Goal: Task Accomplishment & Management: Manage account settings

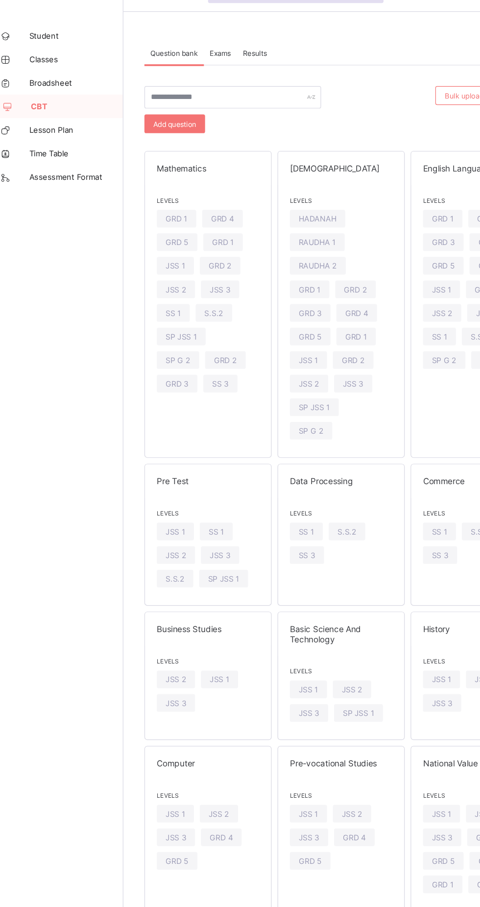
click at [53, 114] on span "CBT" at bounding box center [79, 118] width 77 height 8
click at [196, 71] on span "Exams" at bounding box center [199, 73] width 18 height 7
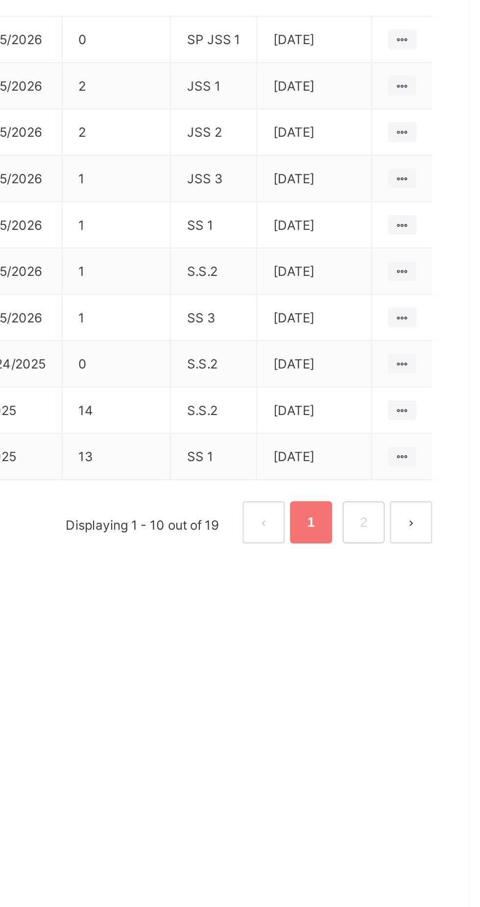
click at [0, 0] on ul "View all papers" at bounding box center [0, 0] width 0 height 0
click at [0, 0] on li "View all papers" at bounding box center [0, 0] width 0 height 0
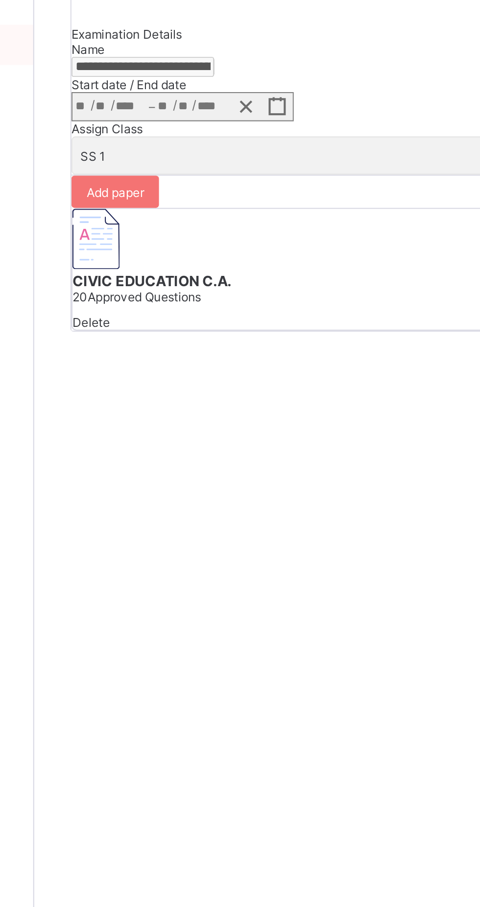
click at [197, 85] on span "Instructions" at bounding box center [181, 81] width 32 height 7
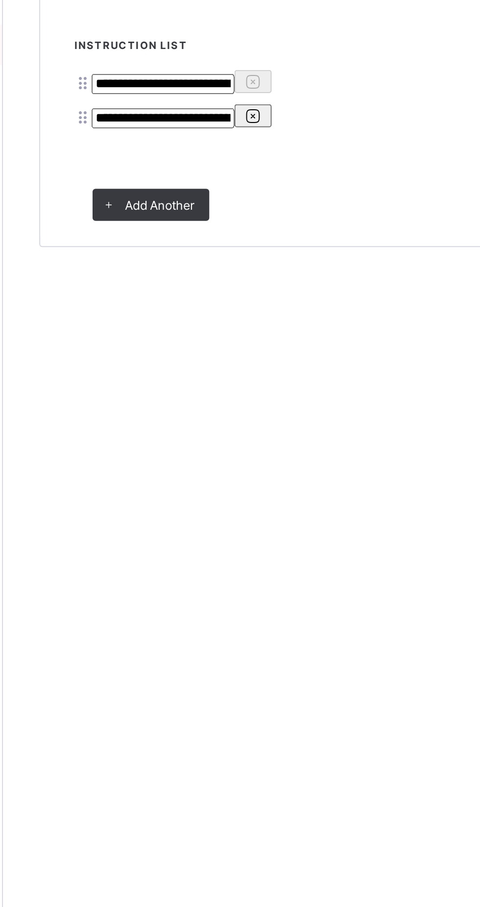
click at [155, 85] on span "Exam" at bounding box center [148, 81] width 15 height 7
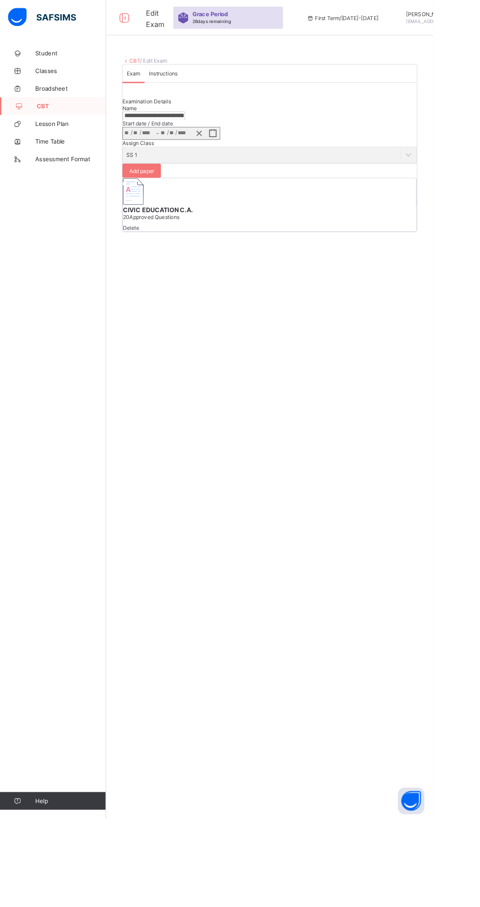
click at [62, 83] on link "Classes" at bounding box center [59, 79] width 118 height 20
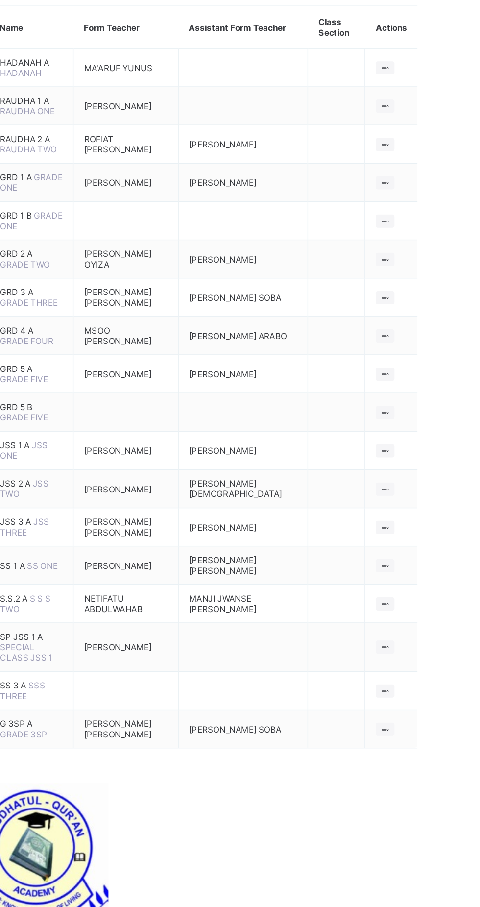
click at [0, 0] on ul "View Class" at bounding box center [0, 0] width 0 height 0
click at [0, 0] on div "View Class" at bounding box center [0, 0] width 0 height 0
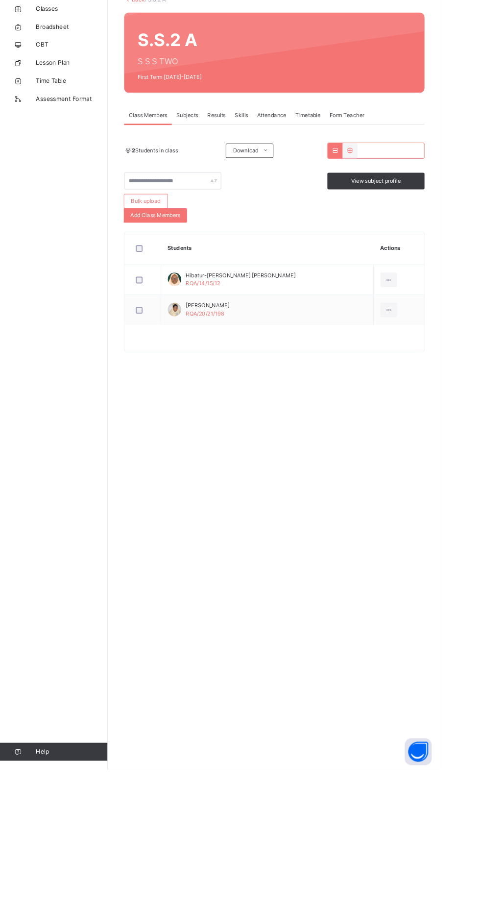
click at [46, 117] on span "CBT" at bounding box center [78, 118] width 78 height 10
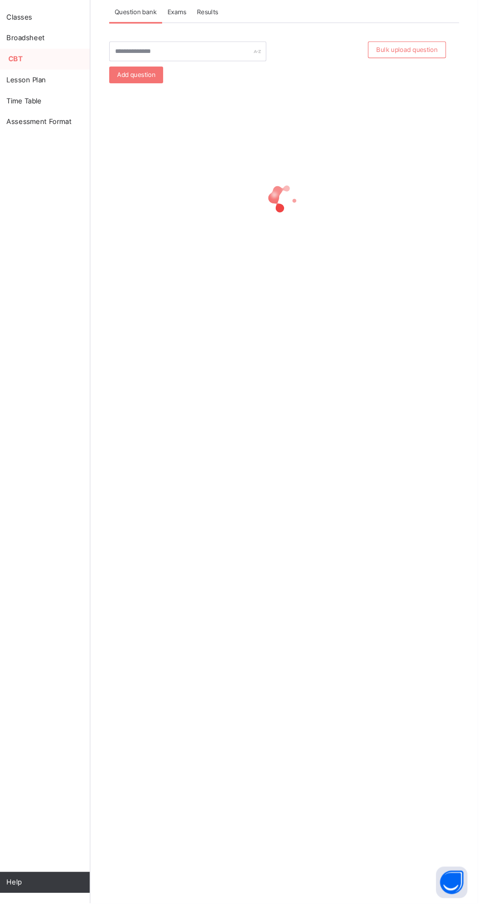
click at [200, 73] on span "Exams" at bounding box center [199, 73] width 18 height 9
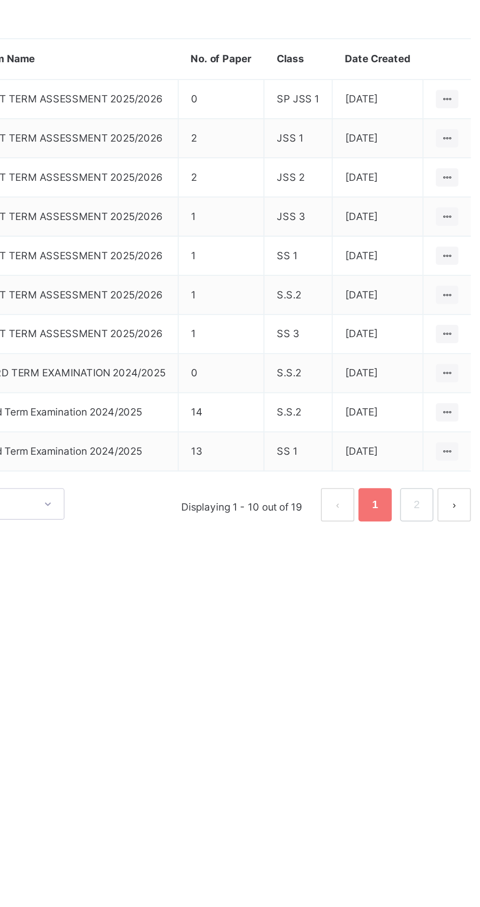
click at [448, 326] on icon at bounding box center [448, 326] width 8 height 7
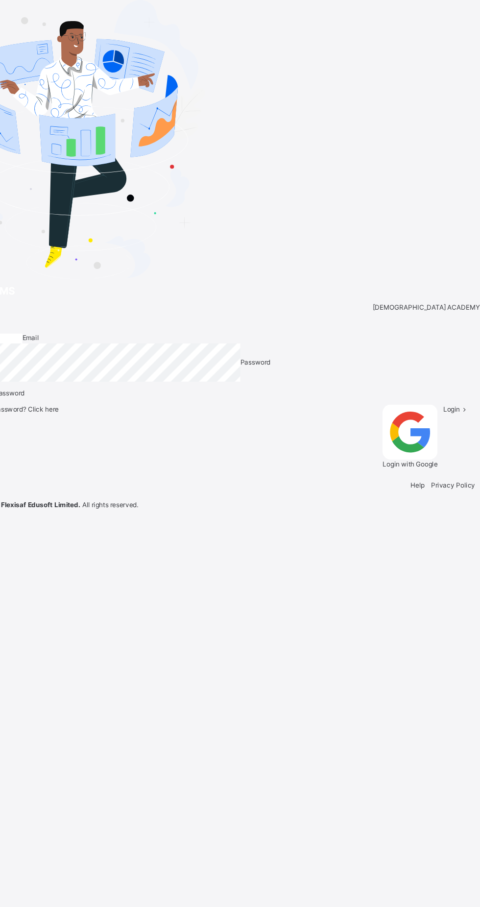
click at [69, 309] on input "email" at bounding box center [39, 304] width 59 height 9
type input "**********"
click at [462, 371] on icon at bounding box center [466, 367] width 8 height 7
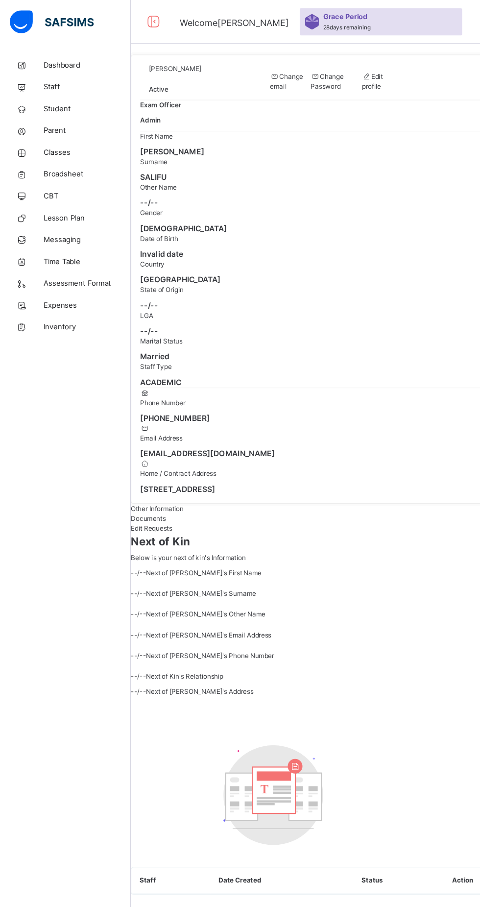
click at [46, 176] on span "CBT" at bounding box center [78, 176] width 78 height 10
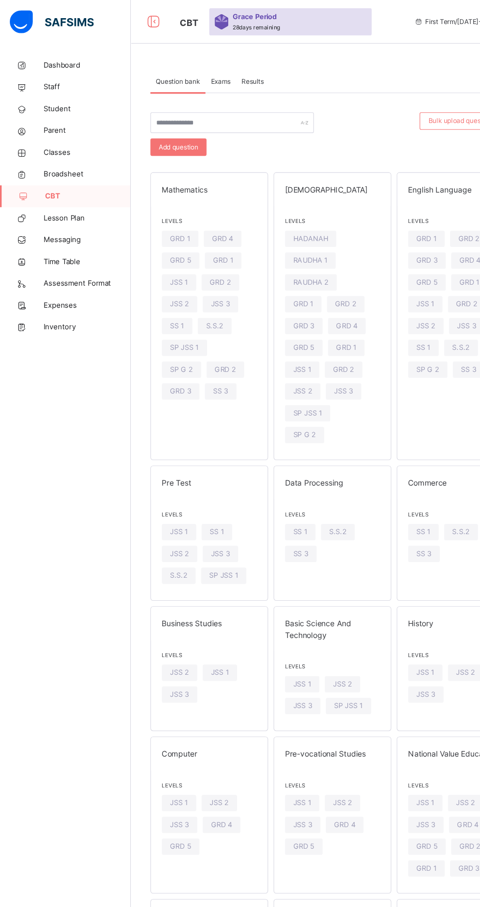
click at [206, 75] on span "Exams" at bounding box center [199, 73] width 18 height 9
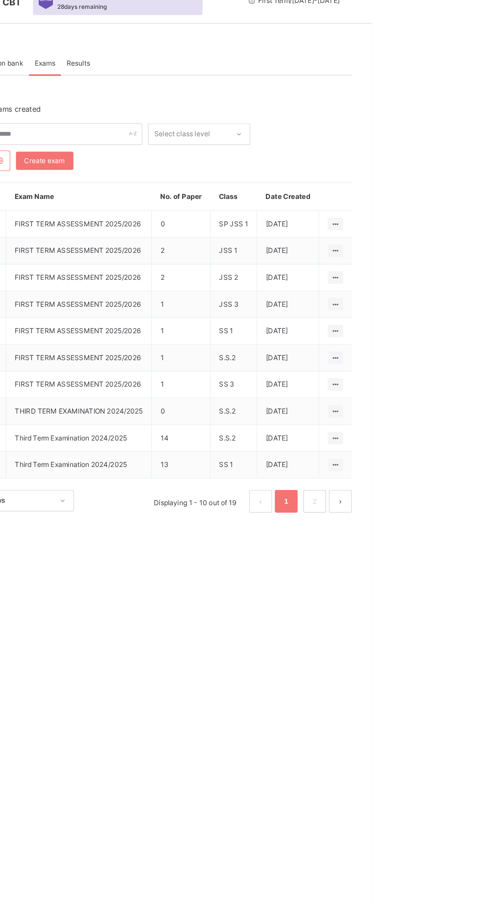
click at [448, 304] on icon at bounding box center [448, 303] width 8 height 7
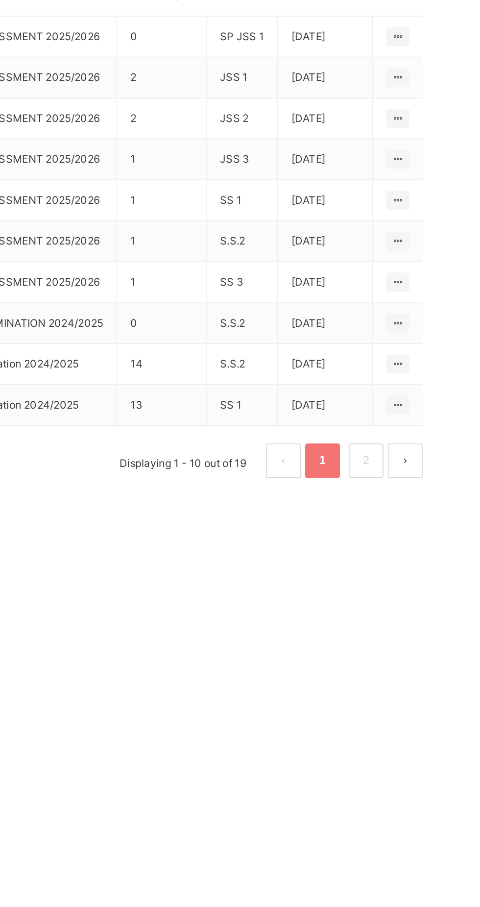
click at [0, 0] on div "View all papers" at bounding box center [0, 0] width 0 height 0
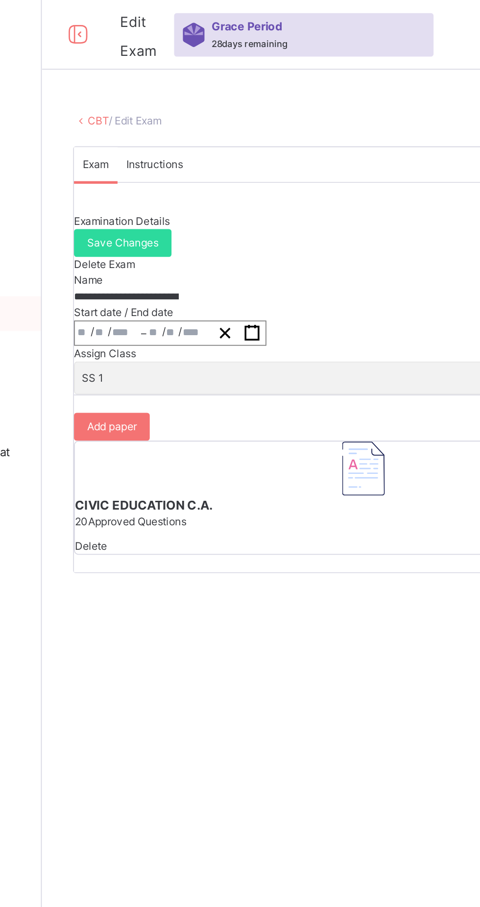
click at [183, 141] on span "Save Changes" at bounding box center [163, 136] width 40 height 9
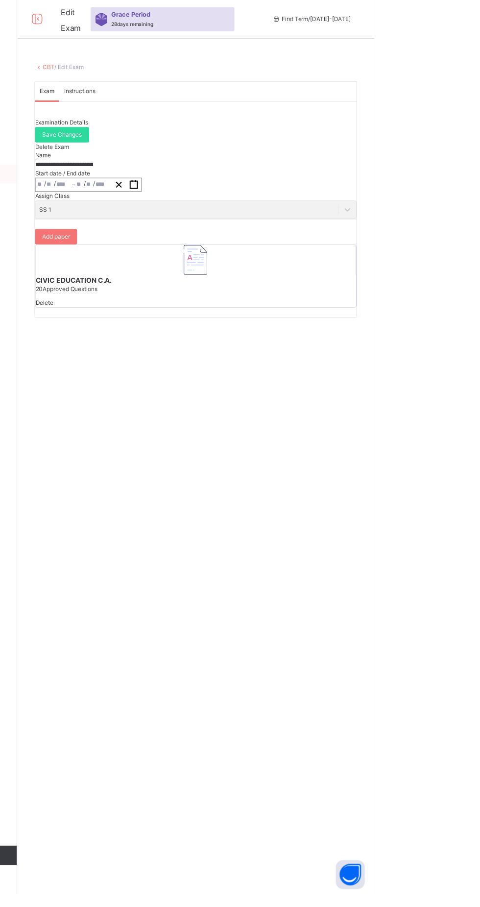
click at [147, 68] on link "CBT" at bounding box center [150, 67] width 12 height 7
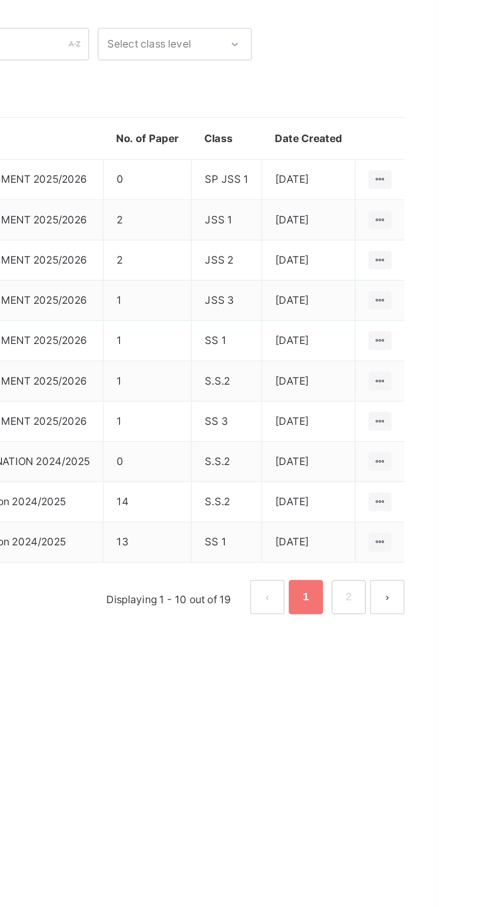
click at [448, 327] on icon at bounding box center [448, 326] width 8 height 7
click at [0, 0] on div "Make actvie" at bounding box center [0, 0] width 0 height 0
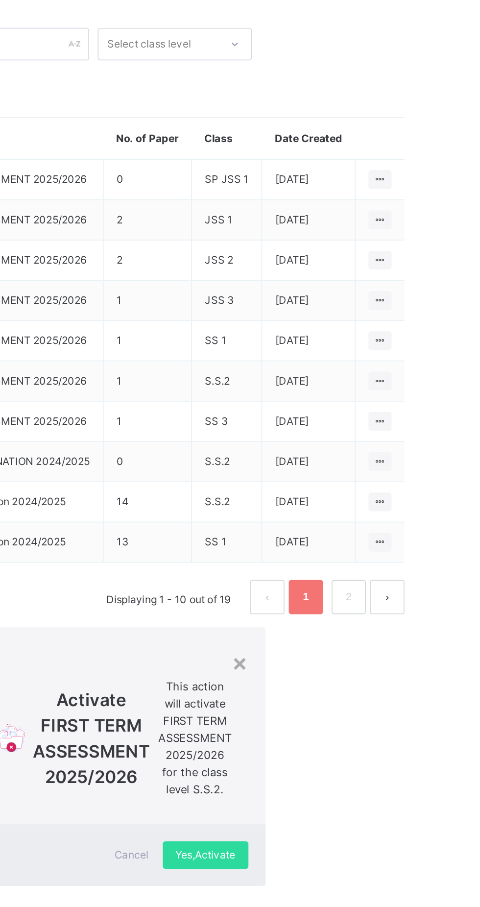
click at [352, 602] on span "Yes, Activate" at bounding box center [349, 597] width 34 height 9
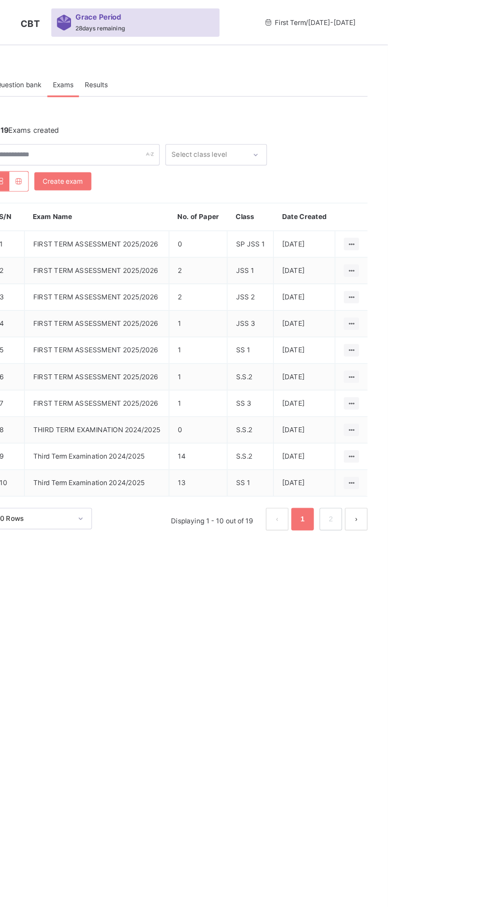
click at [451, 346] on icon at bounding box center [448, 349] width 8 height 7
click at [448, 327] on icon at bounding box center [448, 326] width 8 height 7
click at [448, 396] on icon at bounding box center [448, 395] width 8 height 7
click at [448, 304] on icon at bounding box center [448, 303] width 8 height 7
click at [0, 0] on div "Make actvie" at bounding box center [0, 0] width 0 height 0
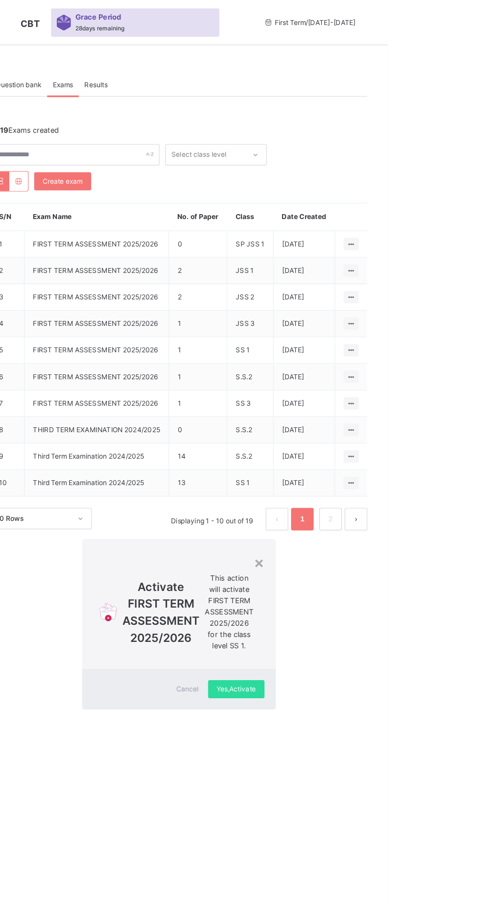
click at [343, 602] on span "Yes, Activate" at bounding box center [349, 597] width 34 height 9
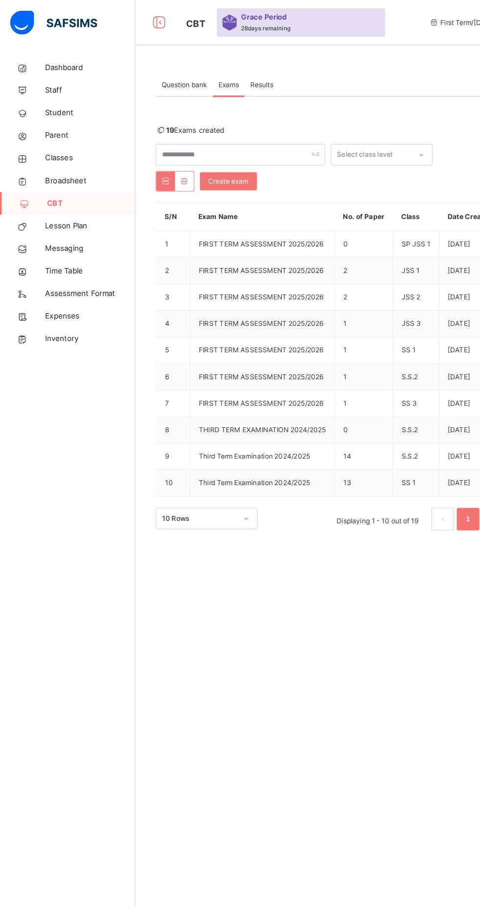
click at [57, 137] on span "Classes" at bounding box center [78, 137] width 78 height 10
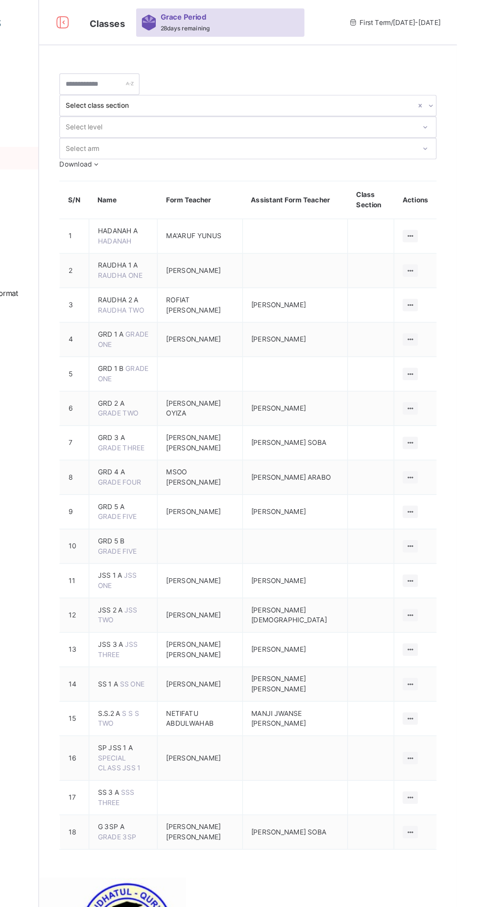
click at [440, 597] on icon at bounding box center [439, 592] width 8 height 7
click at [0, 0] on div "View Class" at bounding box center [0, 0] width 0 height 0
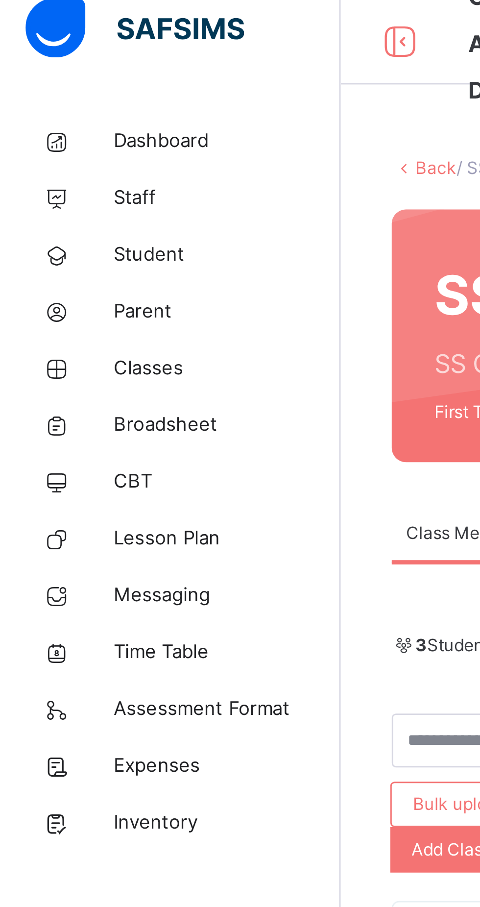
click at [47, 96] on span "Student" at bounding box center [78, 98] width 78 height 10
click at [45, 137] on span "Classes" at bounding box center [78, 137] width 78 height 10
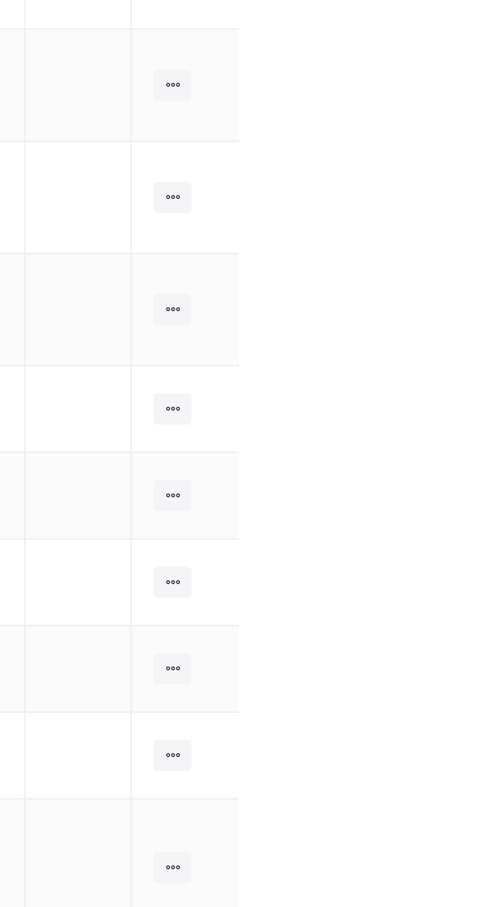
click at [439, 653] on div at bounding box center [439, 658] width 13 height 11
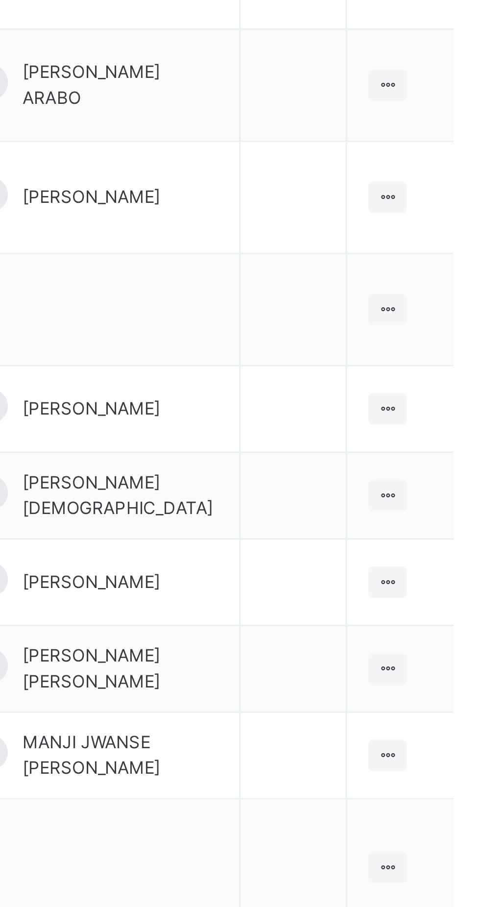
click at [0, 0] on div "View Class" at bounding box center [0, 0] width 0 height 0
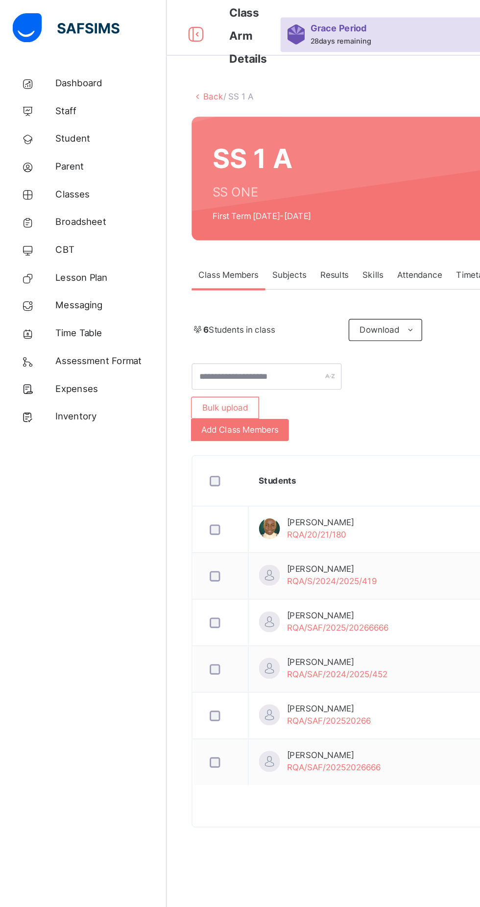
click at [48, 137] on span "Classes" at bounding box center [78, 137] width 78 height 10
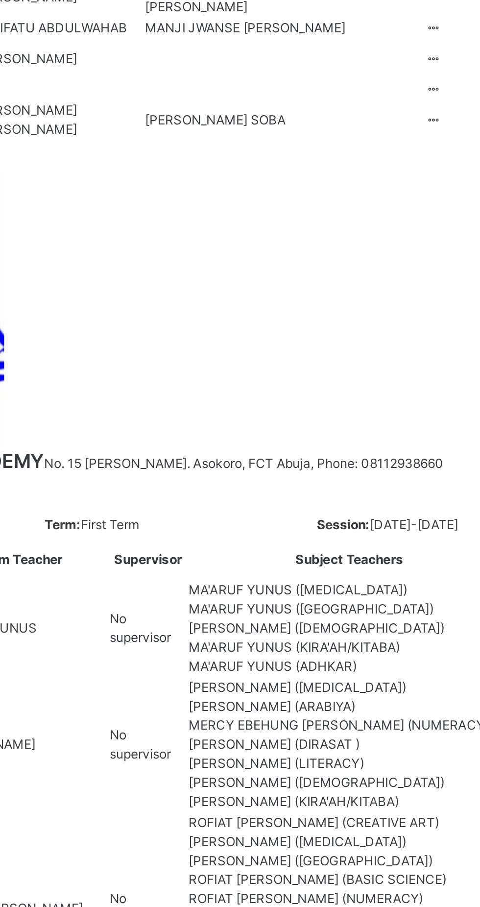
click at [440, 364] on icon at bounding box center [444, 360] width 8 height 7
click at [0, 0] on ul "View Class Assign form Teacher" at bounding box center [0, 0] width 0 height 0
click at [0, 0] on div "View Class" at bounding box center [0, 0] width 0 height 0
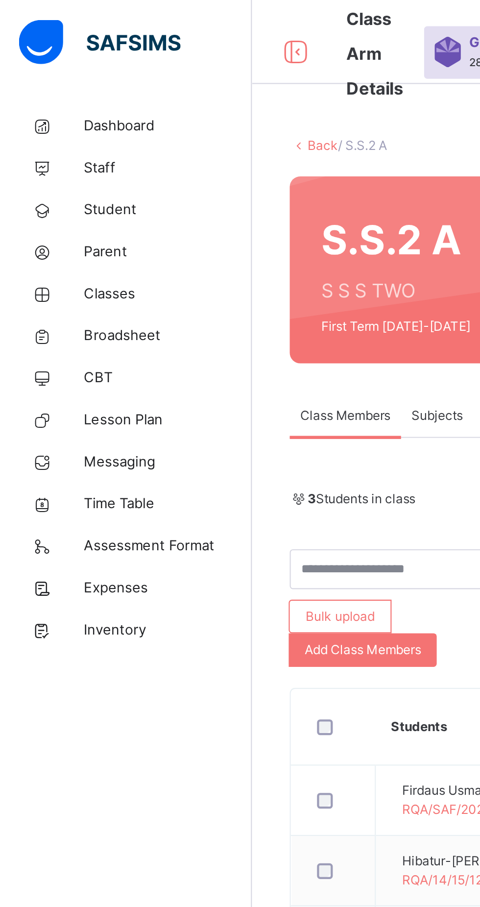
click at [52, 141] on span "Classes" at bounding box center [78, 137] width 78 height 10
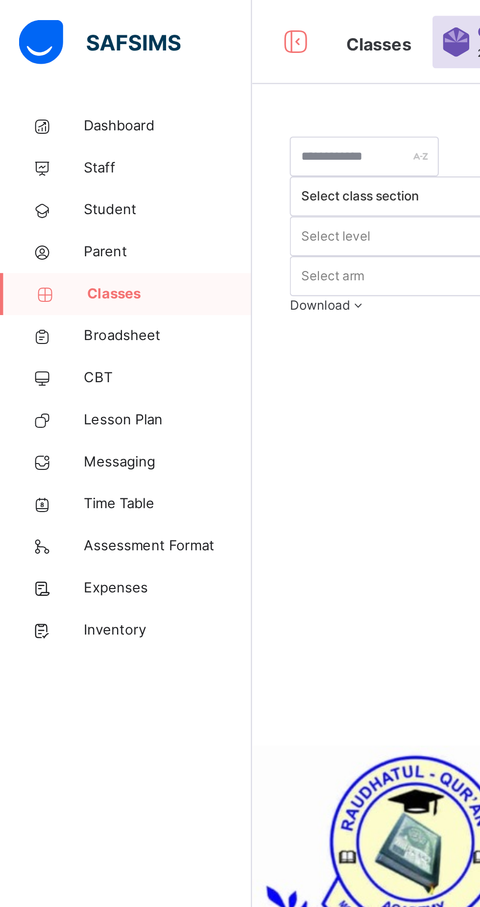
click at [47, 180] on span "CBT" at bounding box center [78, 176] width 78 height 10
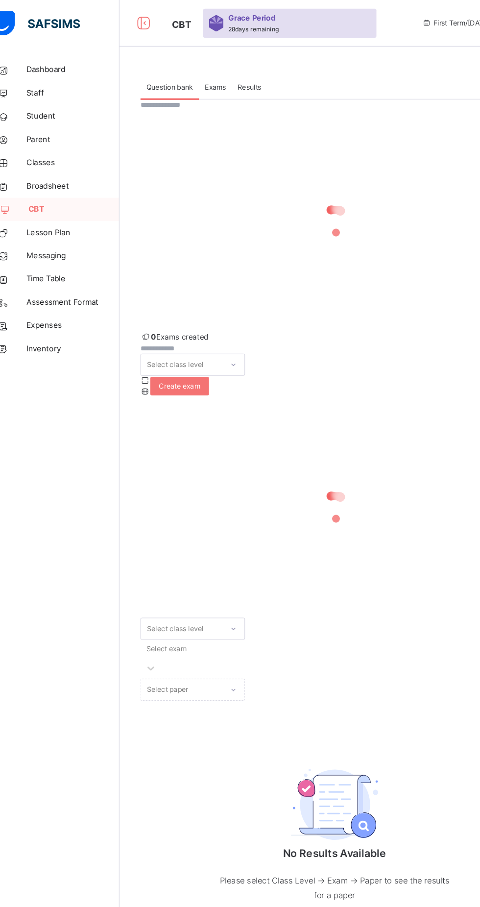
click at [202, 76] on span "Exams" at bounding box center [199, 73] width 18 height 9
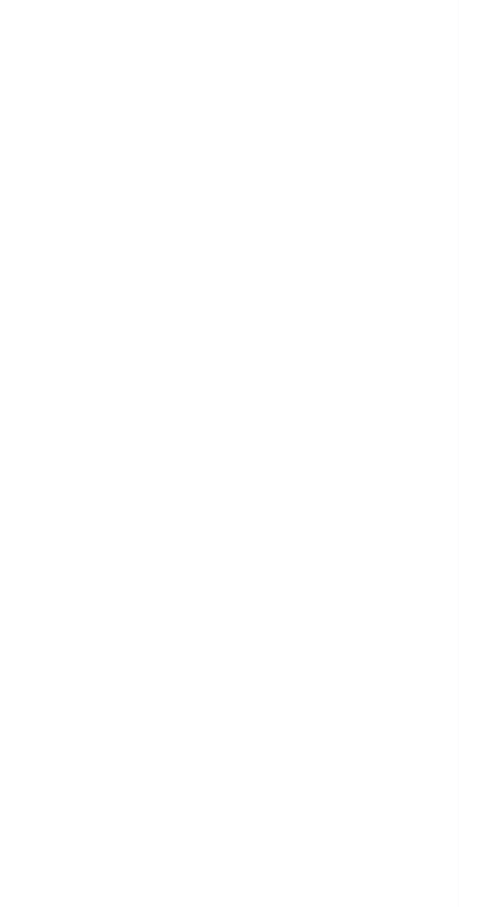
click at [0, 0] on div "View all papers" at bounding box center [0, 0] width 0 height 0
click at [171, 235] on span "Add paper" at bounding box center [157, 230] width 28 height 9
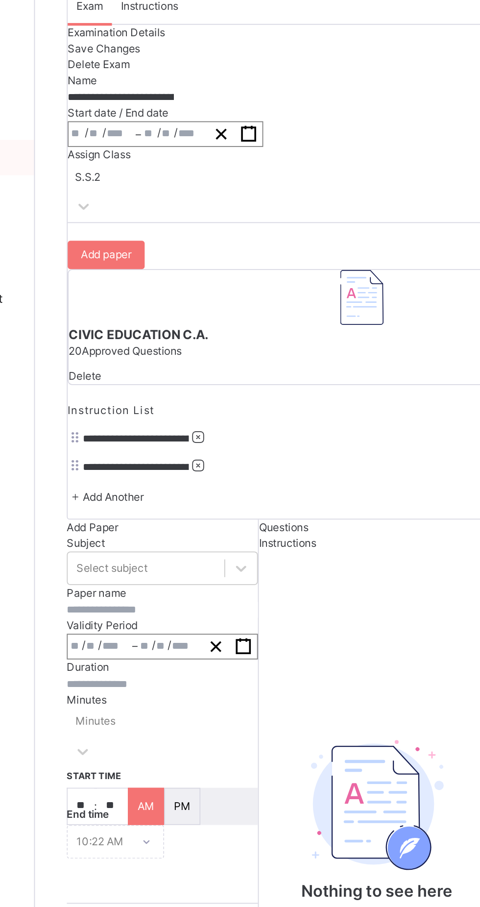
click at [155, 377] on div "Add Paper Subject Select subject Paper name Validity Period / / – / / Duration …" at bounding box center [298, 582] width 327 height 411
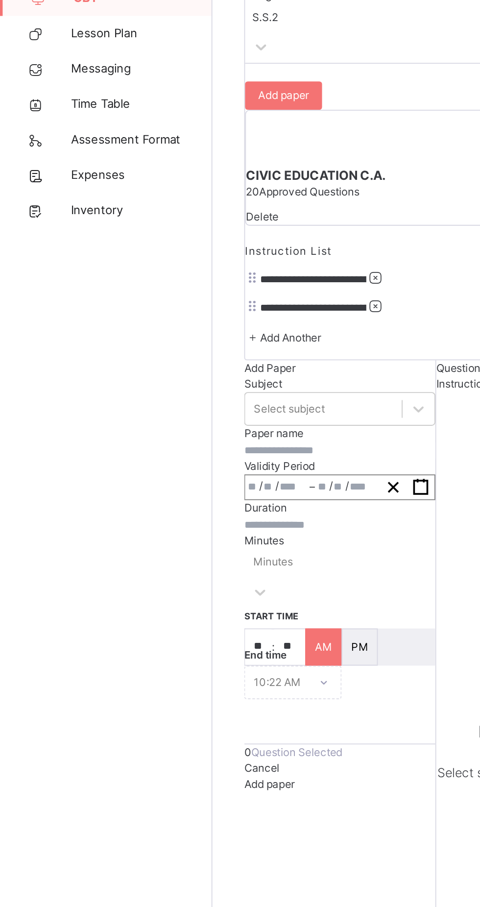
click at [135, 385] on span "Add Paper" at bounding box center [149, 380] width 28 height 7
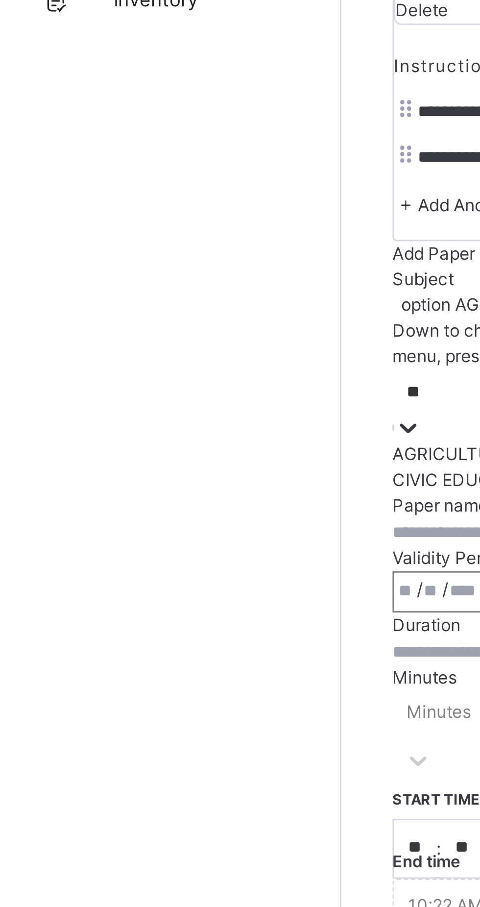
click at [135, 455] on div "CIVIC EDUCATION" at bounding box center [272, 459] width 275 height 9
type input "**"
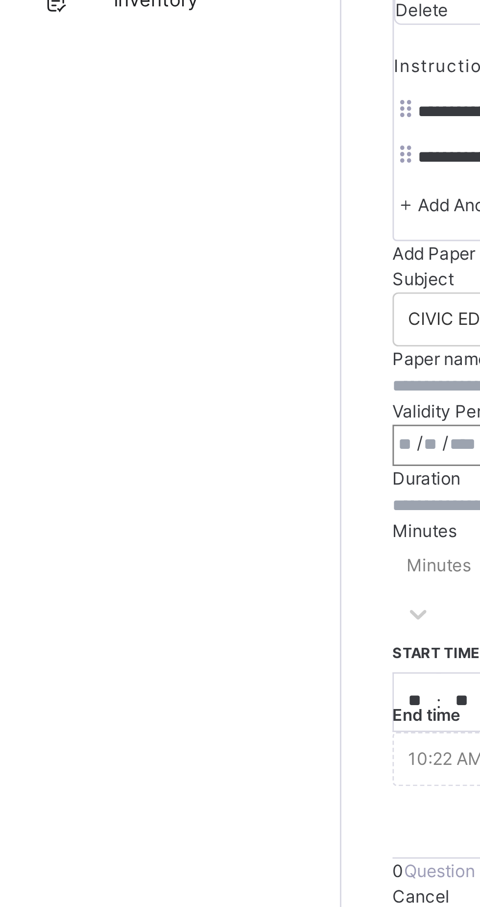
click at [135, 422] on input "text" at bounding box center [188, 426] width 106 height 9
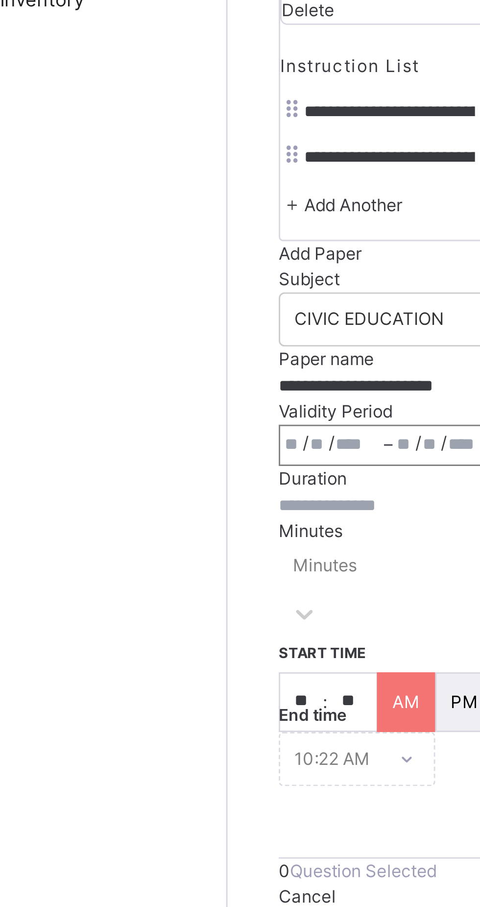
type input "**********"
click at [242, 414] on label "topic name Citizenship education encourages ______." at bounding box center [352, 421] width 221 height 37
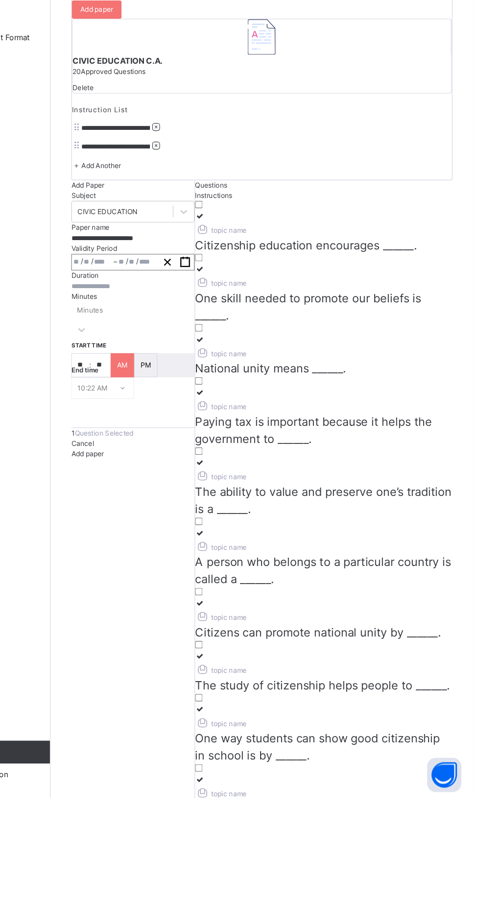
scroll to position [44, 0]
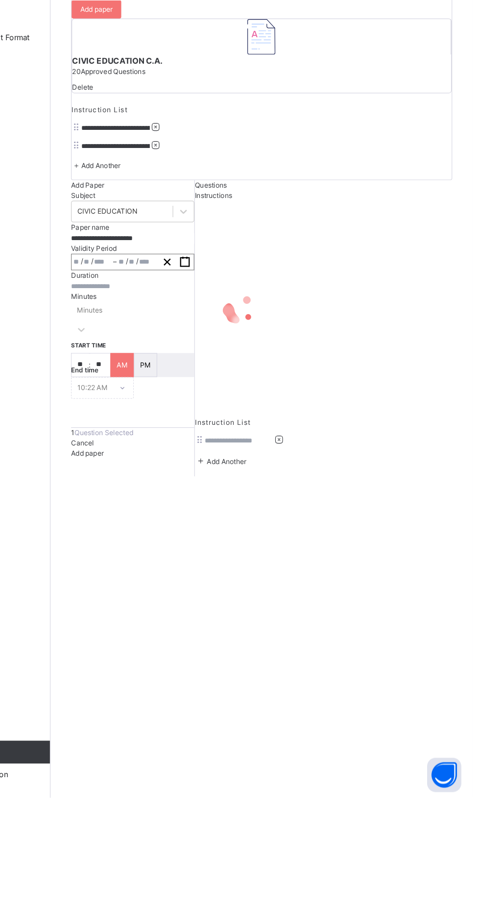
scroll to position [0, 0]
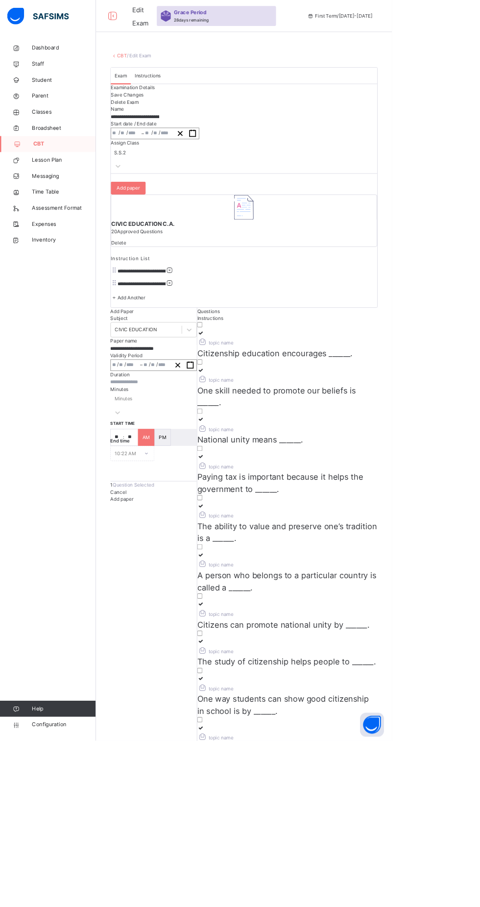
click at [371, 532] on span "National unity means ______." at bounding box center [307, 538] width 130 height 12
click at [250, 449] on icon at bounding box center [246, 452] width 8 height 7
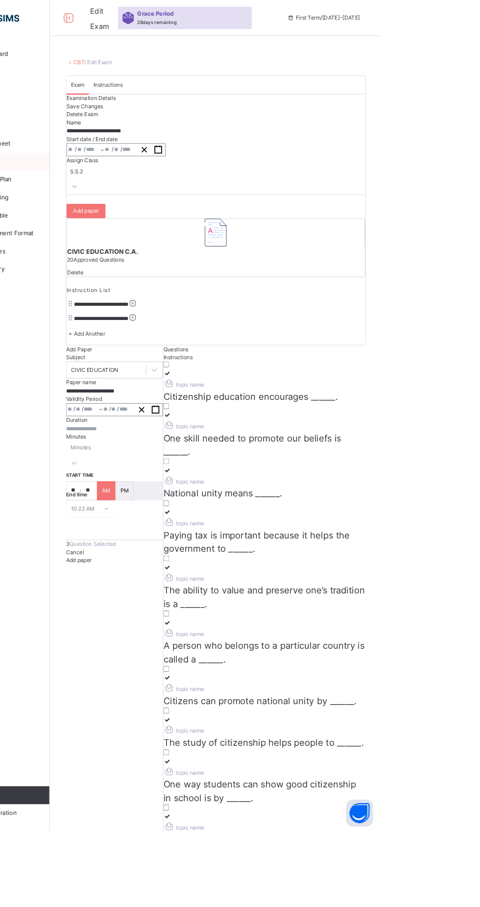
click at [242, 555] on label "topic name Paying tax is important because it helps the government to ______." at bounding box center [352, 580] width 221 height 51
click at [360, 638] on span "The ability to value and preserve one’s tradition is a ______." at bounding box center [352, 651] width 220 height 26
click at [461, 699] on span "A person who belongs to a particular country is called a ______." at bounding box center [351, 712] width 219 height 26
click at [242, 759] on span "Citizens can promote national unity by ______." at bounding box center [347, 765] width 211 height 12
click at [339, 804] on span "The study of citizenship helps people to ______." at bounding box center [351, 810] width 219 height 12
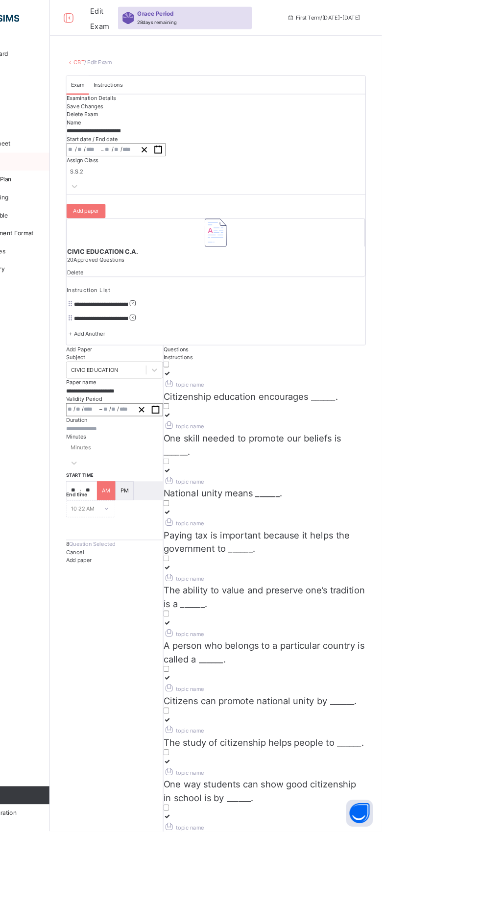
click at [452, 850] on span "One way students can show good citizenship in school is by ______." at bounding box center [347, 863] width 210 height 26
click at [242, 906] on span "Respecting elders and leaders is an example of promoting our ______." at bounding box center [351, 923] width 219 height 26
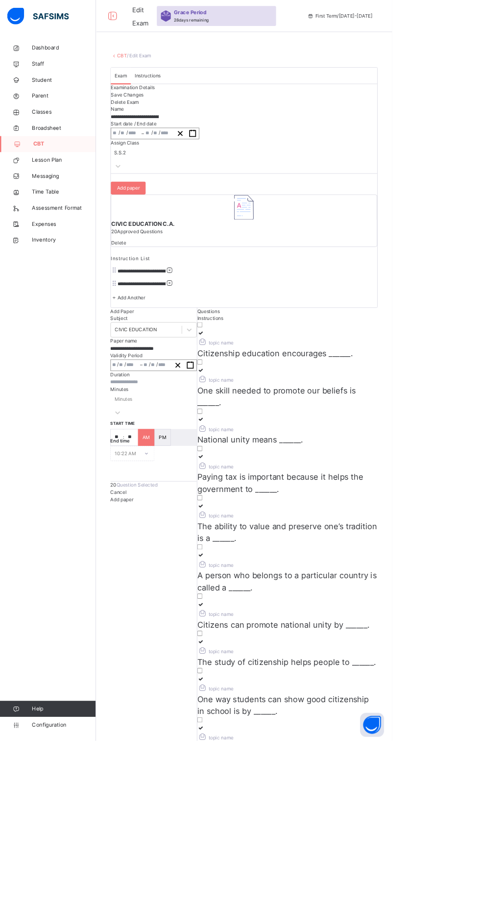
click at [135, 463] on input "number" at bounding box center [164, 467] width 59 height 9
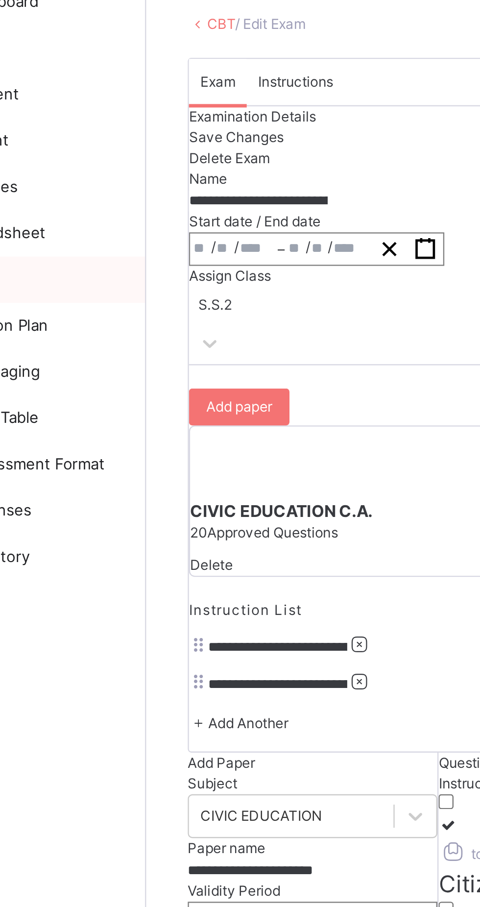
type input "**"
click at [242, 386] on span "Instructions" at bounding box center [258, 389] width 32 height 7
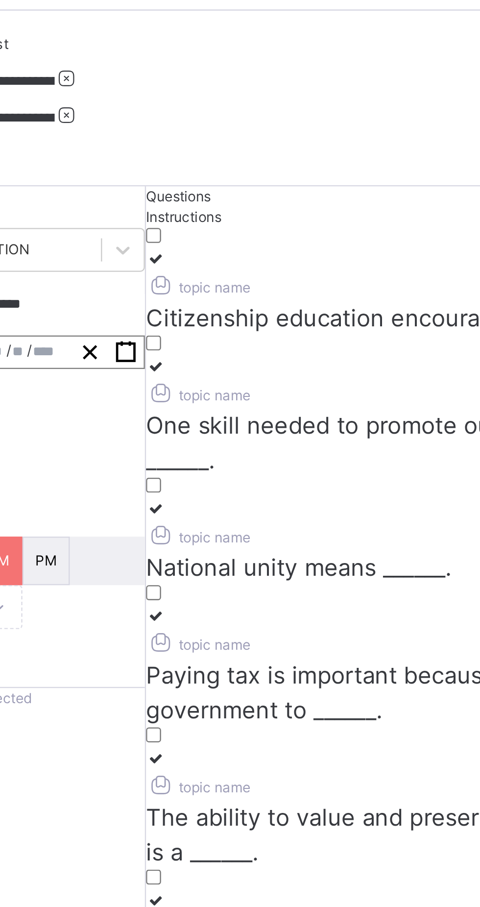
type input "**********"
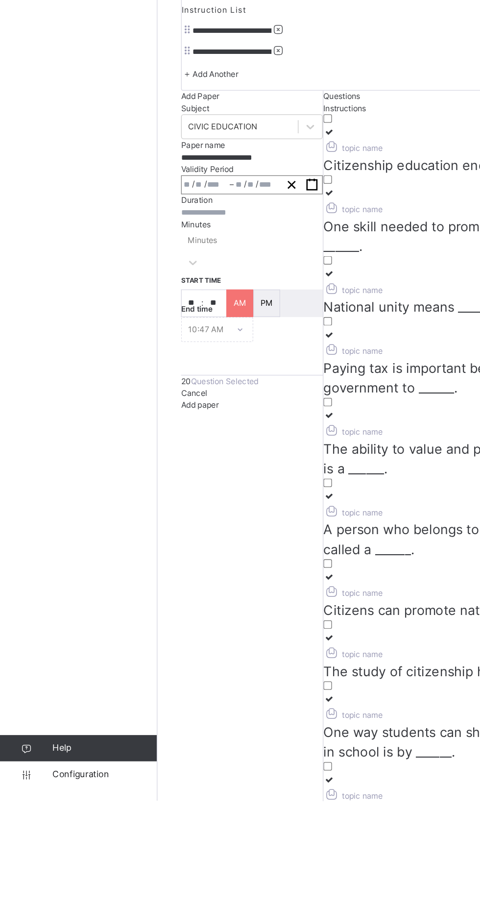
type input "**********"
click at [228, 449] on icon "button" at bounding box center [232, 446] width 9 height 9
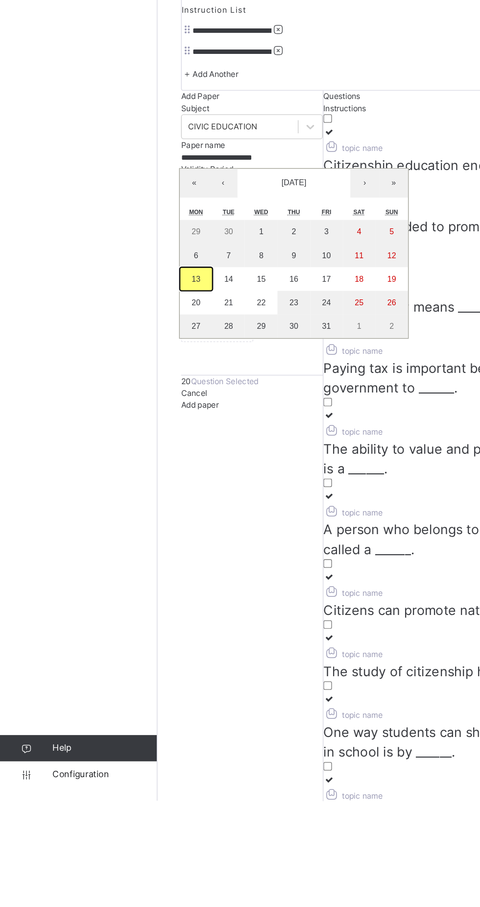
click at [143, 521] on abbr "13" at bounding box center [146, 517] width 6 height 7
type input "**********"
type input "**"
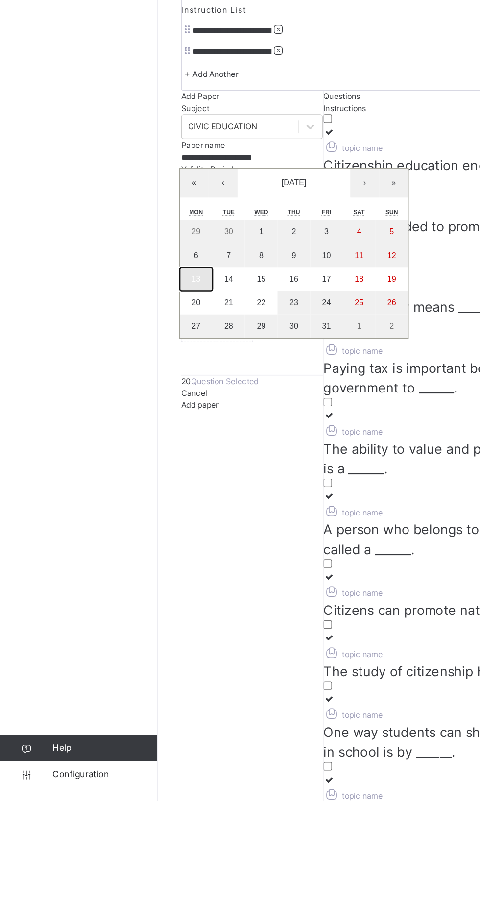
type input "****"
type input "**********"
type input "**"
type input "****"
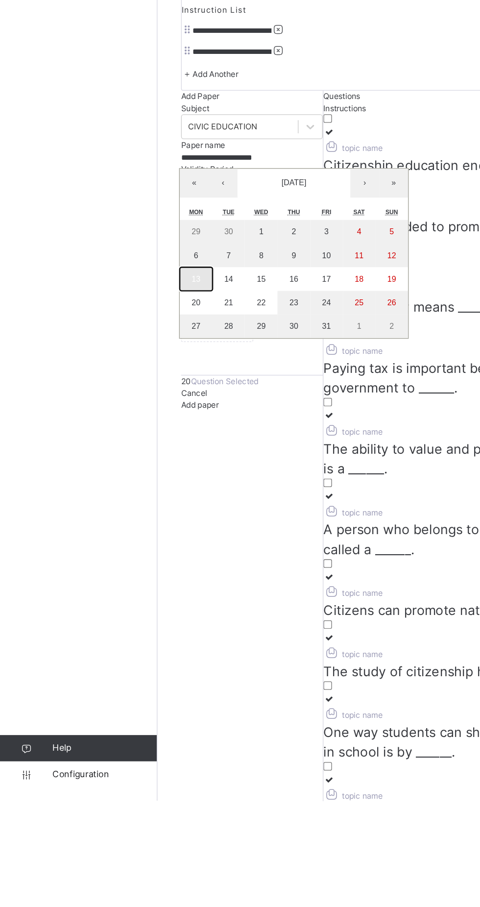
type input "**"
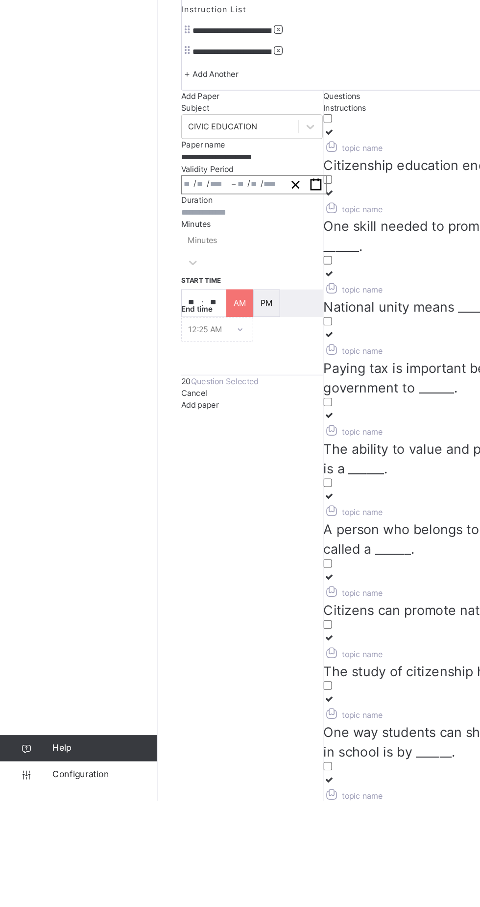
click at [135, 615] on span "Add paper" at bounding box center [149, 610] width 28 height 7
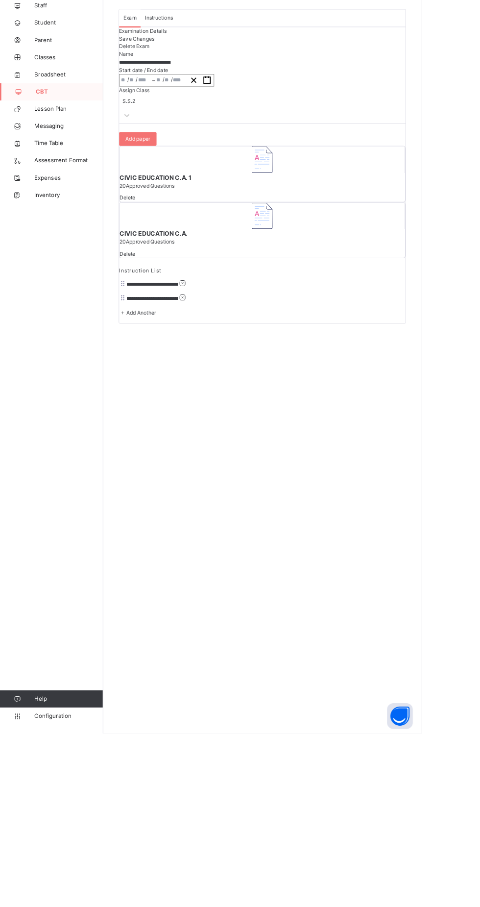
click at [280, 121] on div "Save Changes" at bounding box center [299, 116] width 326 height 9
click at [269, 121] on div "Save Changes" at bounding box center [299, 116] width 326 height 9
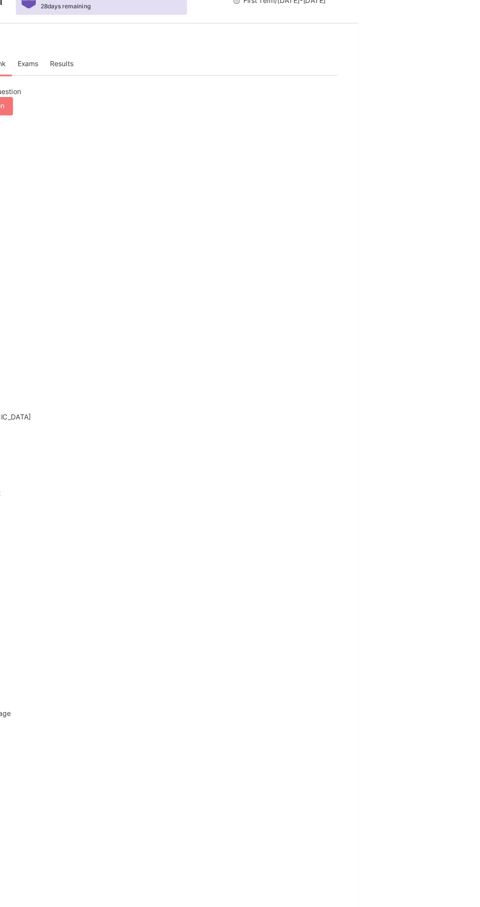
click at [212, 82] on div "Exams" at bounding box center [198, 74] width 27 height 20
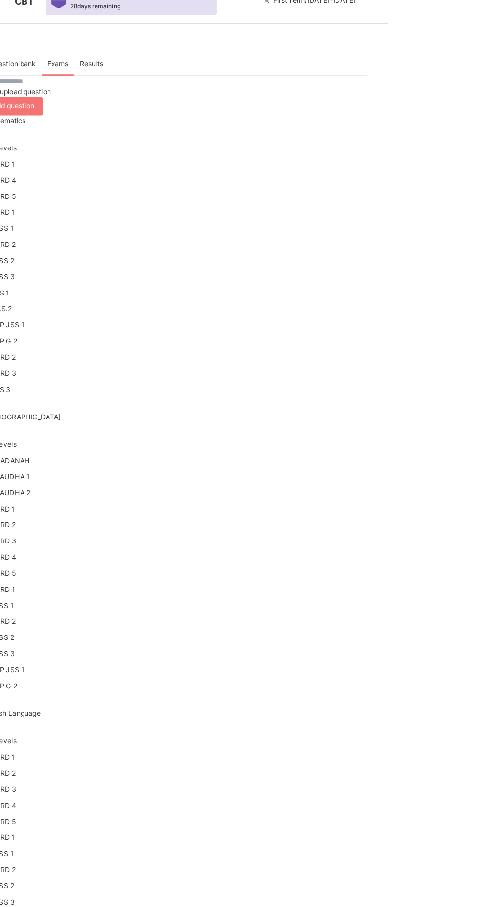
click at [0, 0] on div "Make actvie" at bounding box center [0, 0] width 0 height 0
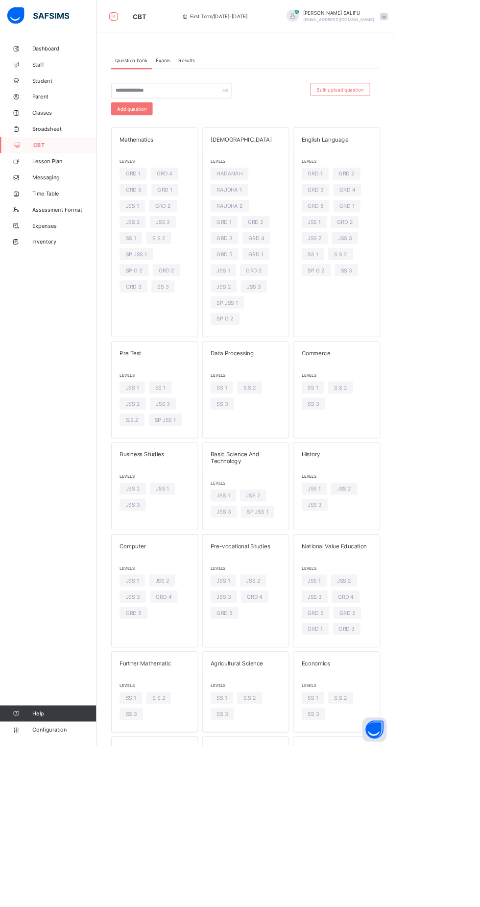
click at [199, 73] on span "Exams" at bounding box center [199, 73] width 18 height 7
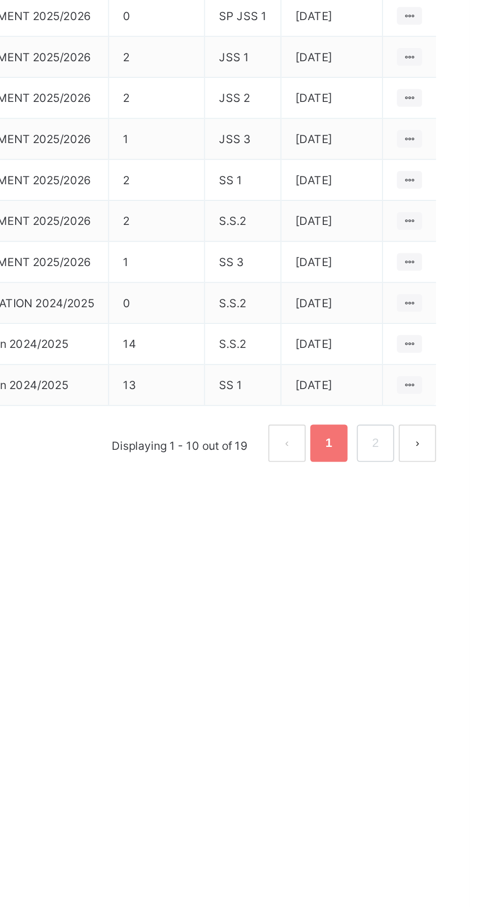
click at [0, 0] on ul "View all papers Make actvie" at bounding box center [0, 0] width 0 height 0
click at [0, 0] on div "Make actvie" at bounding box center [0, 0] width 0 height 0
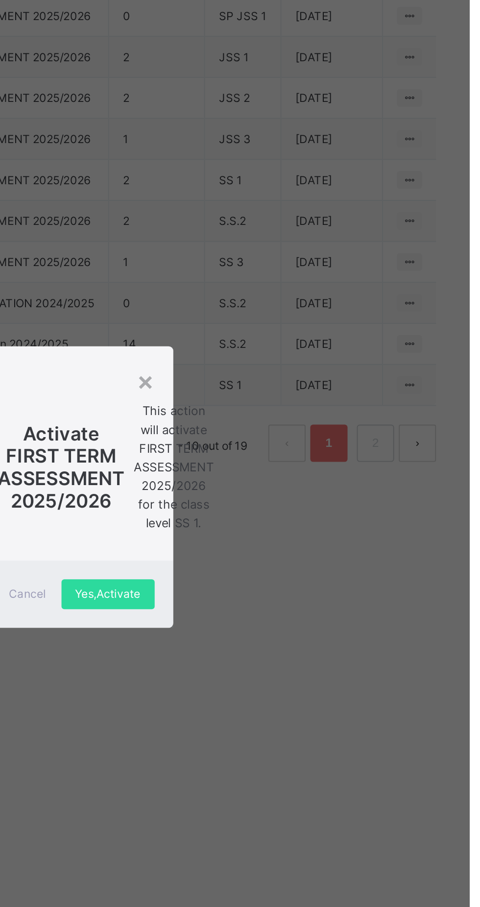
click at [314, 518] on div "Yes, Activate" at bounding box center [290, 510] width 49 height 16
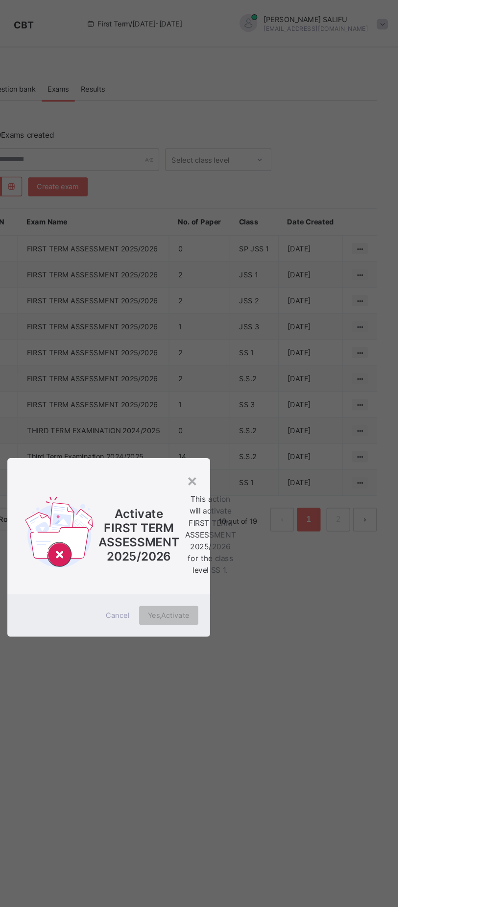
click at [464, 548] on div "× Activate FIRST TERM ASSESSMENT 2025/2026 This action will activate FIRST TERM…" at bounding box center [240, 453] width 480 height 907
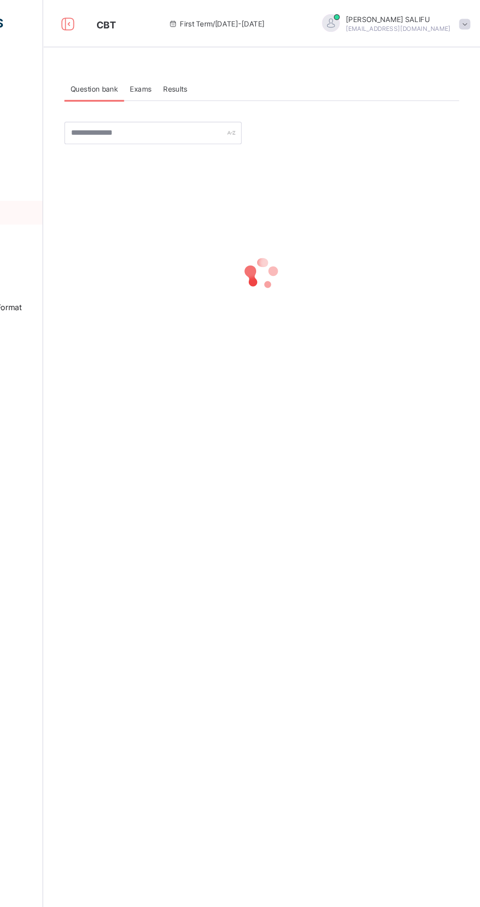
click at [199, 74] on span "Exams" at bounding box center [199, 73] width 18 height 7
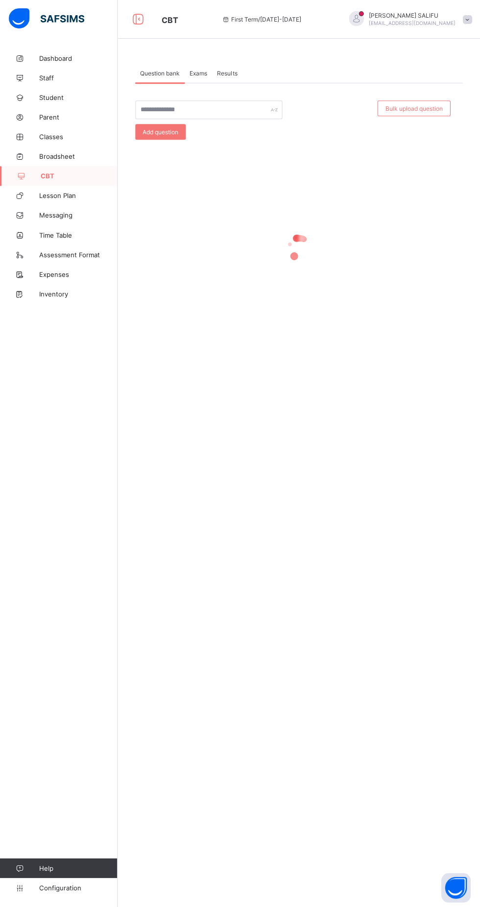
click at [52, 140] on span "Classes" at bounding box center [78, 137] width 78 height 8
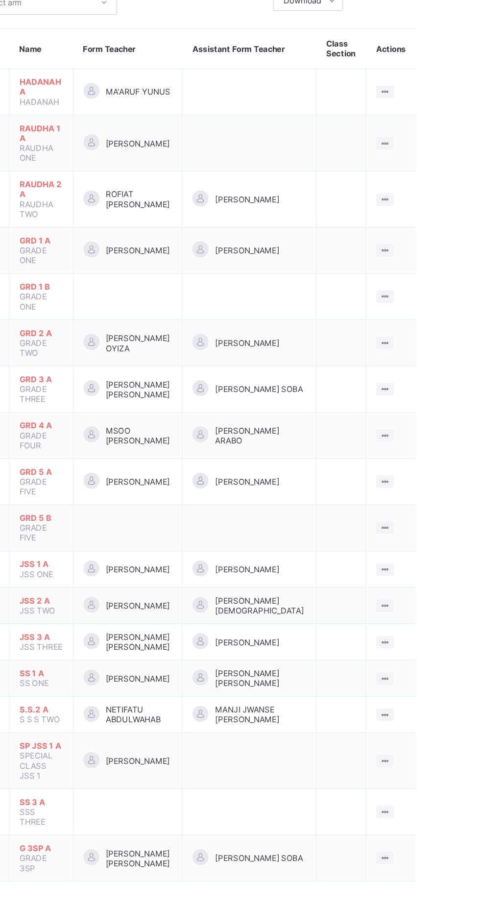
click at [0, 0] on ul "View Class Assign form Teacher" at bounding box center [0, 0] width 0 height 0
click at [0, 0] on div "View Class" at bounding box center [0, 0] width 0 height 0
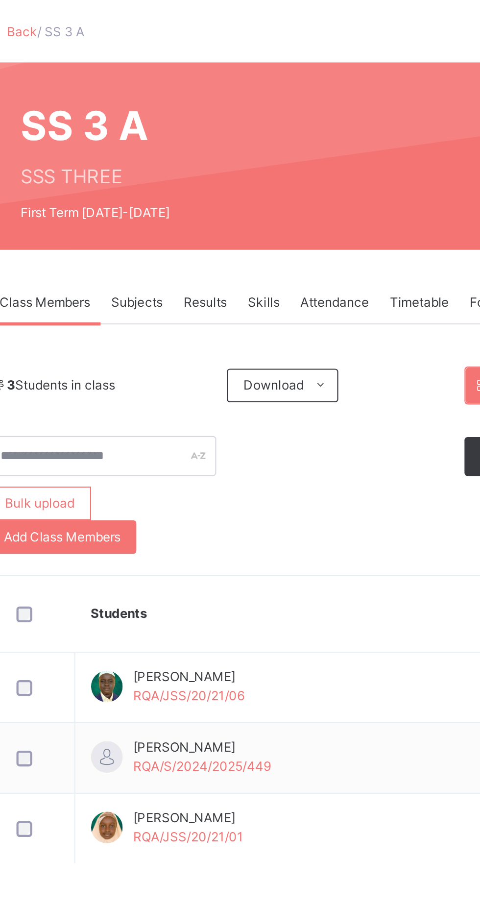
click at [232, 109] on div "× Idle Mode Due to inactivity you would be logged out to the system in the next…" at bounding box center [299, 54] width 363 height 109
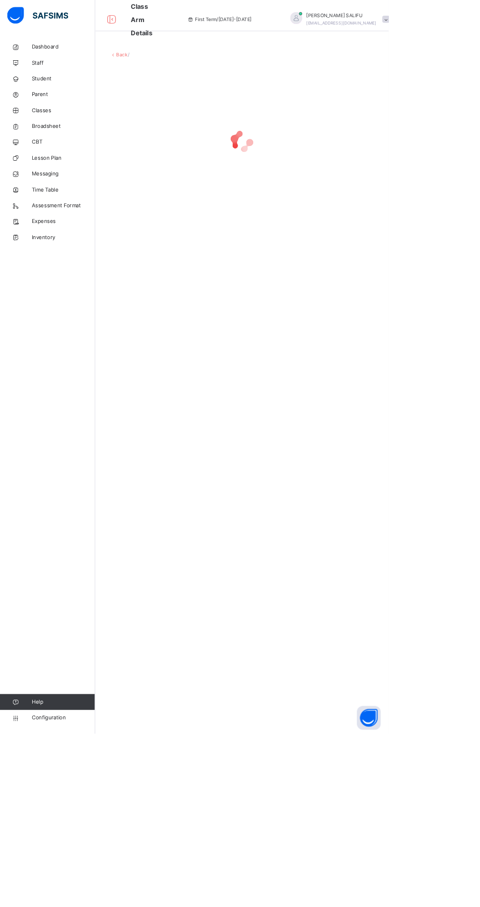
click at [53, 143] on link "Classes" at bounding box center [59, 137] width 118 height 20
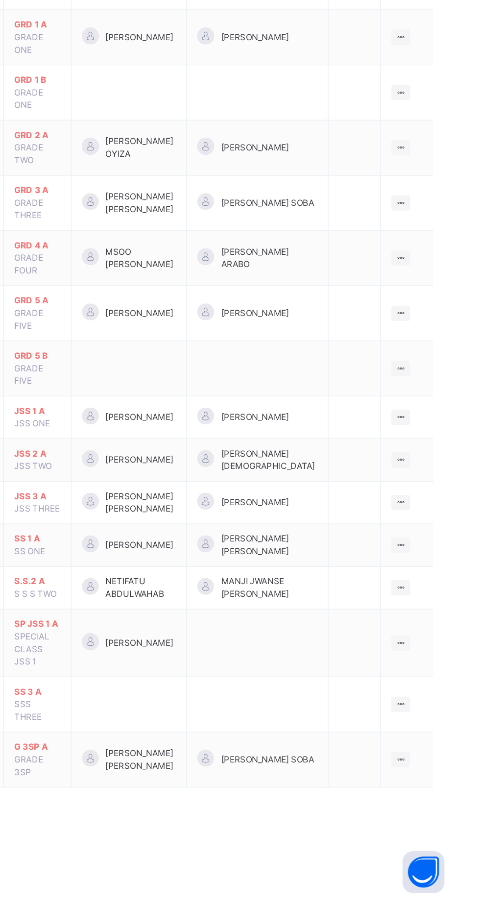
click at [439, 564] on icon at bounding box center [439, 567] width 8 height 7
click at [0, 0] on div "View Class" at bounding box center [0, 0] width 0 height 0
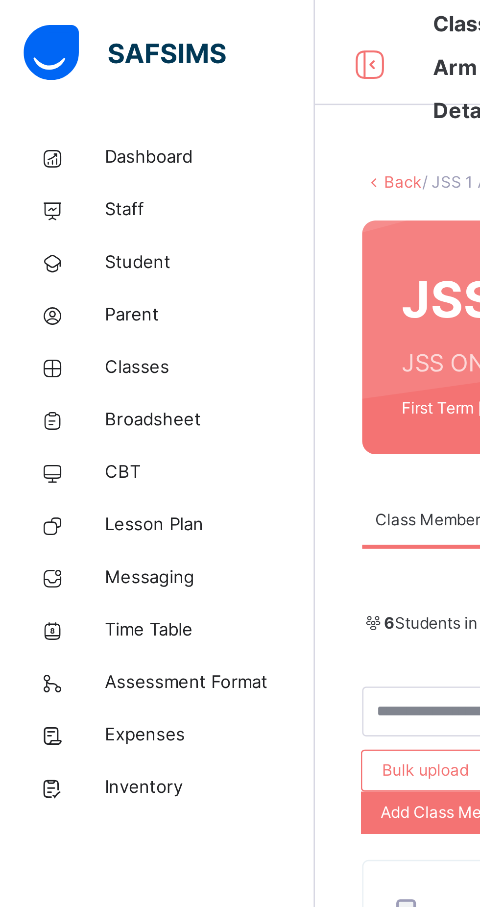
click at [53, 139] on span "Classes" at bounding box center [78, 137] width 78 height 10
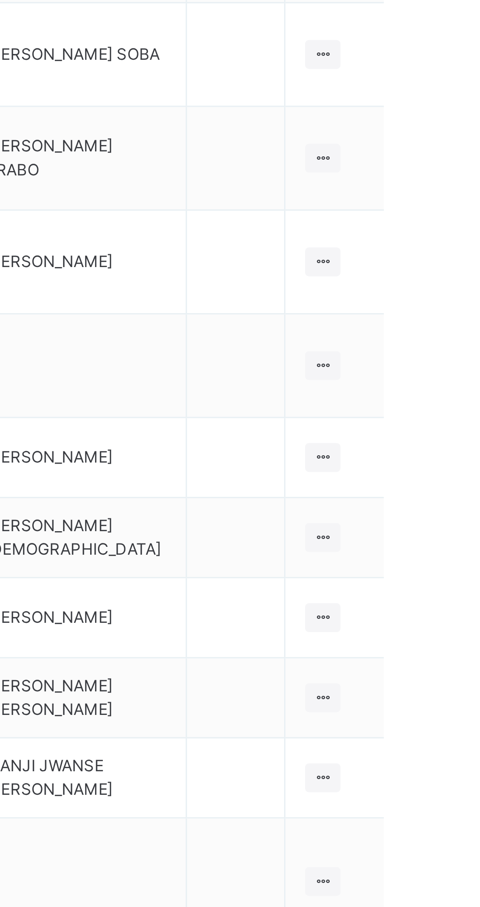
click at [436, 594] on icon at bounding box center [439, 597] width 8 height 7
click at [0, 0] on div "View Class" at bounding box center [0, 0] width 0 height 0
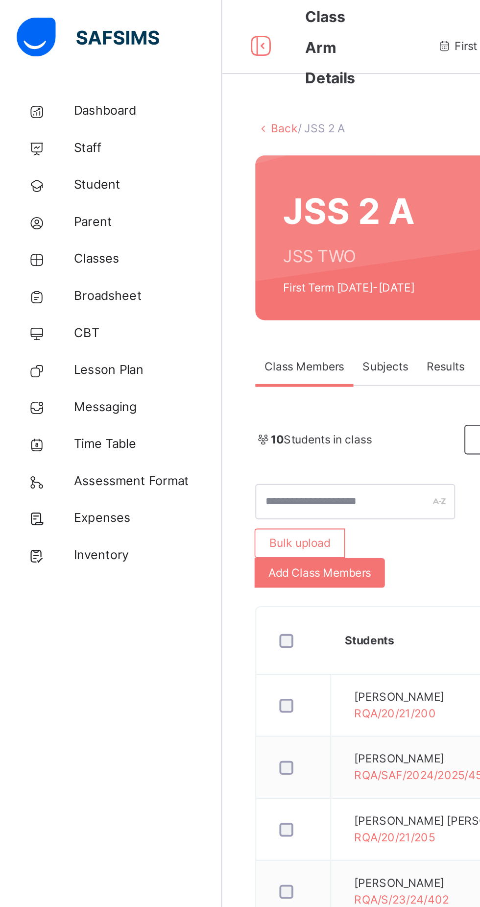
click at [51, 174] on span "CBT" at bounding box center [78, 176] width 78 height 10
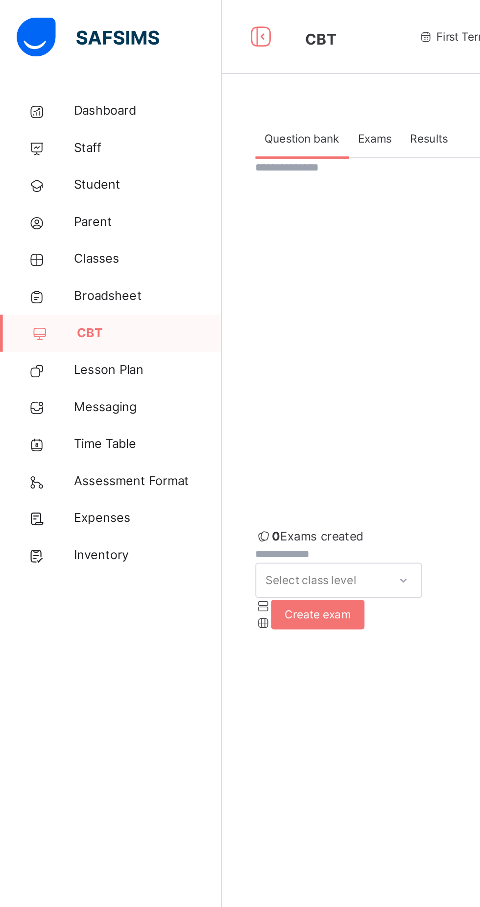
click at [61, 175] on span "CBT" at bounding box center [79, 176] width 77 height 10
click at [54, 178] on span "CBT" at bounding box center [79, 176] width 77 height 10
click at [201, 66] on div "Exams" at bounding box center [198, 74] width 27 height 20
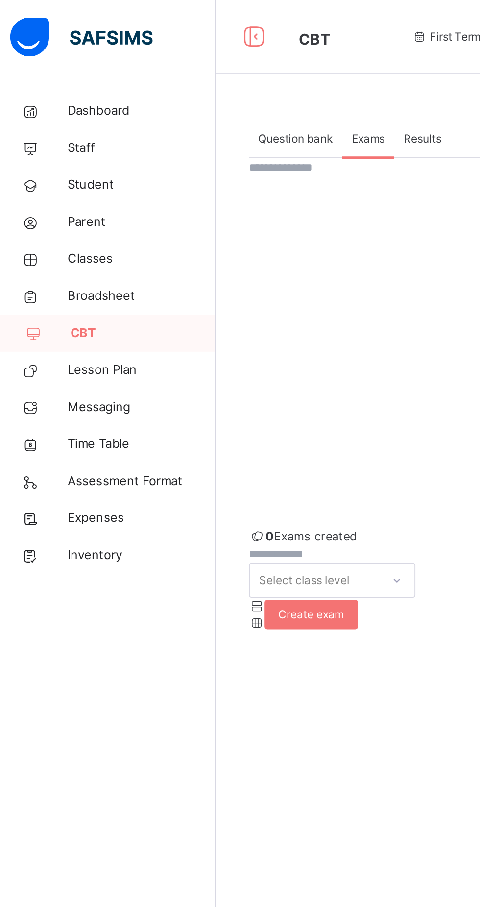
click at [50, 139] on span "Classes" at bounding box center [78, 137] width 78 height 10
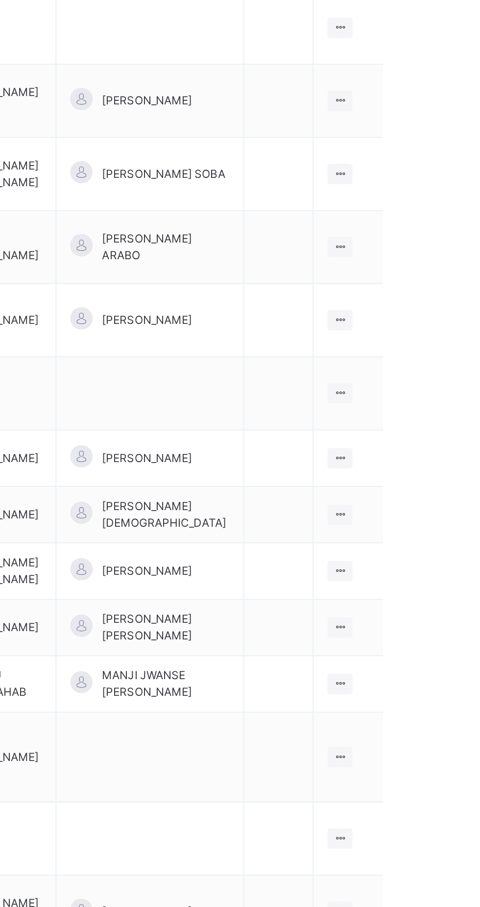
click at [443, 564] on icon at bounding box center [439, 567] width 8 height 7
click at [0, 0] on ul "View Class Assign form Teacher" at bounding box center [0, 0] width 0 height 0
click at [0, 0] on div "View Class" at bounding box center [0, 0] width 0 height 0
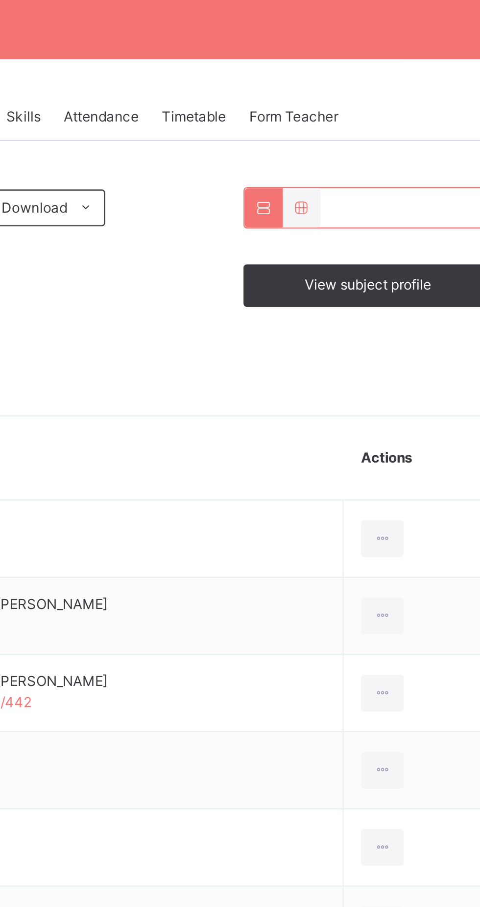
click at [356, 96] on span "Resume" at bounding box center [355, 91] width 22 height 9
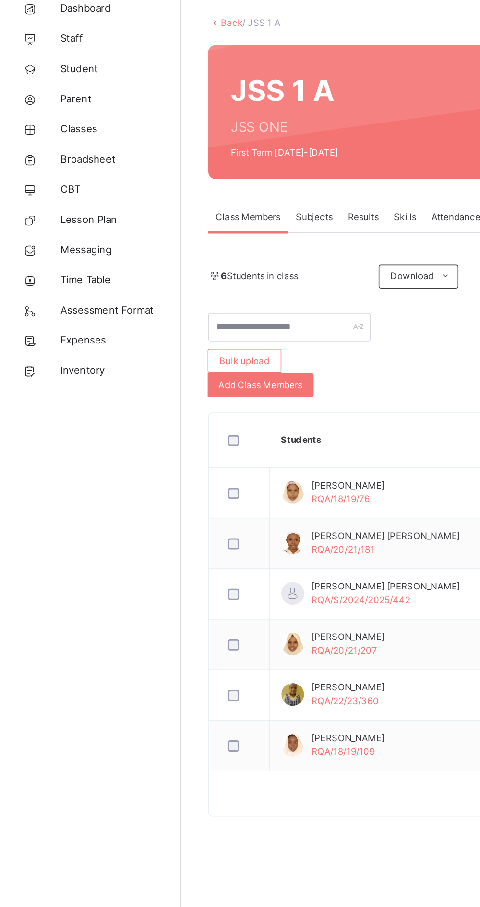
click at [52, 136] on span "Classes" at bounding box center [78, 137] width 78 height 10
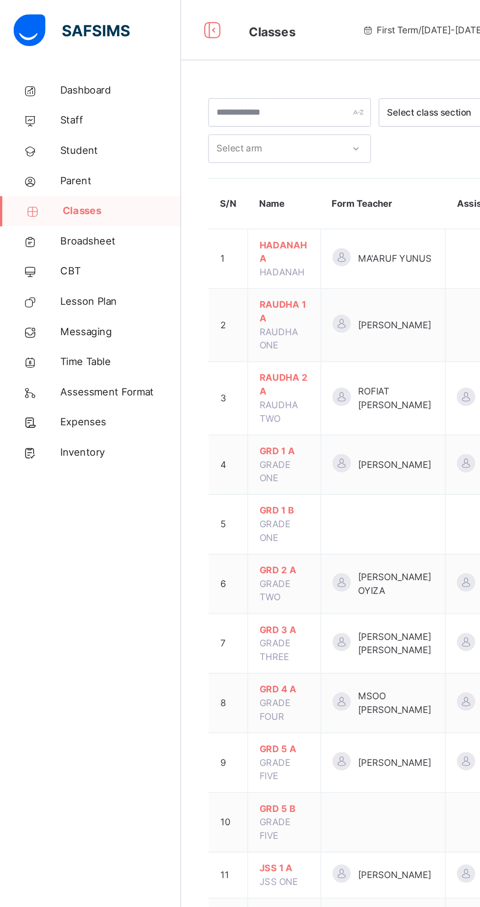
click at [54, 175] on span "CBT" at bounding box center [78, 176] width 78 height 10
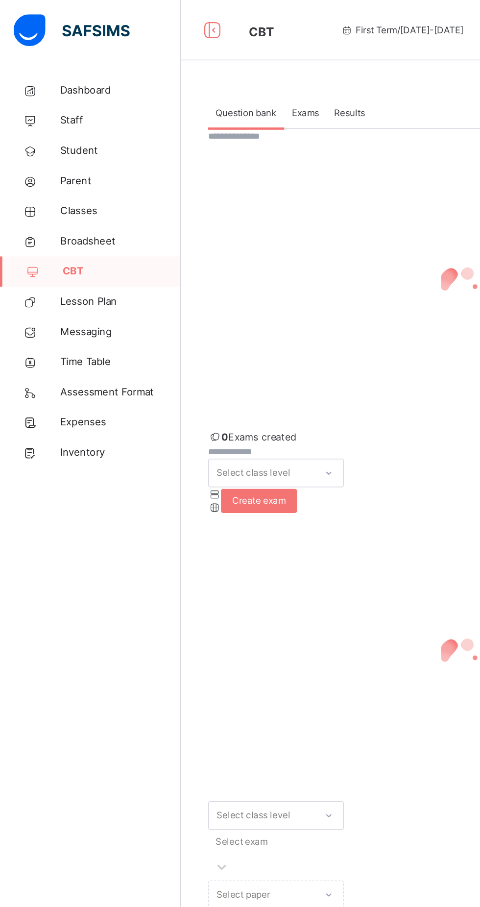
click at [192, 70] on span "Exams" at bounding box center [199, 73] width 18 height 9
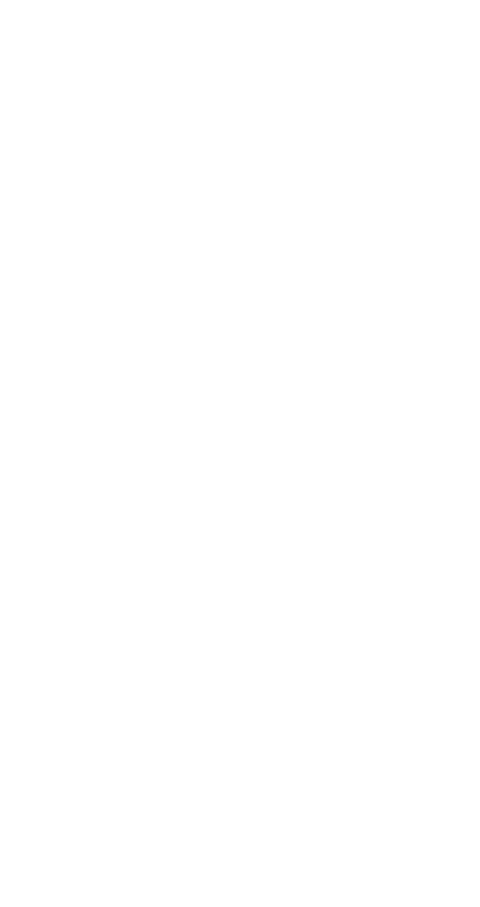
click at [0, 0] on ul "View all papers Make actvie" at bounding box center [0, 0] width 0 height 0
click at [0, 0] on li "Make actvie" at bounding box center [0, 0] width 0 height 0
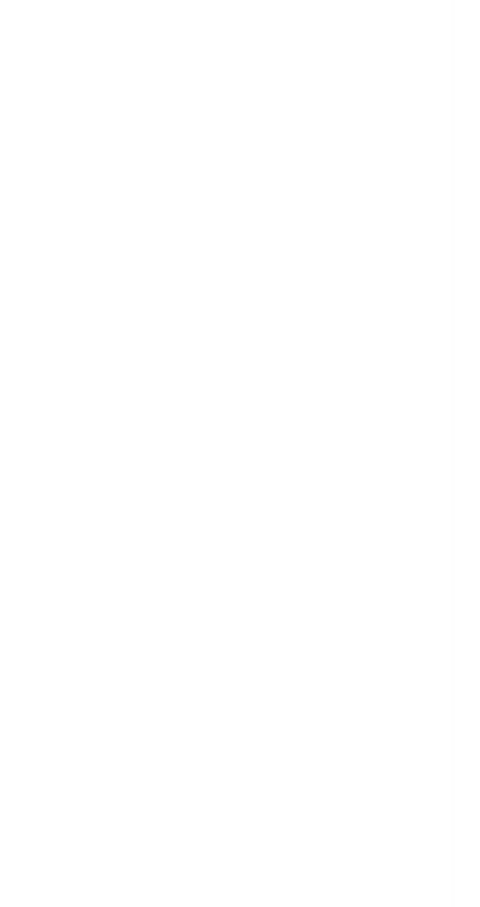
click at [0, 0] on ul "View all papers Make actvie" at bounding box center [0, 0] width 0 height 0
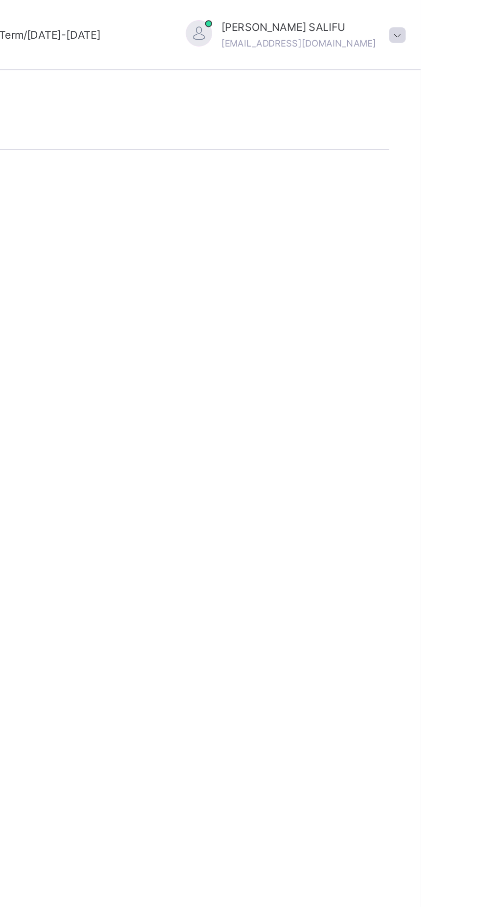
click at [0, 0] on ul "View all papers Make actvie" at bounding box center [0, 0] width 0 height 0
click at [0, 0] on div "Make actvie" at bounding box center [0, 0] width 0 height 0
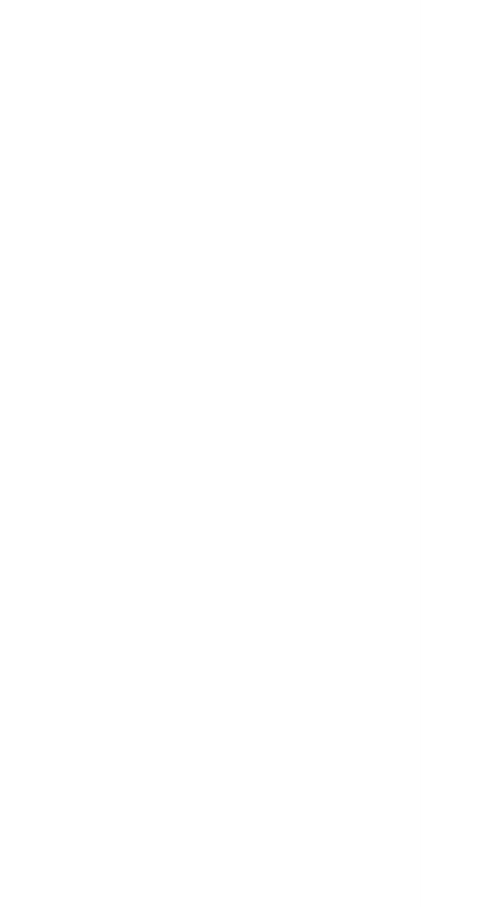
click at [0, 0] on div "View all papers" at bounding box center [0, 0] width 0 height 0
click at [480, 38] on div "First Term / 2025-2026 ABDULRAHMAN SALIFU abdulramansalifu@gmail.com" at bounding box center [412, 19] width 448 height 39
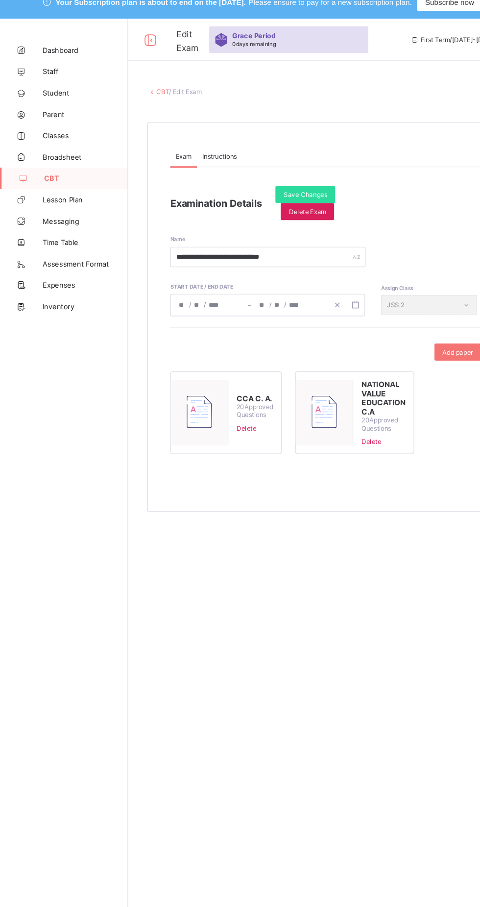
click at [60, 136] on span "Classes" at bounding box center [78, 137] width 78 height 8
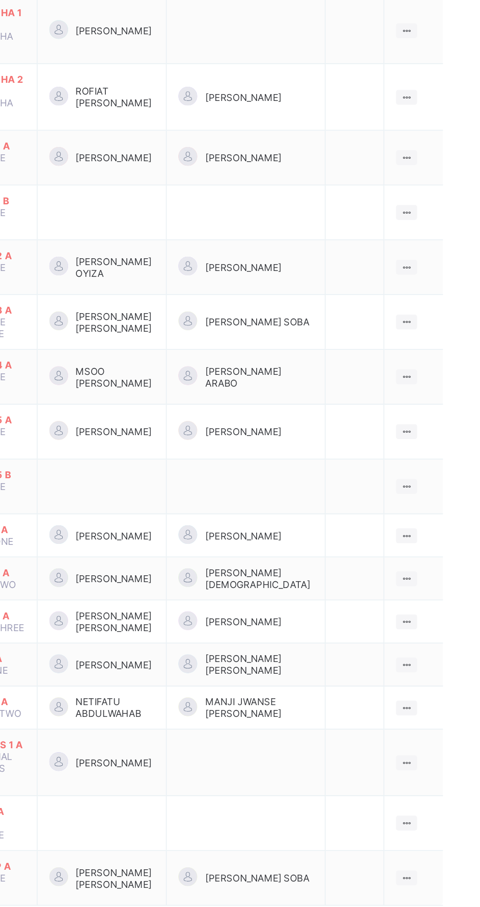
click at [456, 560] on td "View Class Assign form Teacher" at bounding box center [444, 573] width 37 height 27
click at [0, 0] on ul "View Class Assign form Teacher" at bounding box center [0, 0] width 0 height 0
click at [0, 0] on div "View Class" at bounding box center [0, 0] width 0 height 0
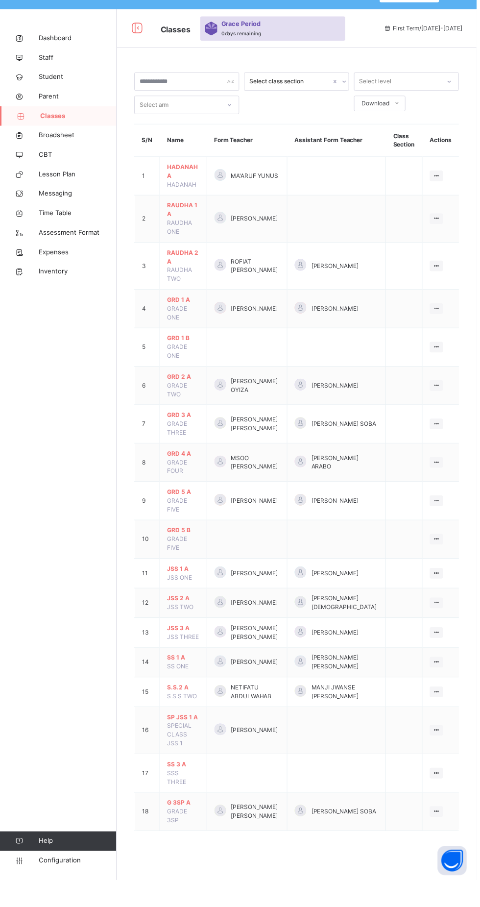
click at [46, 176] on span "CBT" at bounding box center [78, 176] width 78 height 10
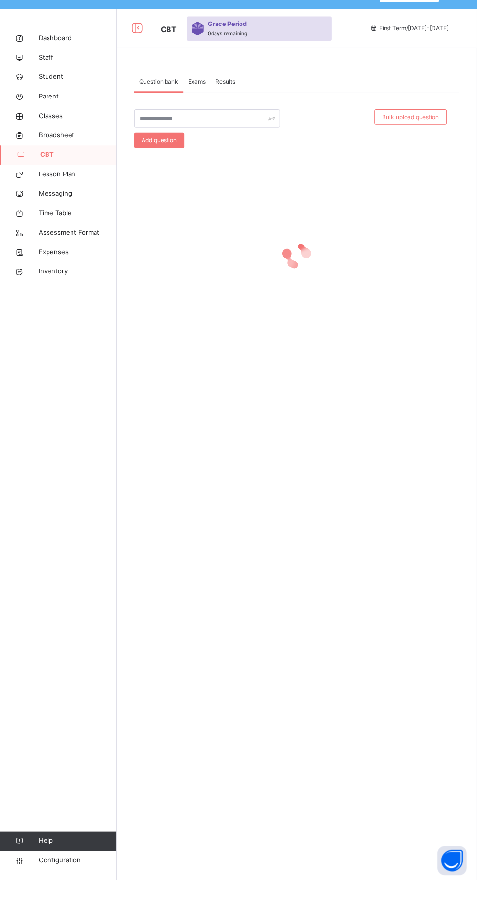
click at [199, 103] on span "Exams" at bounding box center [199, 102] width 18 height 9
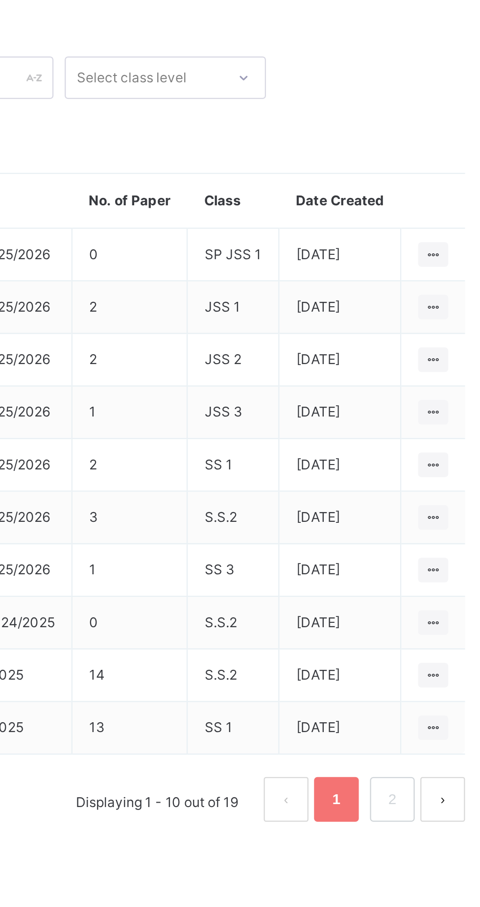
click at [448, 310] on icon at bounding box center [448, 309] width 8 height 7
click at [0, 0] on div "View all papers" at bounding box center [0, 0] width 0 height 0
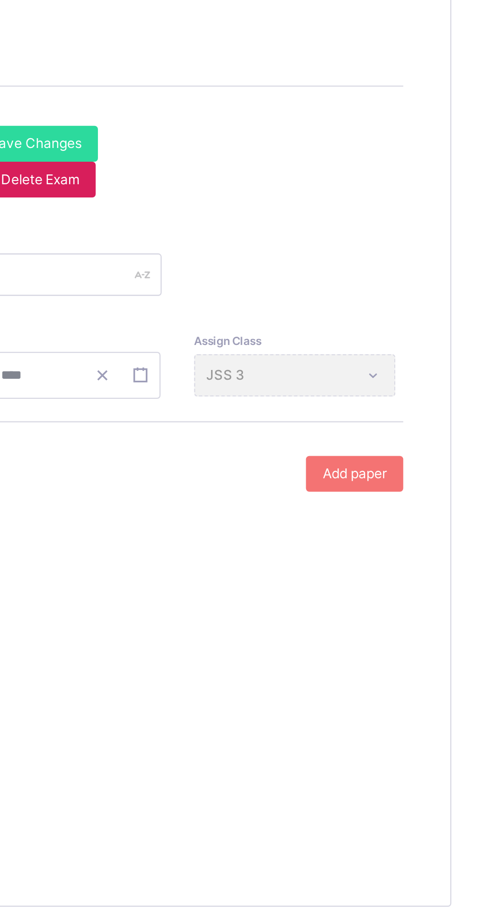
click at [419, 339] on span "Add paper" at bounding box center [420, 337] width 28 height 9
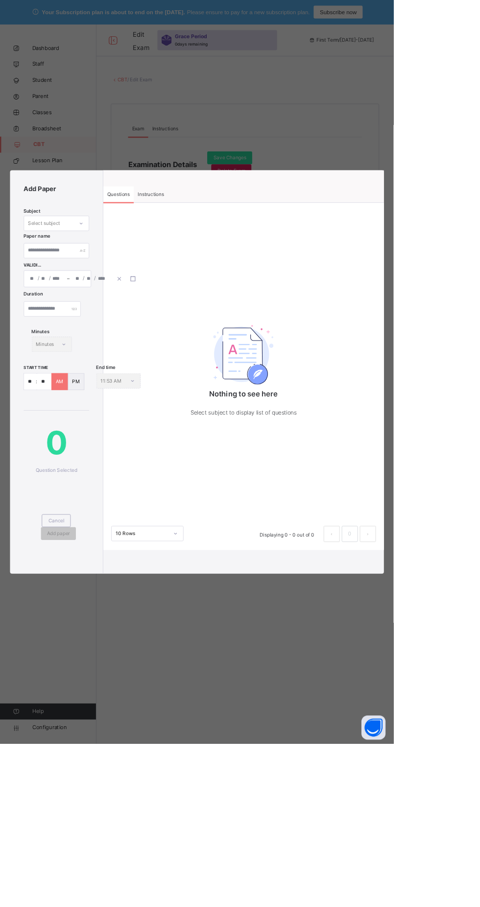
click at [58, 643] on div "Cancel" at bounding box center [68, 635] width 35 height 16
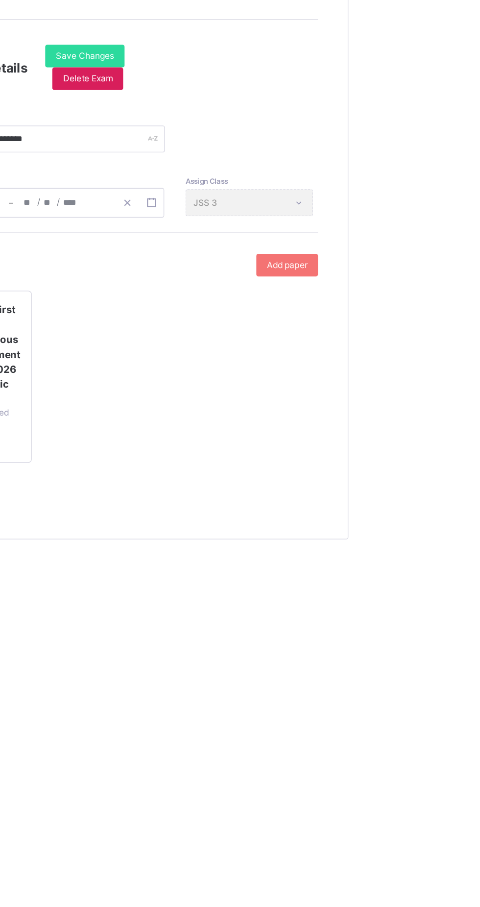
click at [418, 337] on span "Add paper" at bounding box center [420, 337] width 28 height 9
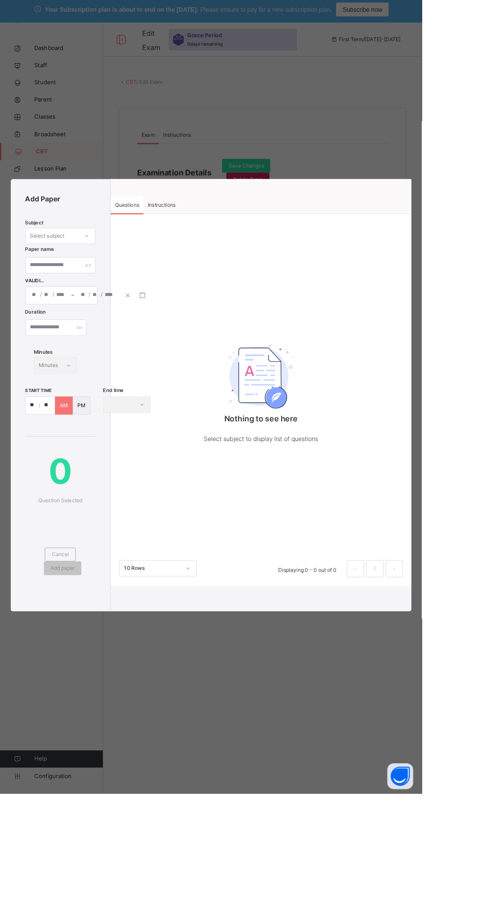
click at [59, 639] on span "Cancel" at bounding box center [69, 634] width 20 height 9
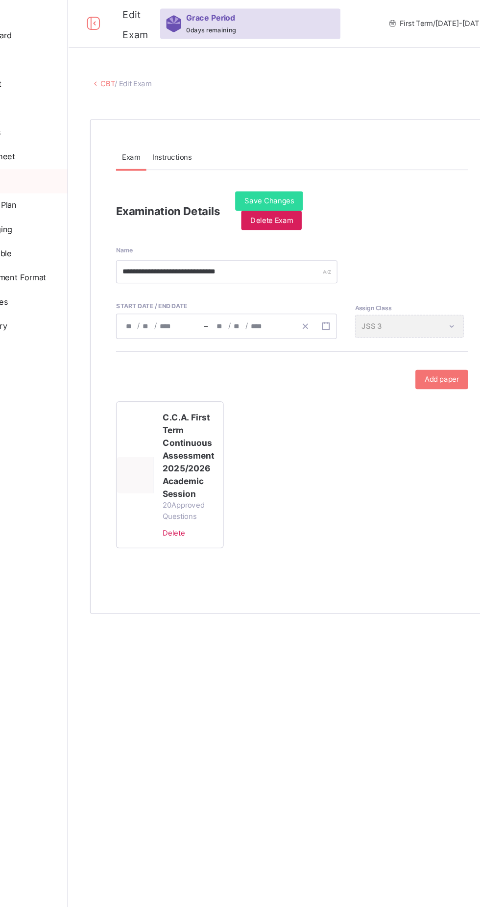
click at [419, 332] on div "Add paper" at bounding box center [420, 337] width 43 height 16
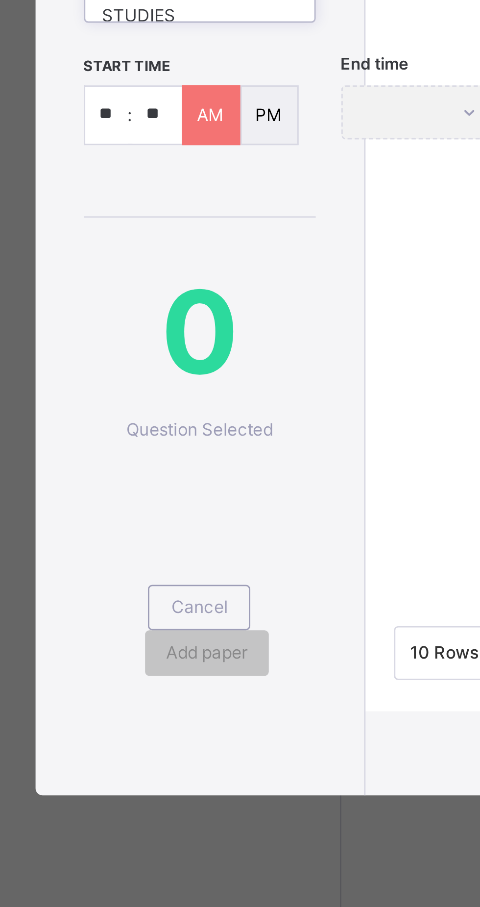
scroll to position [54, 0]
click at [53, 407] on div "NATIONAL VALUE EDUCATION" at bounding box center [68, 394] width 79 height 25
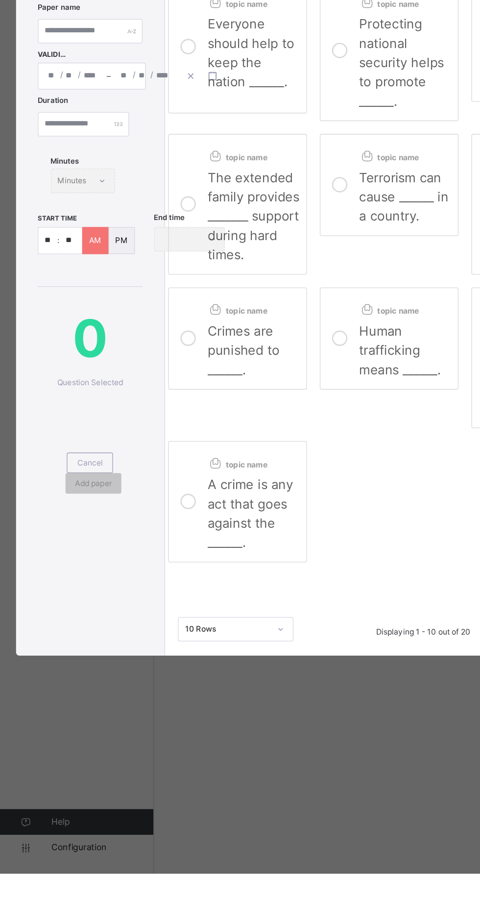
click at [234, 670] on label "topic name A crime is any act that goes against the ______." at bounding box center [181, 623] width 106 height 93
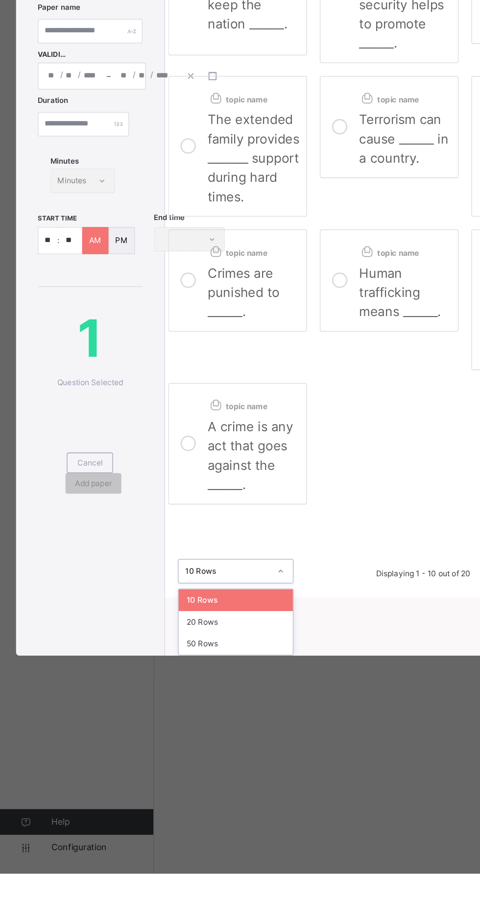
click at [202, 724] on div "20 Rows" at bounding box center [179, 715] width 87 height 17
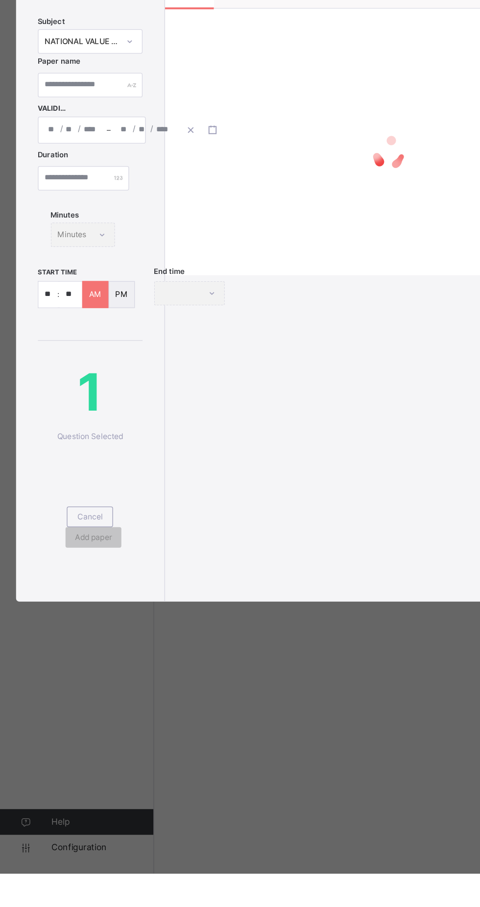
scroll to position [0, 0]
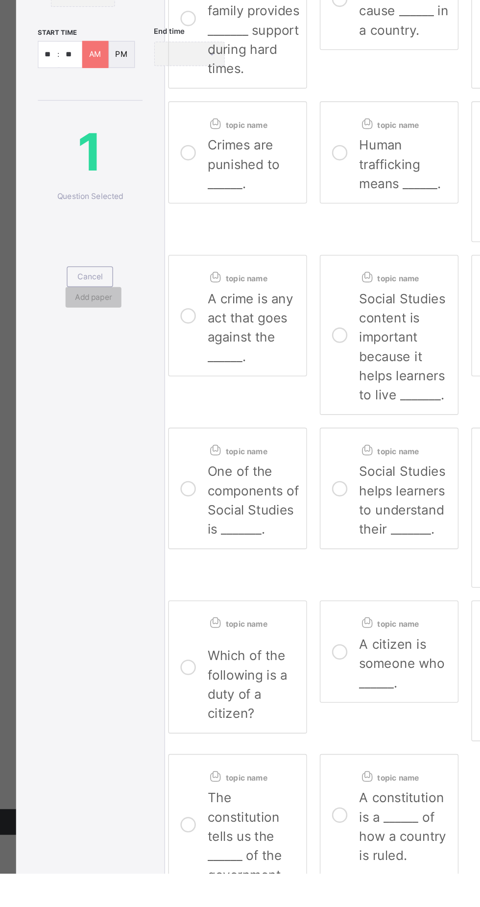
click at [153, 177] on div at bounding box center [144, 135] width 20 height 86
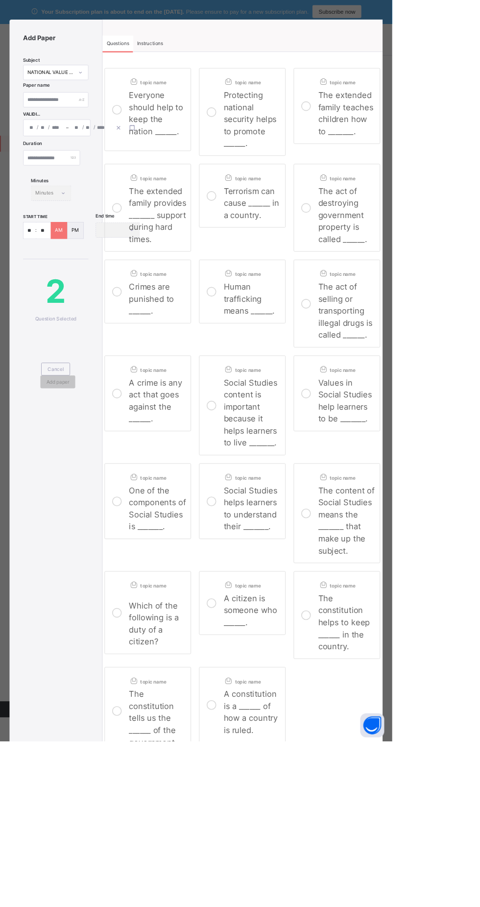
click at [339, 182] on span "Protecting national security helps to promote ______." at bounding box center [306, 146] width 65 height 71
click at [457, 167] on span "The extended family teaches children how to _______." at bounding box center [422, 139] width 67 height 56
click at [185, 308] on label "topic name The extended family provides _______ support during hard times." at bounding box center [181, 254] width 106 height 107
click at [342, 269] on span "Terrorism can cause ______ in a country." at bounding box center [308, 248] width 68 height 41
click at [449, 299] on span "The act of destroying government property is called ______." at bounding box center [419, 263] width 60 height 71
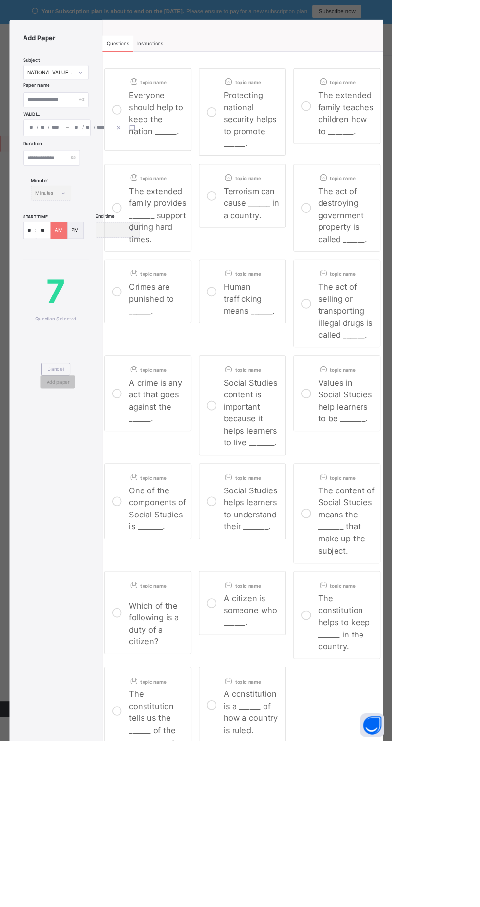
click at [456, 416] on span "The act of selling or transporting illegal drugs is called ______." at bounding box center [422, 380] width 66 height 71
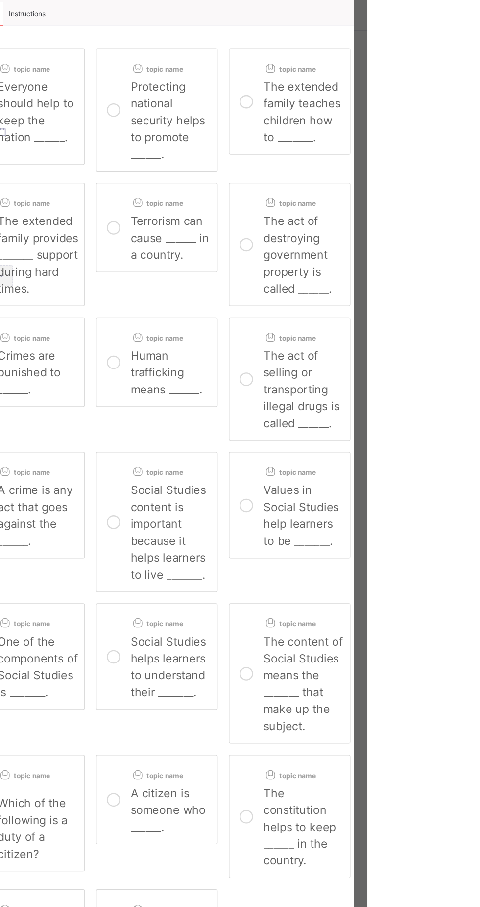
click at [344, 388] on p "Human trafficking means ______." at bounding box center [309, 366] width 71 height 44
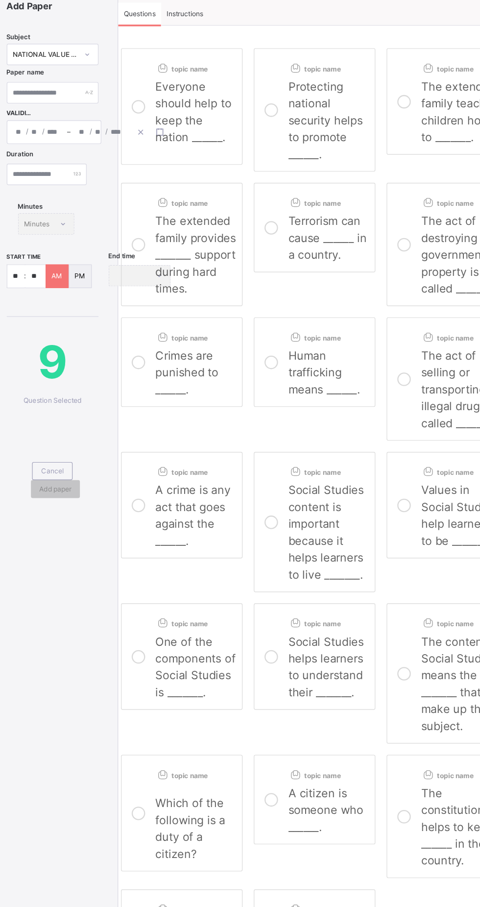
click at [229, 341] on div "topic name" at bounding box center [193, 334] width 71 height 16
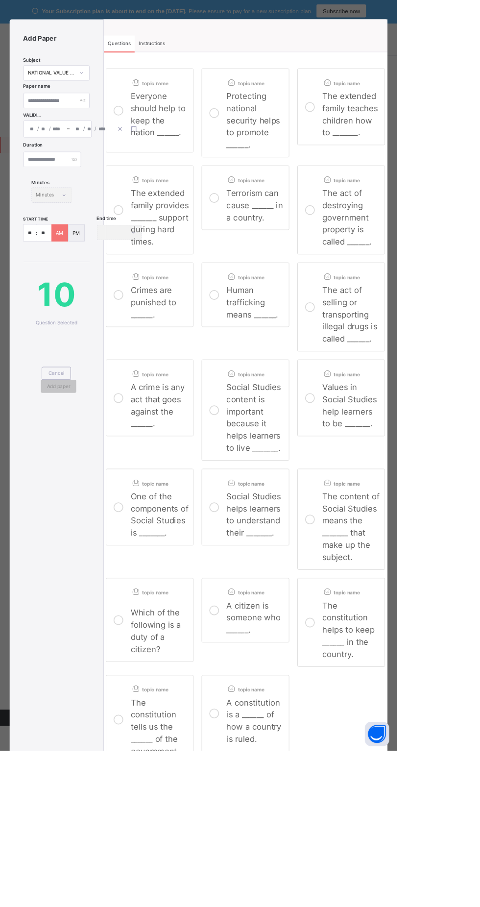
click at [339, 540] on span "Social Studies content is important because it helps learners to live _______." at bounding box center [307, 504] width 66 height 85
click at [460, 520] on p "Values in Social Studies help learners to be _______." at bounding box center [424, 490] width 71 height 59
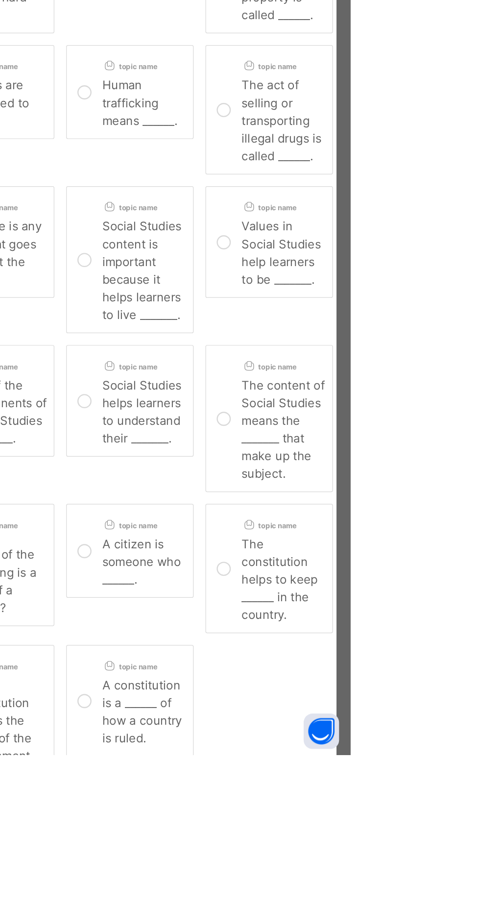
click at [339, 650] on span "Social Studies helps learners to understand their _______." at bounding box center [307, 622] width 66 height 56
click at [459, 679] on span "The content of Social Studies means the _______ that make up the subject." at bounding box center [423, 636] width 69 height 85
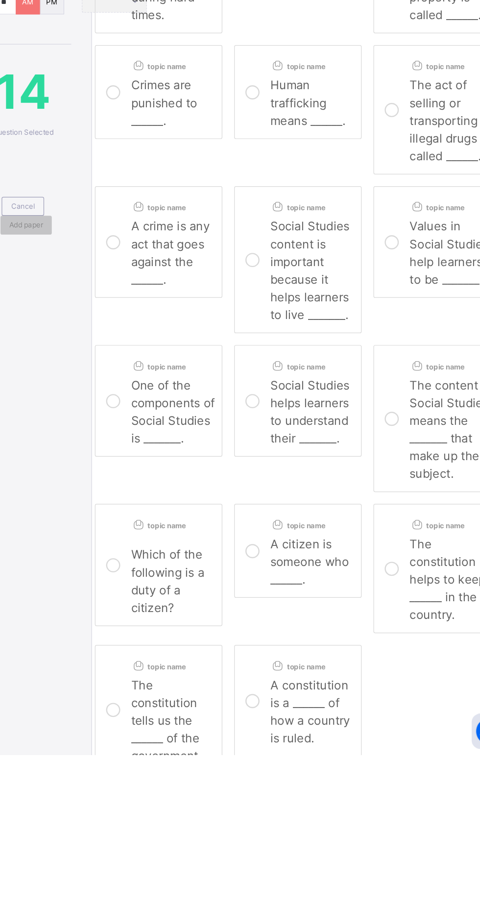
click at [208, 650] on span "One of the components of Social Studies is _______." at bounding box center [193, 622] width 70 height 56
click at [339, 767] on span "A citizen is someone who ______." at bounding box center [306, 746] width 65 height 41
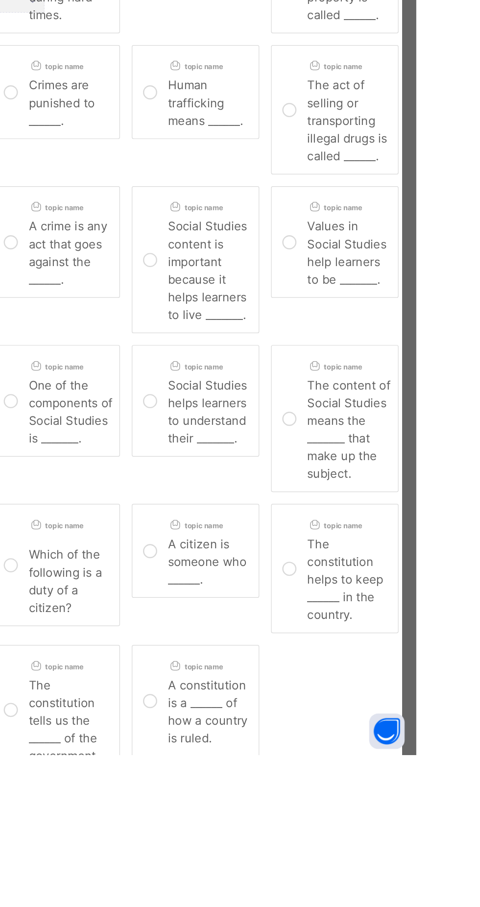
click at [213, 776] on span "Which of the following is a duty of a citizen?" at bounding box center [188, 763] width 61 height 56
click at [453, 784] on span "The constitution helps to keep ______ in the country." at bounding box center [420, 761] width 63 height 71
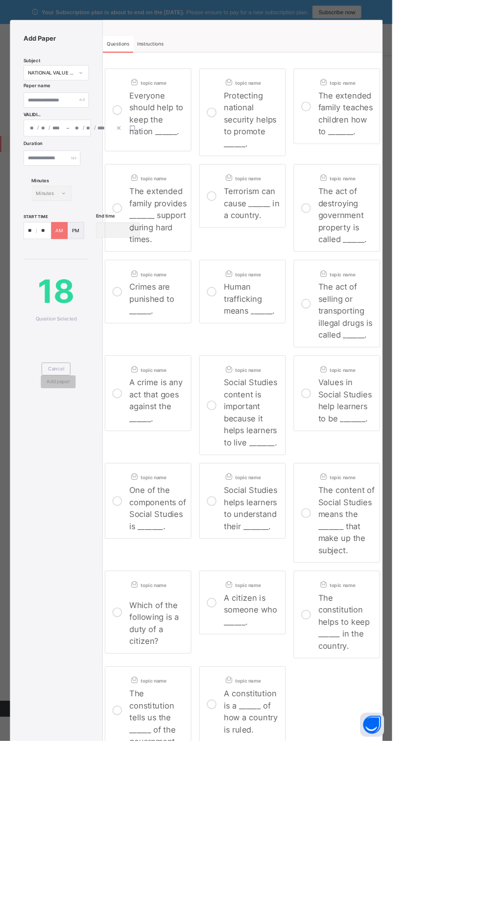
click at [340, 891] on span "A constitution is a ______ of how a country is ruled." at bounding box center [307, 871] width 66 height 56
click at [153, 872] on div at bounding box center [144, 869] width 20 height 92
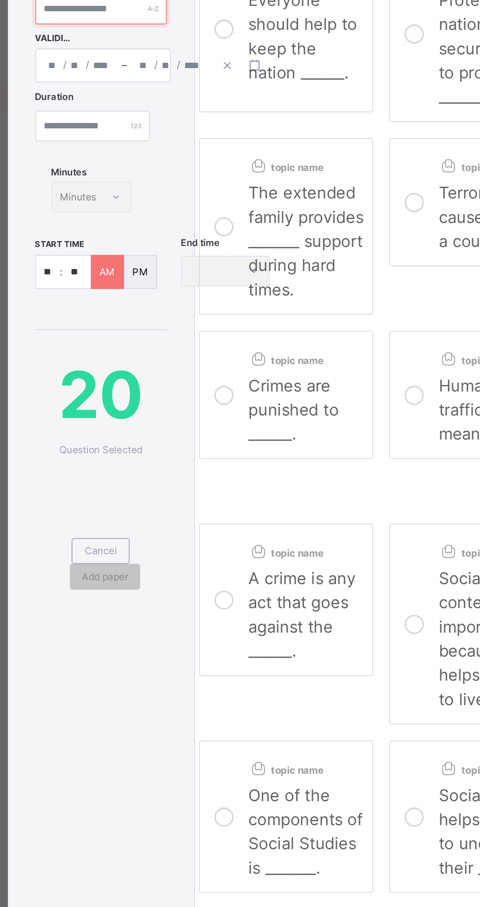
click at [72, 132] on input "text" at bounding box center [69, 122] width 80 height 19
type input "**********"
click at [82, 167] on div "/ /" at bounding box center [55, 157] width 52 height 20
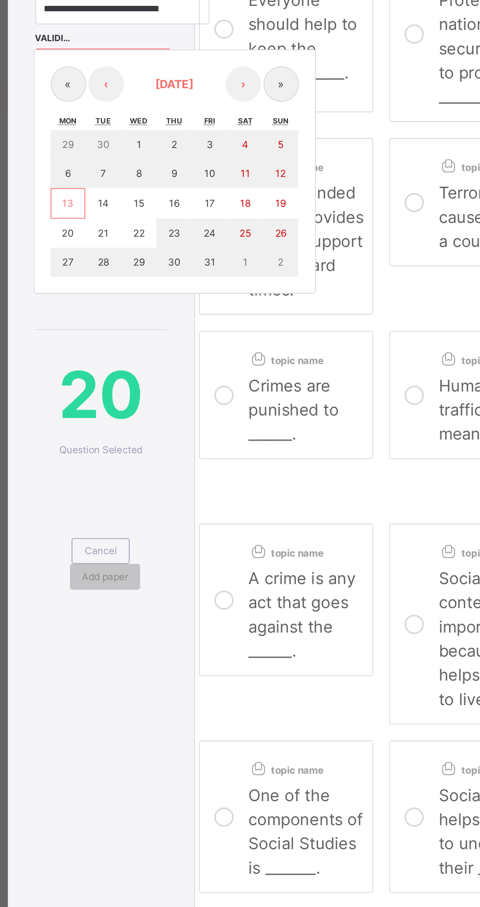
scroll to position [0, 0]
click at [51, 244] on abbr "13" at bounding box center [48, 240] width 7 height 7
type input "**********"
type input "**"
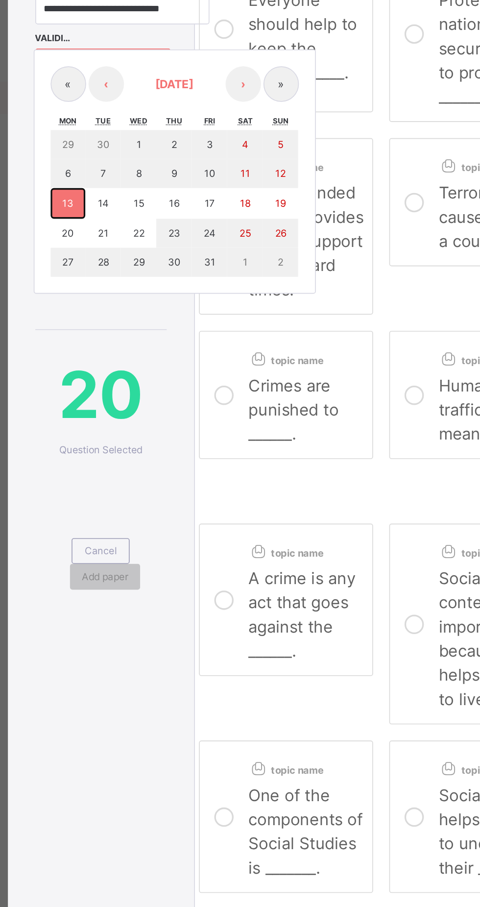
type input "**"
type input "****"
type input "**********"
type input "**"
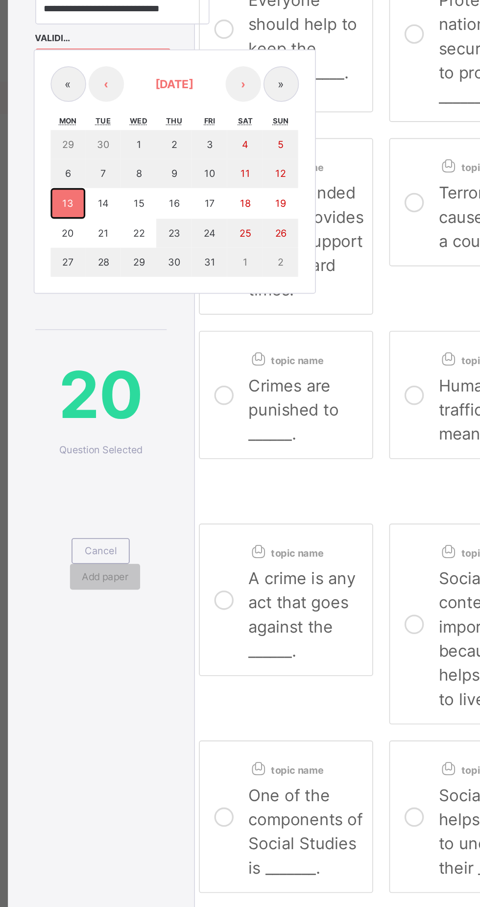
type input "****"
type input "**"
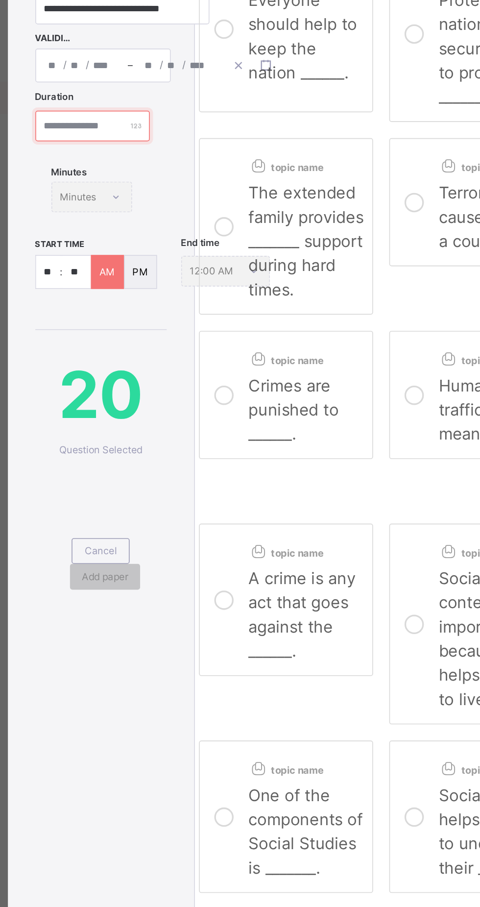
click at [55, 203] on input "number" at bounding box center [64, 193] width 70 height 19
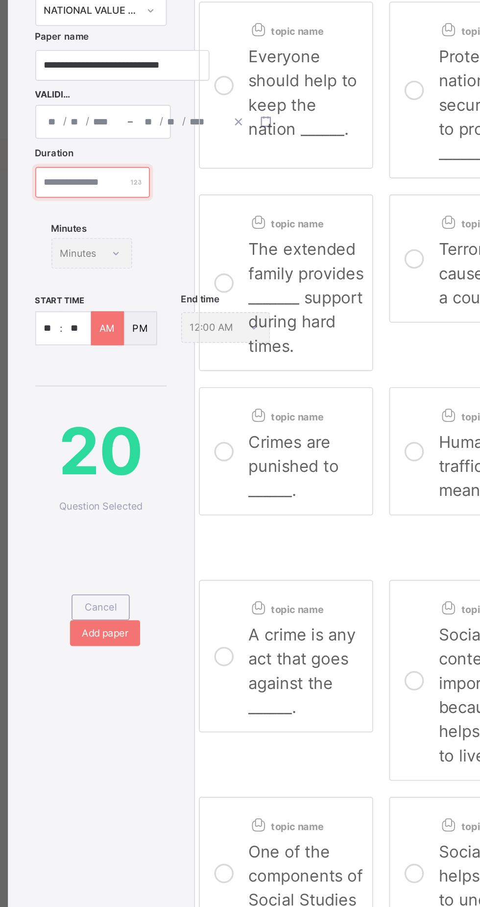
type input "**"
click at [200, 58] on span "Instructions" at bounding box center [184, 53] width 32 height 9
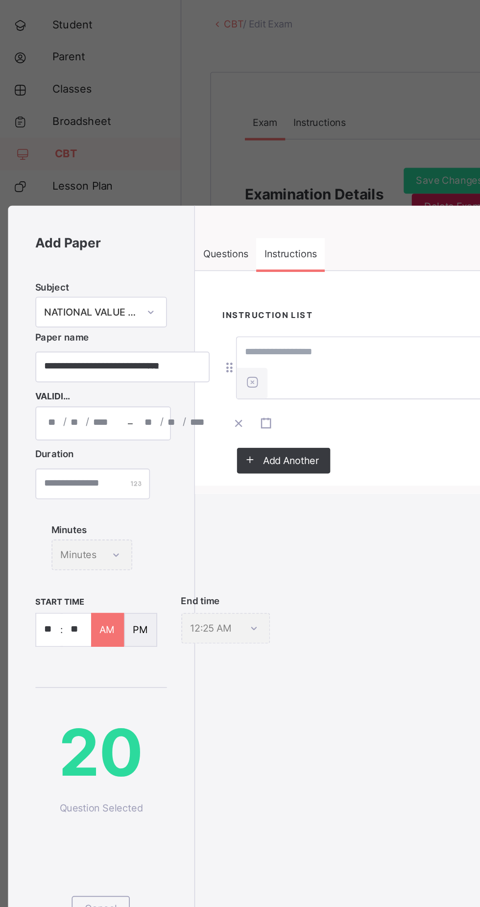
click at [224, 306] on input at bounding box center [322, 297] width 343 height 19
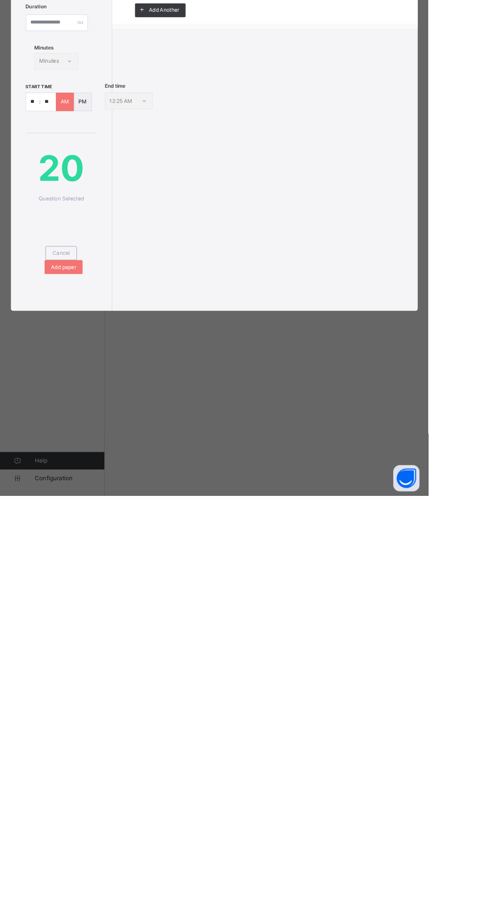
type input "**********"
click at [93, 658] on div "Add paper" at bounding box center [71, 651] width 43 height 16
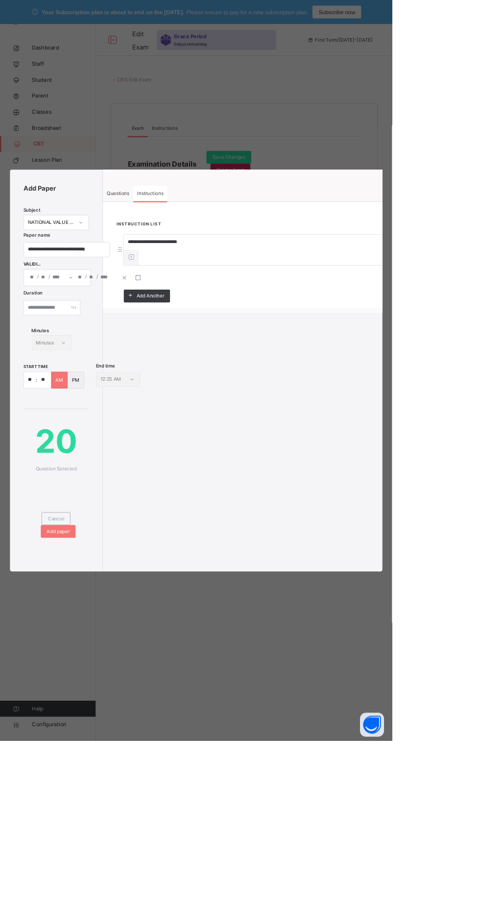
click at [93, 658] on div "Add paper" at bounding box center [71, 651] width 43 height 16
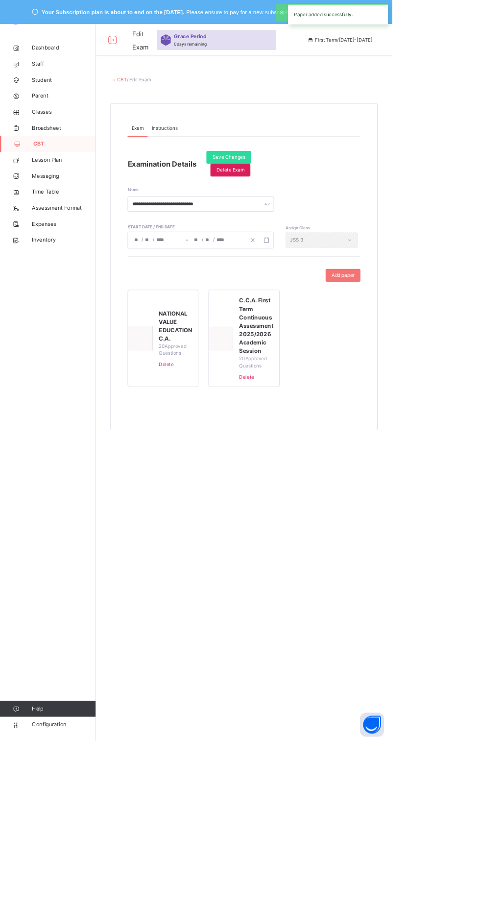
click at [283, 186] on div "Save Changes" at bounding box center [280, 193] width 55 height 16
click at [282, 187] on div "Save Changes" at bounding box center [280, 193] width 55 height 16
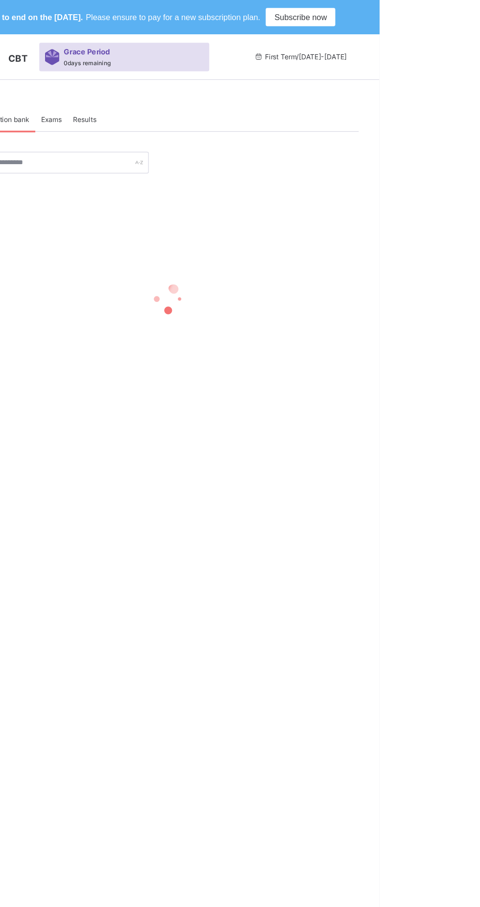
click at [207, 103] on span "Exams" at bounding box center [199, 102] width 18 height 9
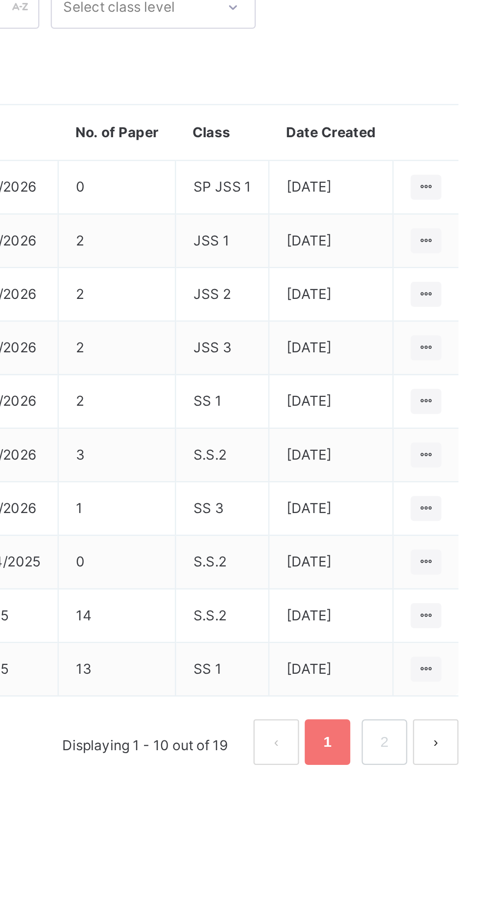
click at [448, 310] on icon at bounding box center [448, 309] width 8 height 7
click at [0, 0] on div "Make actvie" at bounding box center [0, 0] width 0 height 0
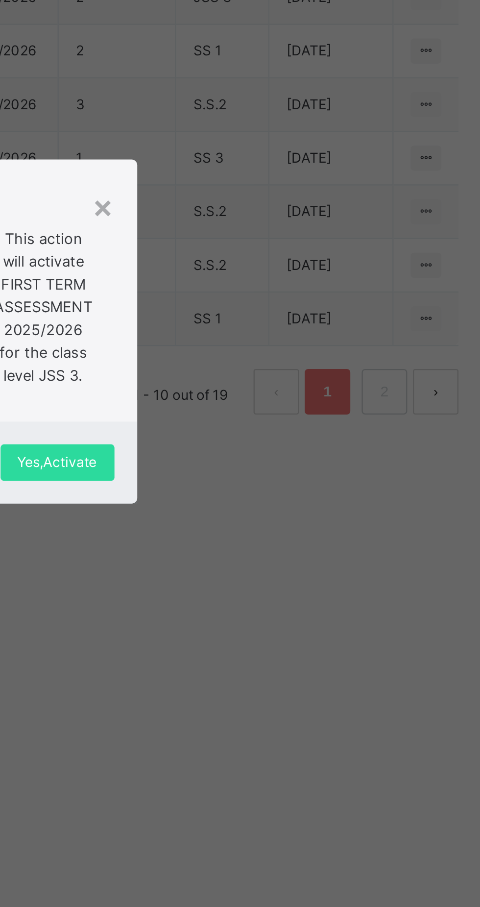
click at [305, 478] on span "This action will activate FIRST TERM ASSESSMENT 2025/2026 for the class level J…" at bounding box center [284, 443] width 42 height 69
click at [307, 514] on span "Yes, Activate" at bounding box center [290, 510] width 34 height 9
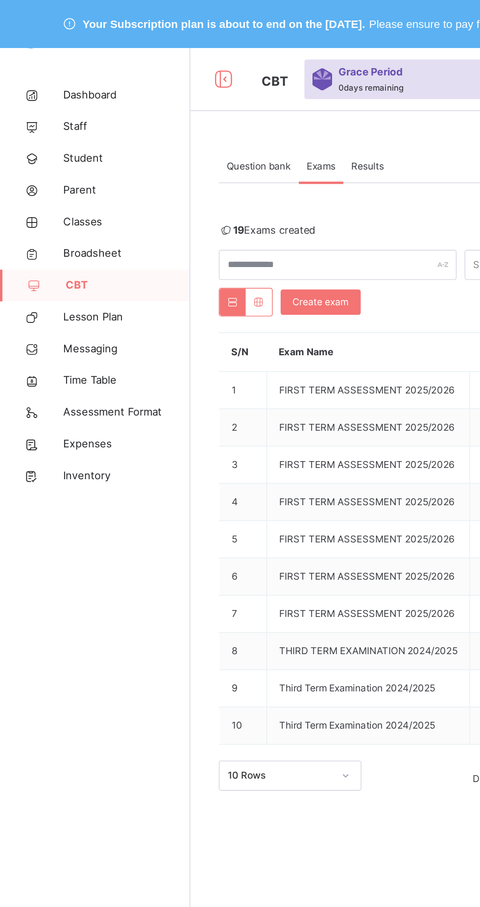
click at [51, 136] on span "Classes" at bounding box center [78, 137] width 78 height 10
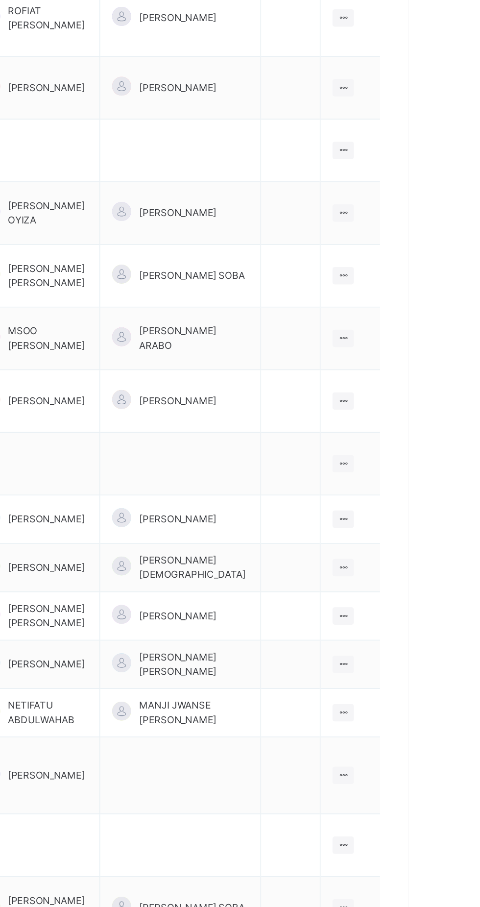
click at [439, 653] on icon at bounding box center [439, 656] width 8 height 7
click at [0, 0] on div "View Class" at bounding box center [0, 0] width 0 height 0
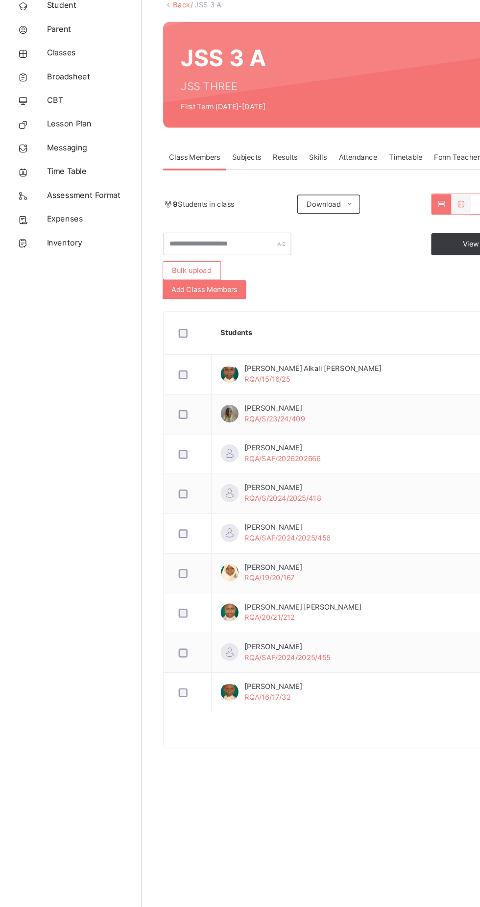
click at [20, 95] on icon at bounding box center [19, 98] width 39 height 7
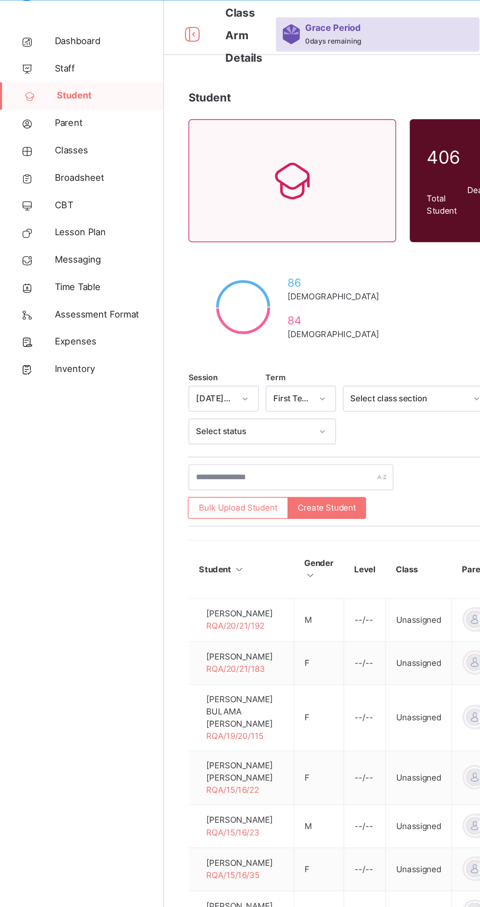
click at [46, 176] on span "CBT" at bounding box center [78, 176] width 78 height 10
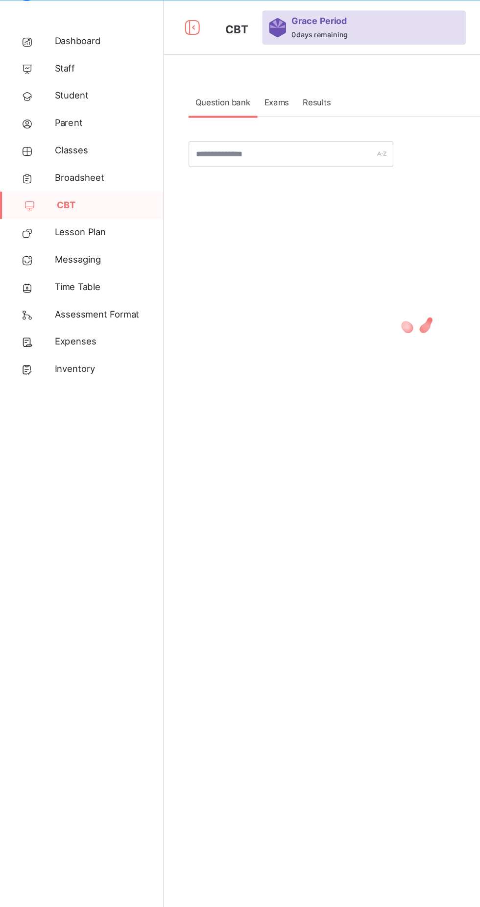
click at [201, 103] on span "Exams" at bounding box center [199, 102] width 18 height 9
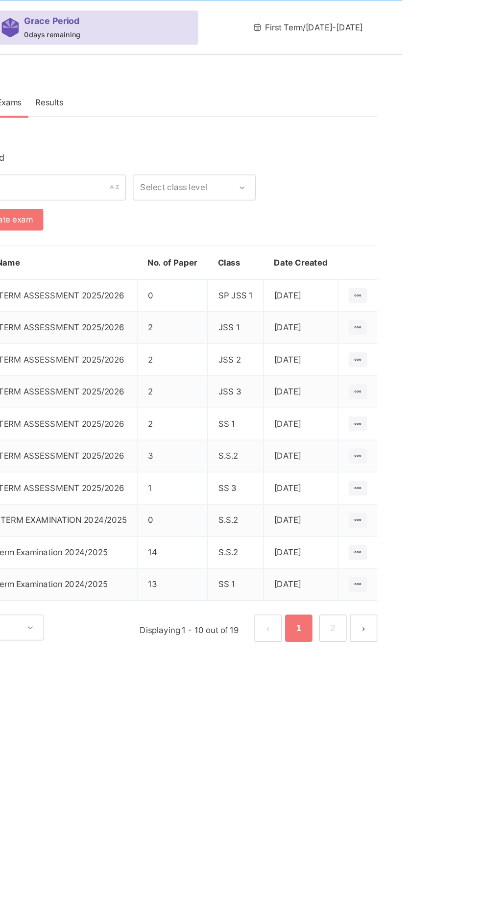
click at [453, 286] on div at bounding box center [448, 287] width 13 height 11
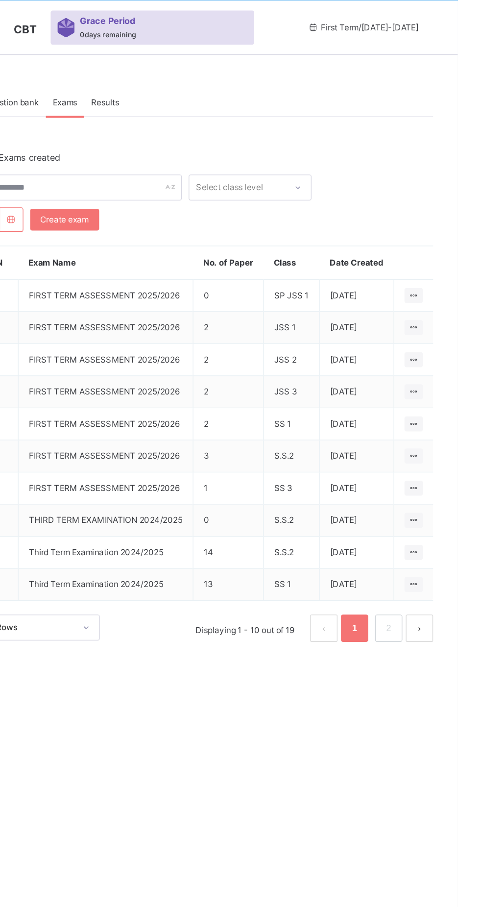
click at [0, 0] on div "View all papers" at bounding box center [0, 0] width 0 height 0
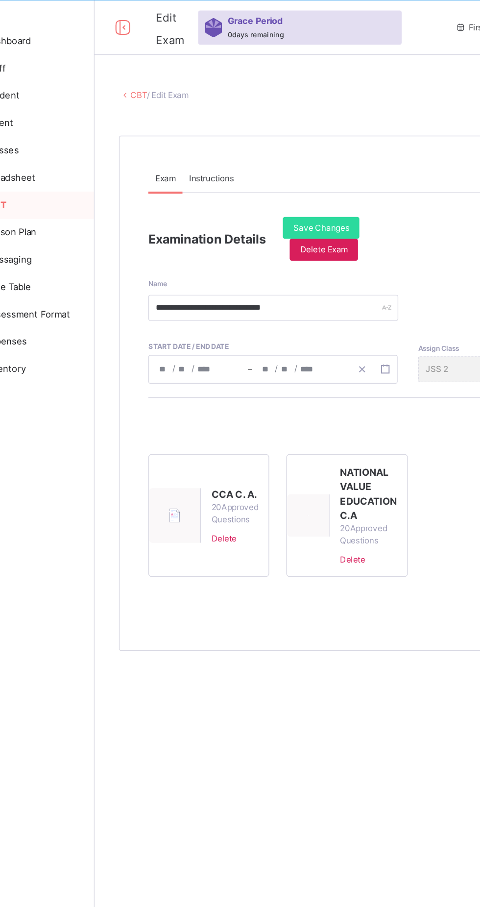
click at [212, 381] on span "CCA C. A." at bounding box center [218, 383] width 34 height 10
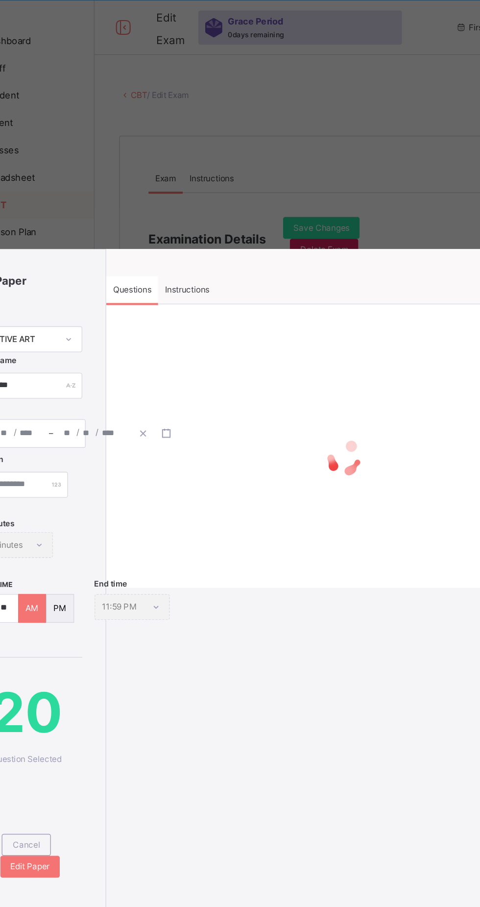
type input "*********"
type input "**********"
type input "**"
type input "****"
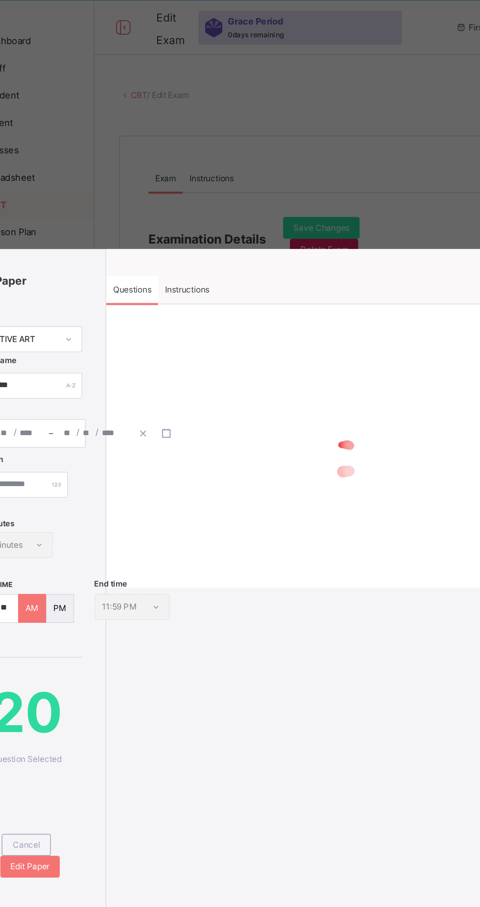
type input "**********"
type input "**"
type input "****"
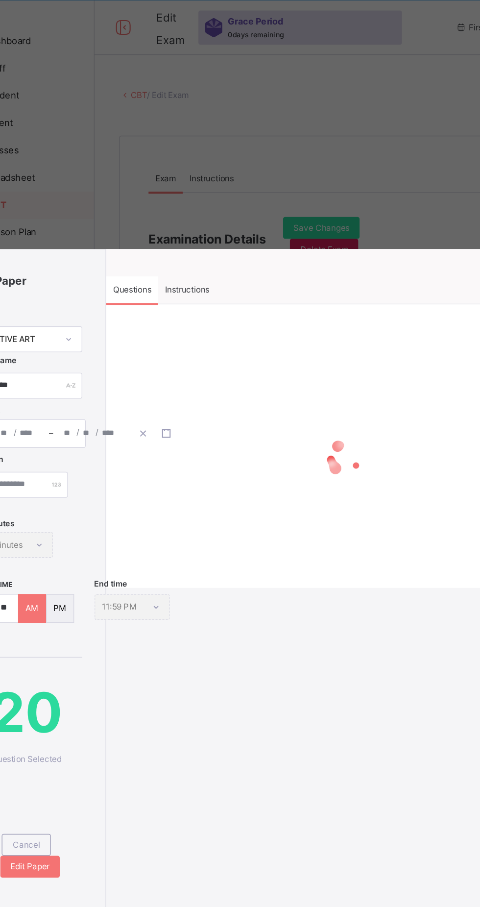
type input "**"
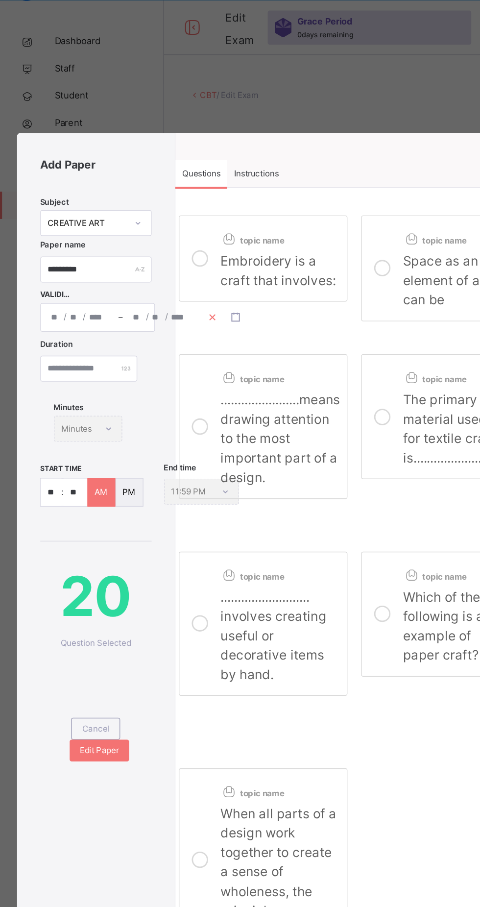
click at [155, 260] on icon "button" at bounding box center [152, 256] width 7 height 7
click at [72, 267] on div "/ / – / /" at bounding box center [70, 256] width 83 height 21
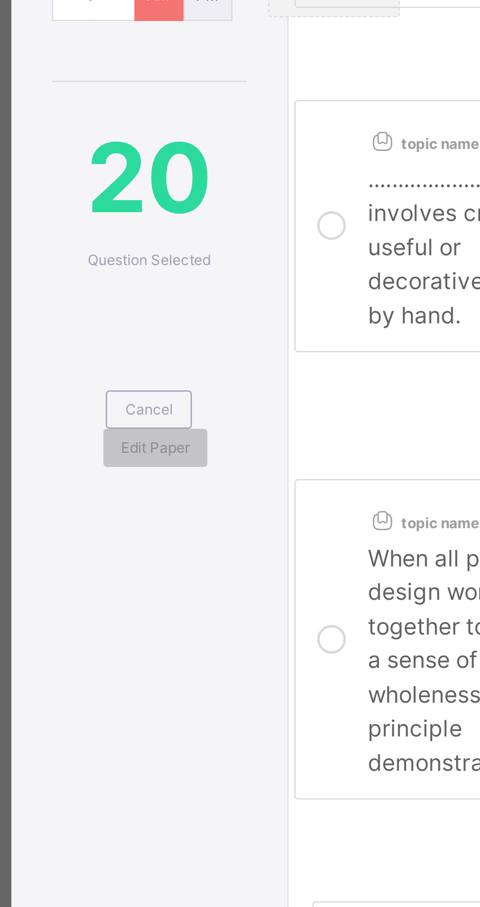
click at [96, 267] on div "/ / – / / « ‹ October 2025 › » Mon Tue Wed Thu Fri Sat Sun 29 30 1 2 3 4 5 6 7 …" at bounding box center [70, 256] width 83 height 21
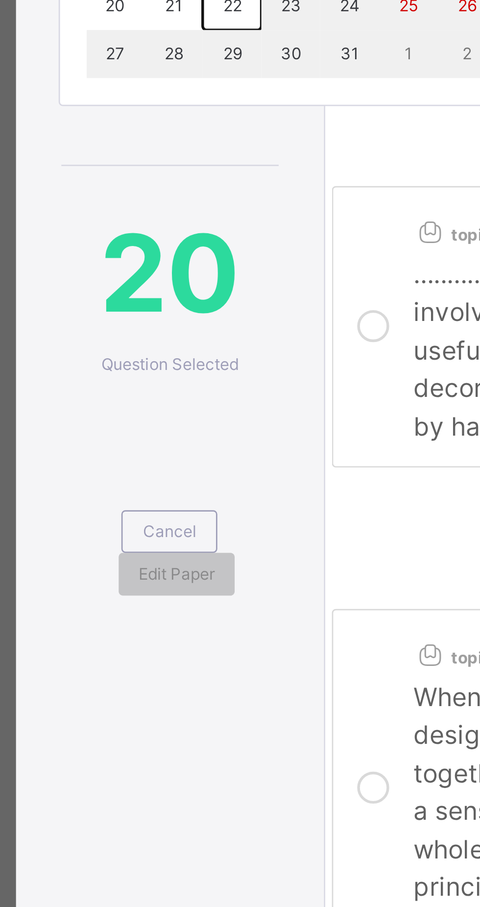
click at [95, 362] on abbr "22" at bounding box center [91, 358] width 7 height 7
type input "**********"
type input "**"
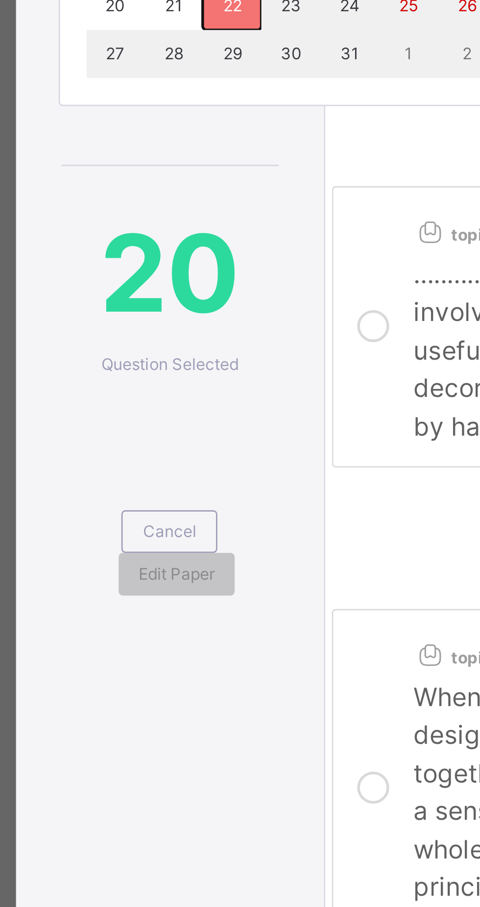
type input "****"
type input "**********"
type input "**"
type input "****"
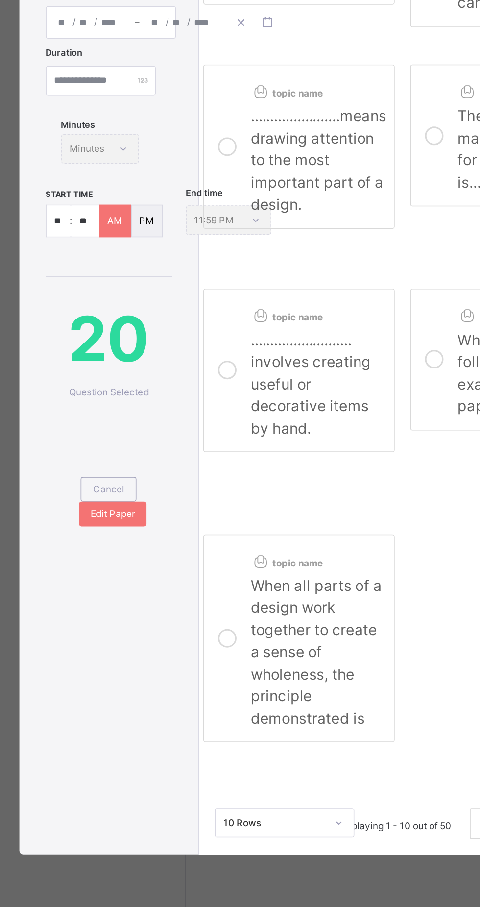
click at [85, 572] on span "Edit Paper" at bounding box center [71, 567] width 28 height 9
click at [113, 719] on div "Dashboard Staff Student Parent Classes Broadsheet CBT Lesson Plan Messaging Tim…" at bounding box center [59, 473] width 118 height 868
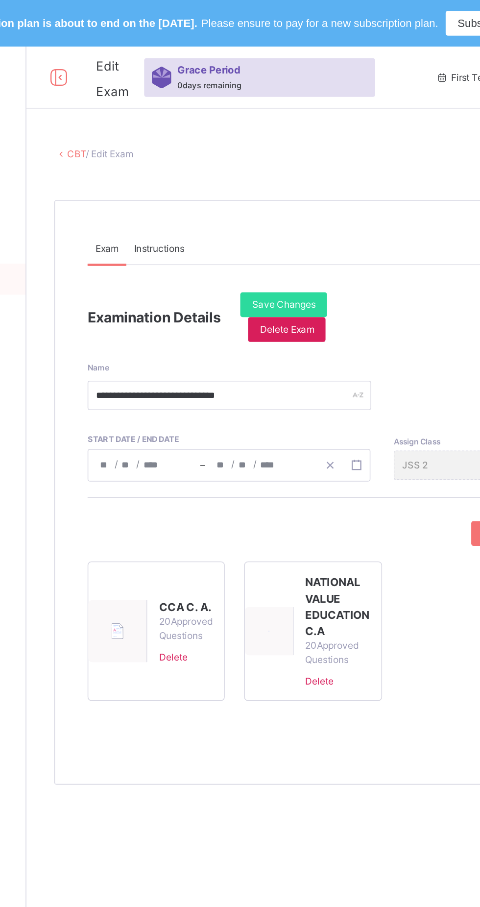
click at [283, 189] on span "Save Changes" at bounding box center [280, 192] width 40 height 9
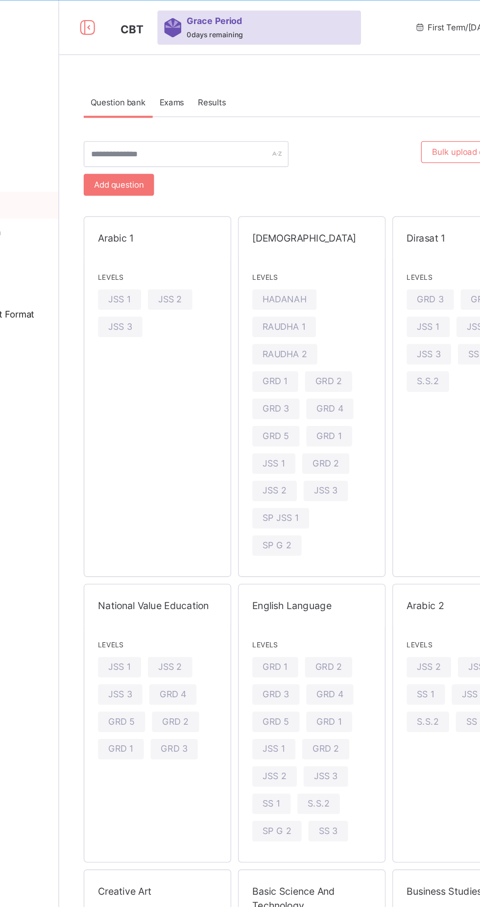
click at [199, 97] on div "Exams" at bounding box center [198, 103] width 27 height 20
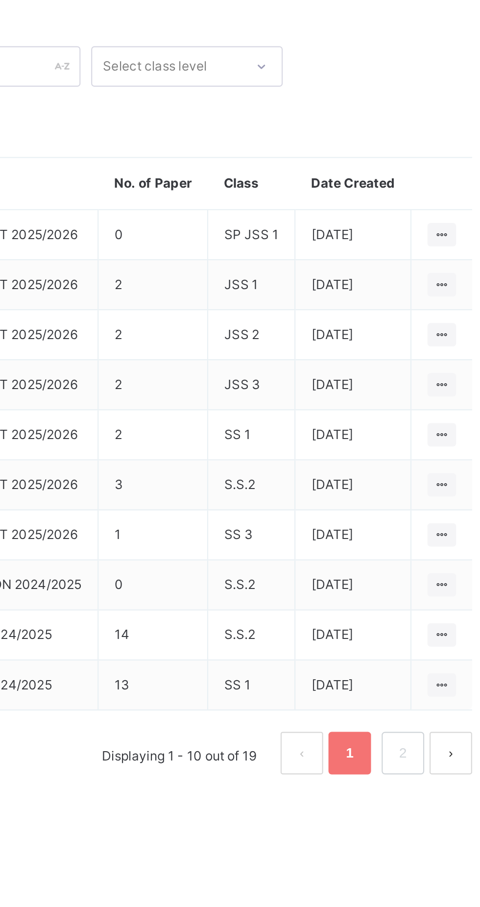
click at [445, 285] on icon at bounding box center [448, 286] width 8 height 7
click at [0, 0] on div "Make actvie" at bounding box center [0, 0] width 0 height 0
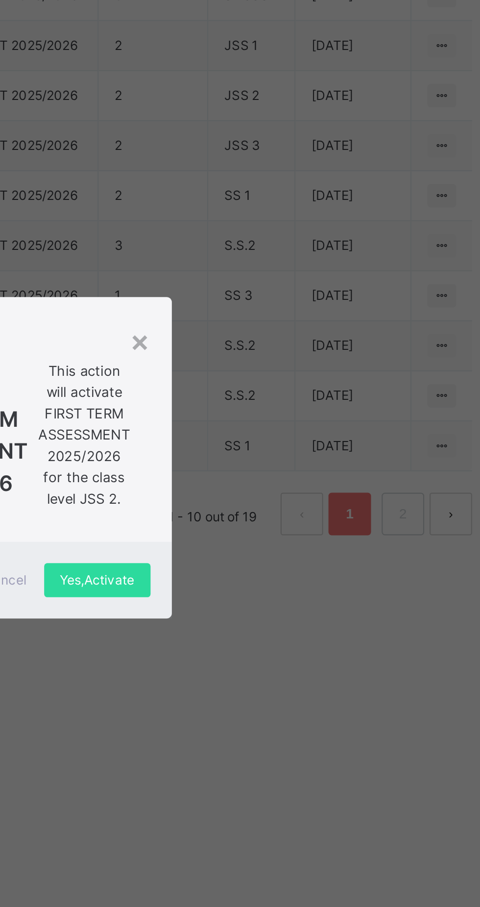
click at [305, 478] on span "This action will activate FIRST TERM ASSESSMENT 2025/2026 for the class level J…" at bounding box center [284, 443] width 42 height 69
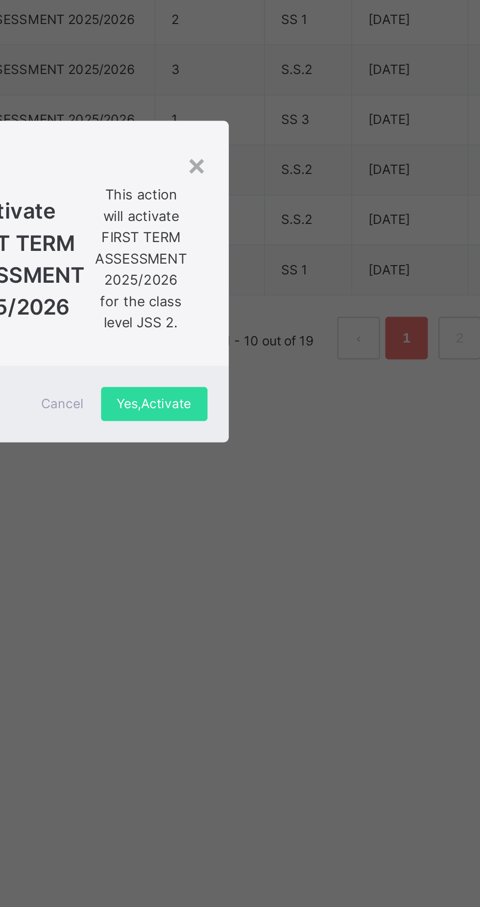
click at [314, 518] on div "Yes, Activate" at bounding box center [290, 510] width 49 height 16
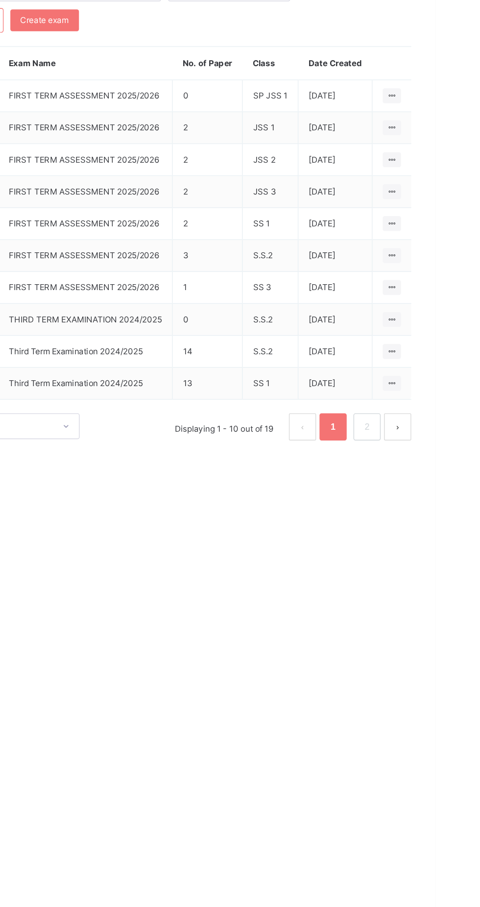
click at [448, 333] on icon at bounding box center [448, 332] width 8 height 7
click at [372, 715] on div "Question bank Exams Results Exams More Options Bulk upload question Add questio…" at bounding box center [299, 482] width 363 height 907
click at [451, 329] on div at bounding box center [448, 333] width 13 height 11
click at [289, 630] on div "Question bank Exams Results Exams More Options Bulk upload question Add questio…" at bounding box center [299, 482] width 363 height 907
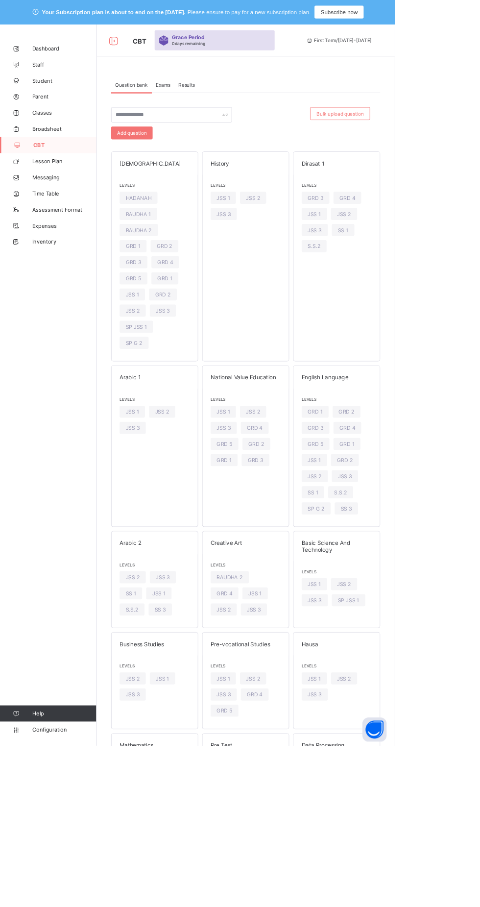
click at [200, 103] on span "Exams" at bounding box center [199, 102] width 18 height 7
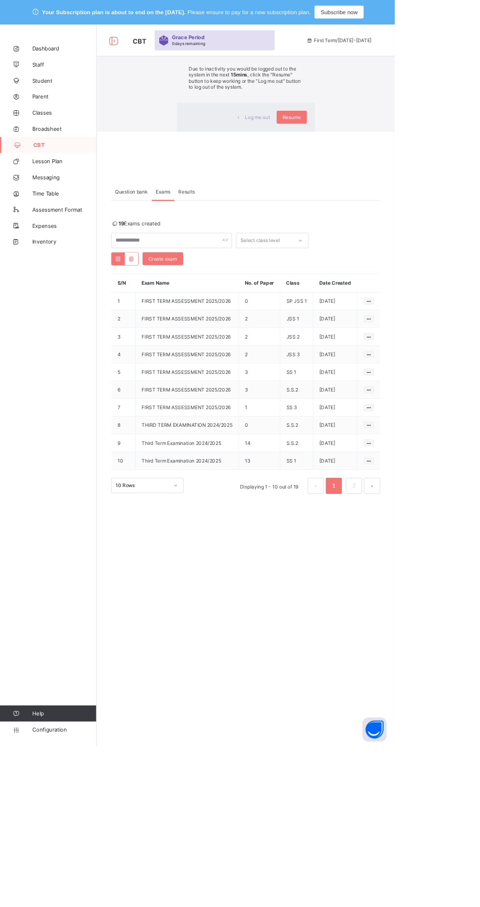
click at [357, 146] on span "Resume" at bounding box center [355, 142] width 22 height 7
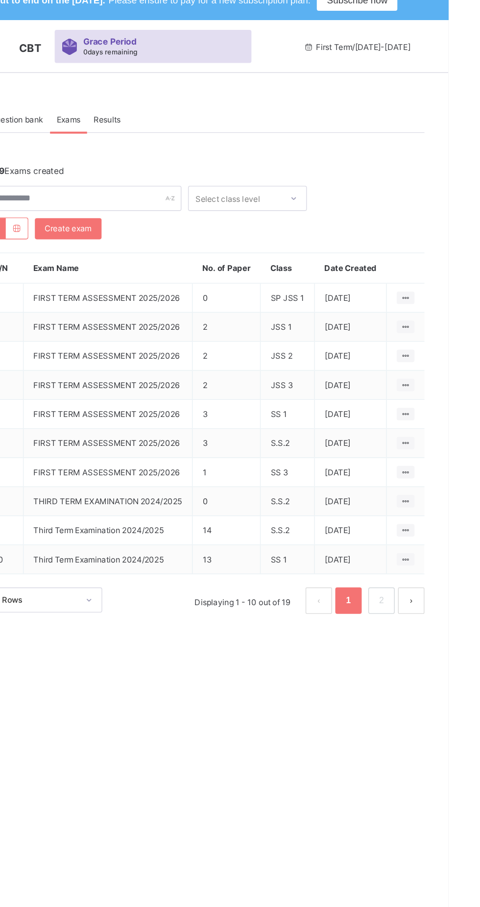
click at [450, 361] on icon at bounding box center [448, 364] width 8 height 7
click at [0, 0] on div "View all papers" at bounding box center [0, 0] width 0 height 0
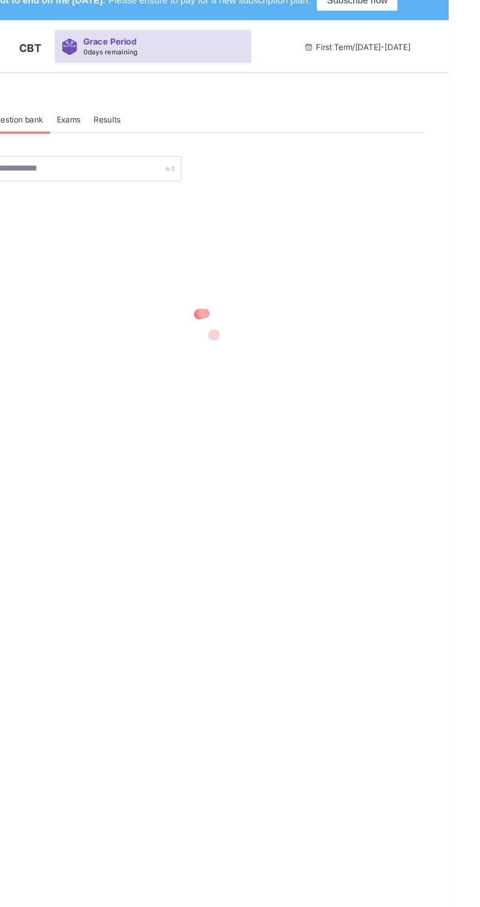
click at [194, 102] on span "Exams" at bounding box center [199, 102] width 18 height 7
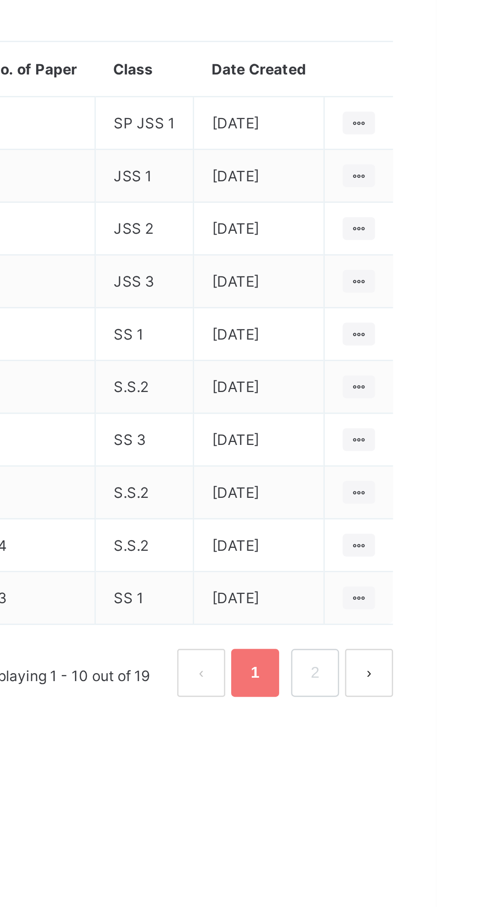
click at [0, 0] on ul "View all papers Deactivate" at bounding box center [0, 0] width 0 height 0
click at [0, 0] on div "View all papers" at bounding box center [0, 0] width 0 height 0
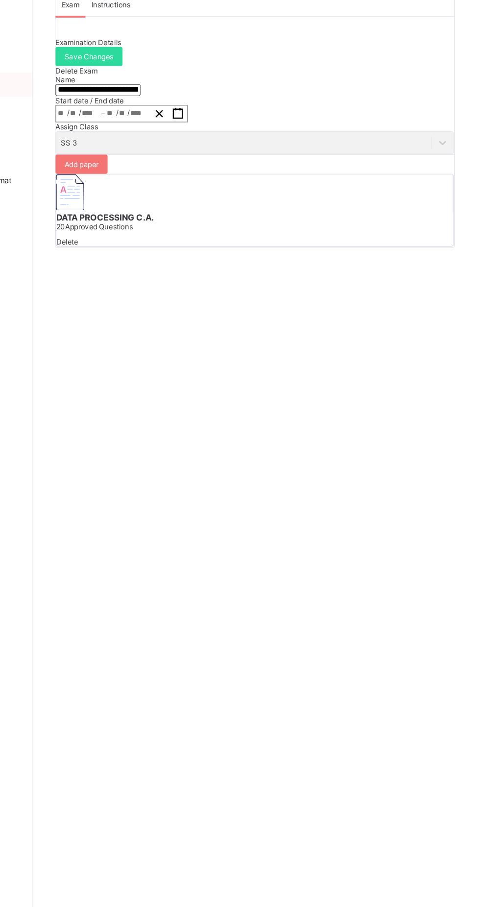
click at [178, 249] on div "Add paper" at bounding box center [157, 242] width 43 height 16
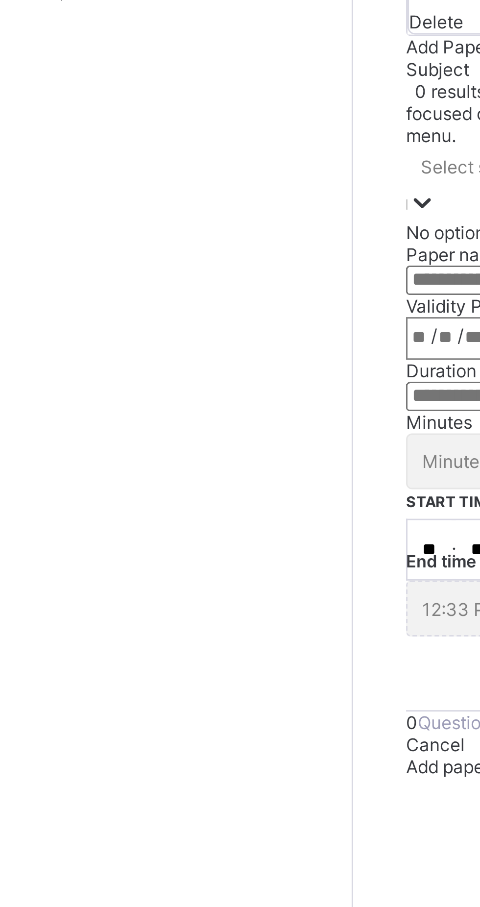
type input "*"
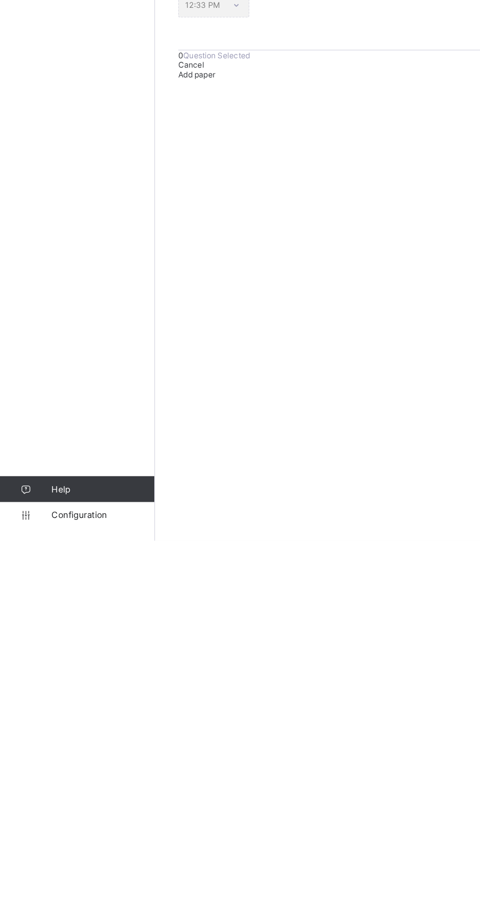
click at [135, 542] on span "0" at bounding box center [137, 538] width 4 height 7
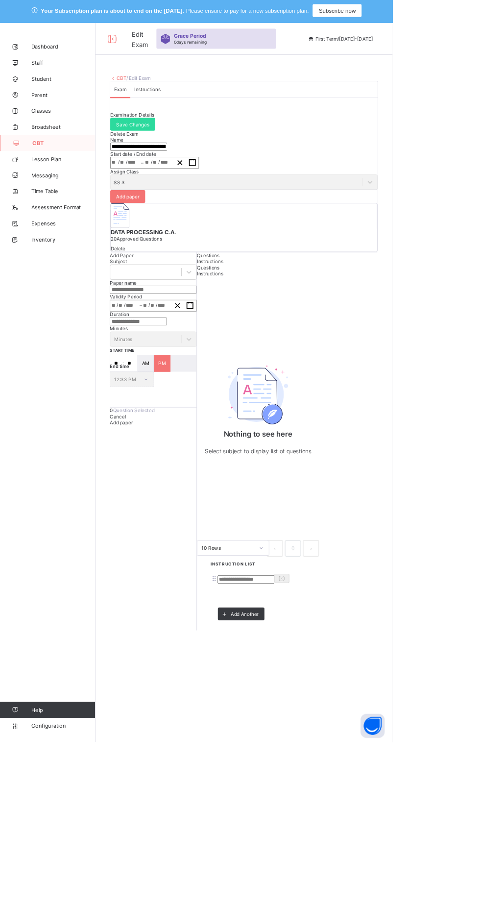
click at [135, 513] on span "Cancel" at bounding box center [145, 509] width 20 height 7
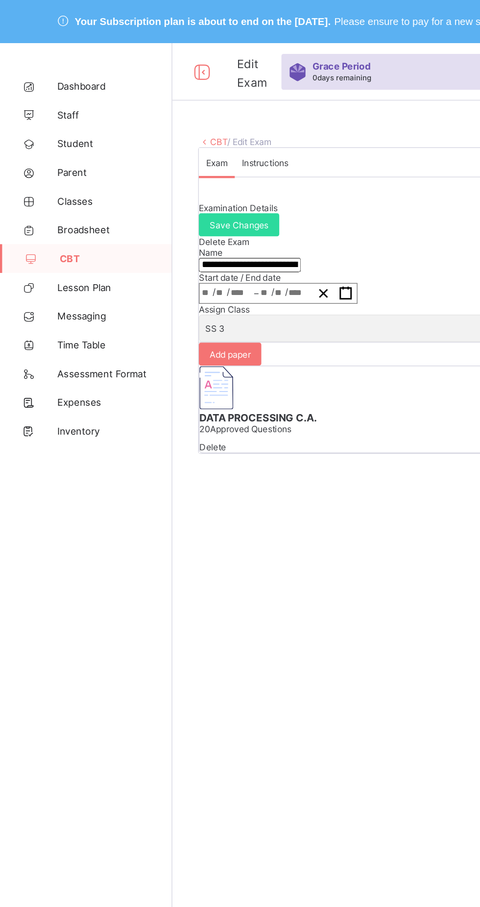
click at [48, 80] on span "Staff" at bounding box center [78, 78] width 78 height 8
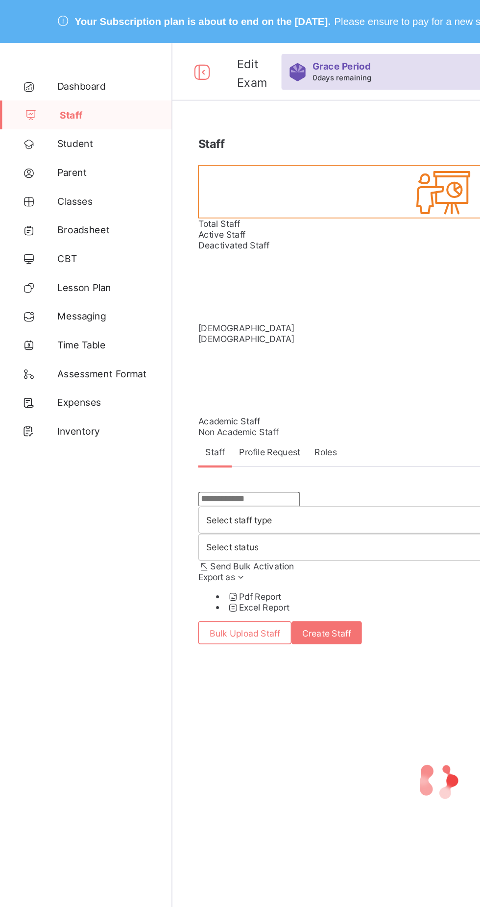
click at [56, 136] on span "Classes" at bounding box center [78, 137] width 78 height 8
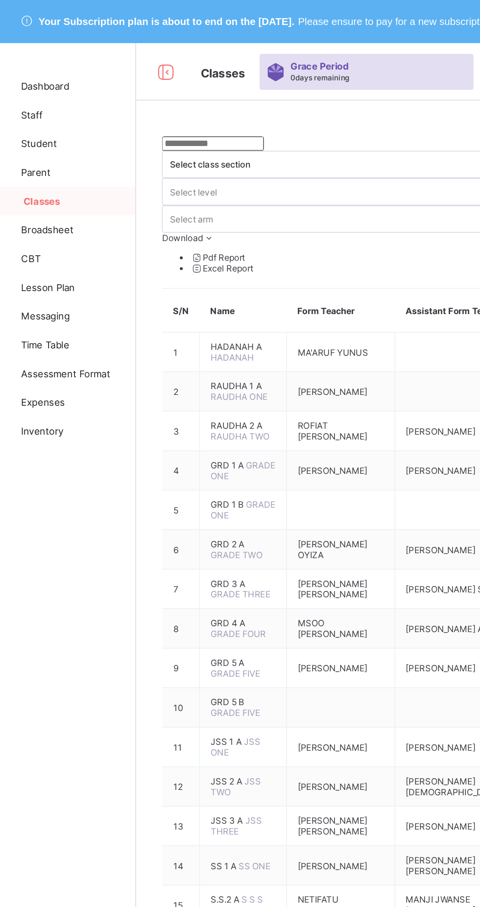
click at [45, 177] on span "CBT" at bounding box center [78, 176] width 78 height 8
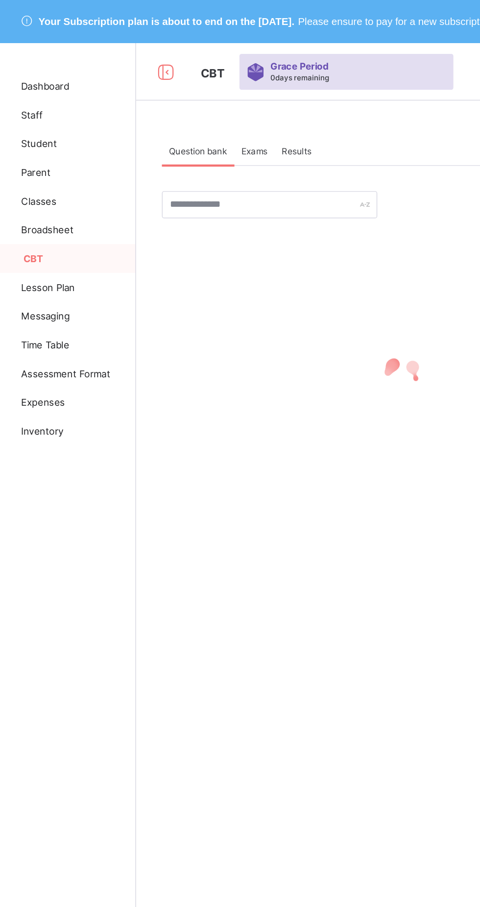
click at [189, 110] on div "Exams" at bounding box center [198, 103] width 27 height 20
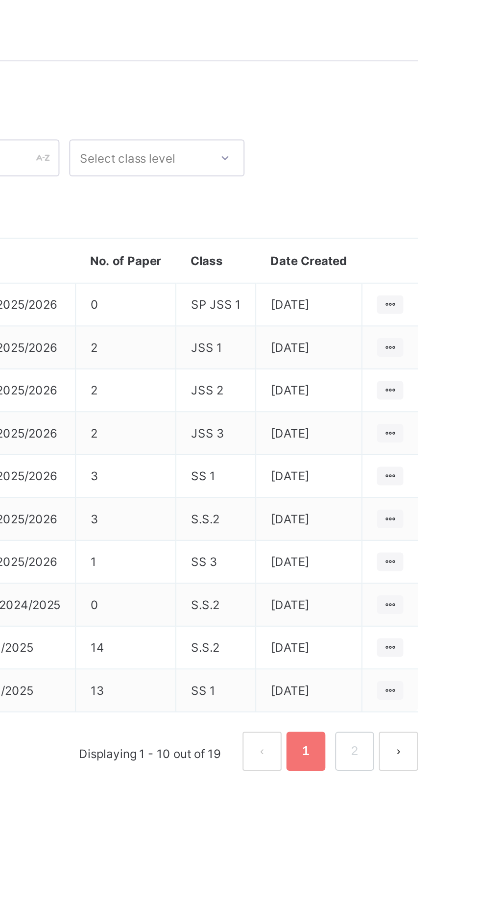
click at [451, 361] on icon at bounding box center [448, 364] width 8 height 7
click at [0, 0] on div "View all papers" at bounding box center [0, 0] width 0 height 0
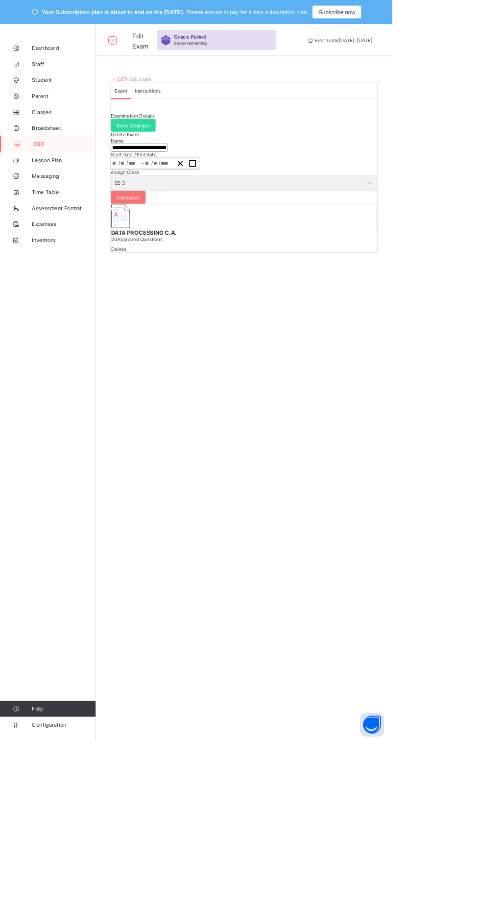
click at [178, 249] on div "Add paper" at bounding box center [157, 242] width 43 height 16
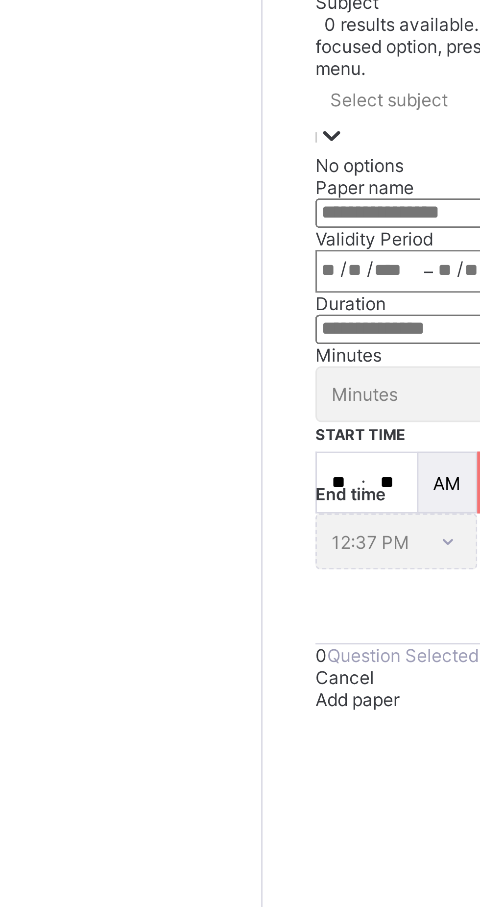
type input "*"
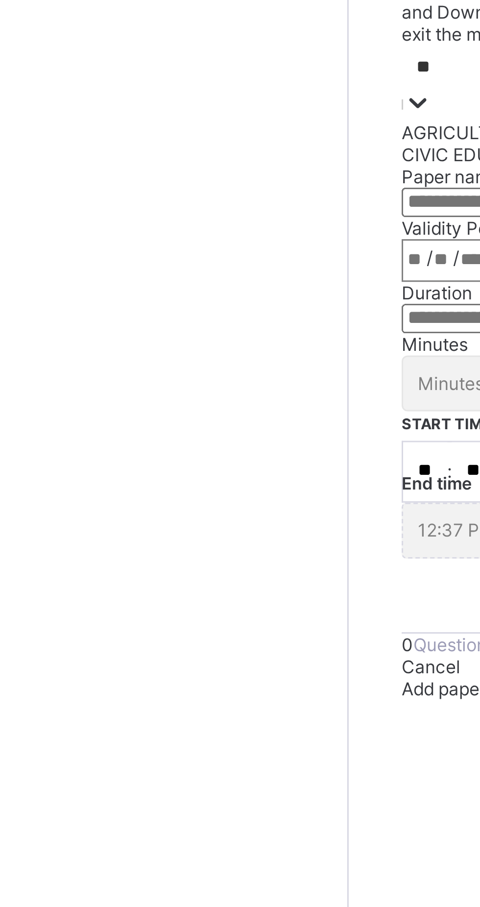
click at [135, 387] on div "CIVIC EDUCATION" at bounding box center [269, 382] width 269 height 7
type input "**"
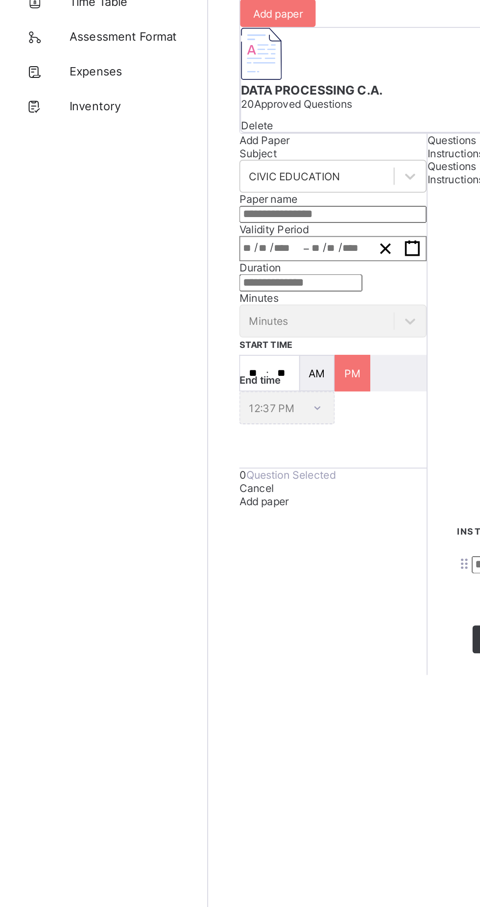
click at [135, 360] on input "text" at bounding box center [188, 355] width 106 height 10
type input "**********"
click at [174, 381] on div "/ /" at bounding box center [192, 374] width 36 height 13
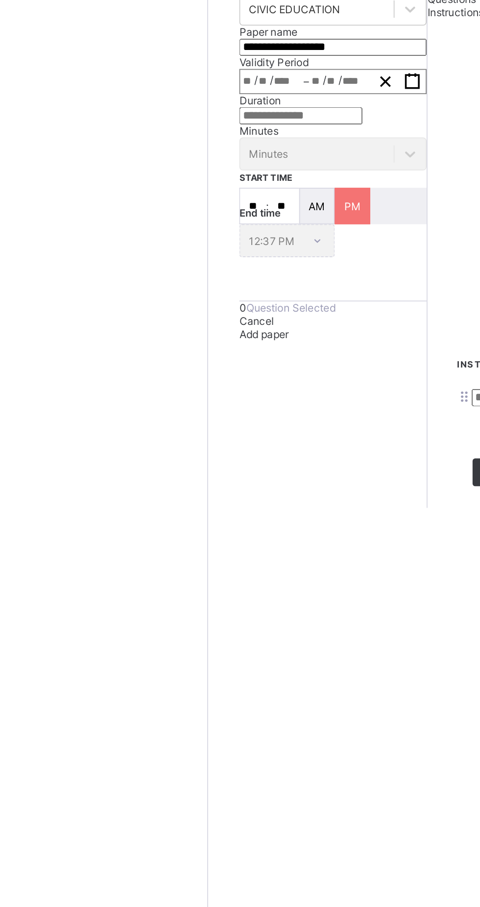
click at [174, 381] on div "/ /" at bounding box center [192, 374] width 36 height 13
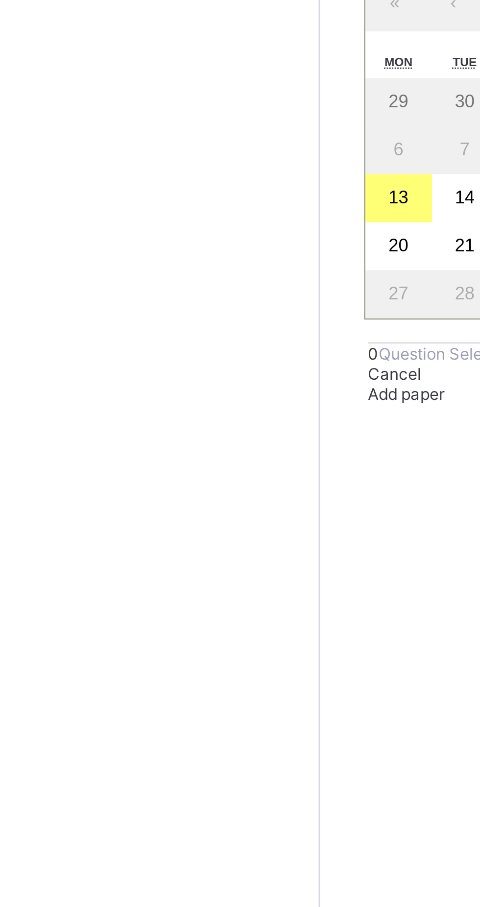
click at [143, 449] on abbr "13" at bounding box center [146, 444] width 7 height 7
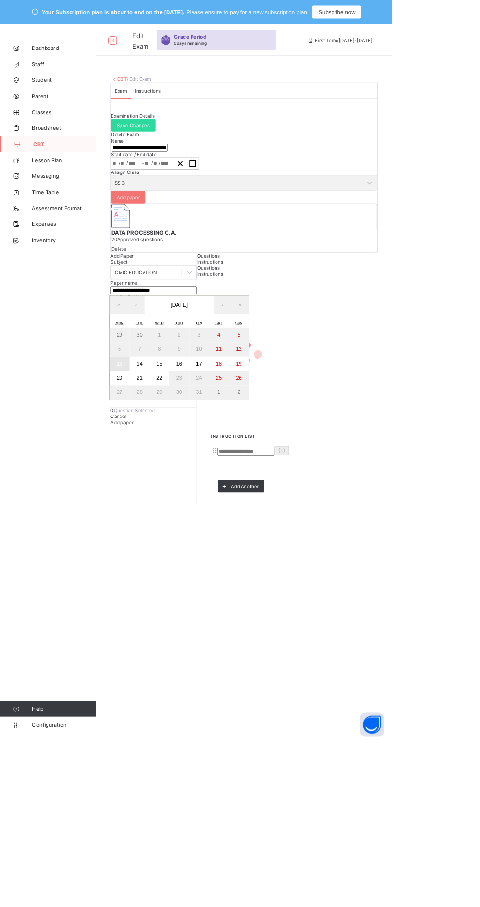
click at [143, 449] on abbr "13" at bounding box center [146, 444] width 7 height 7
type input "**********"
type input "**"
type input "****"
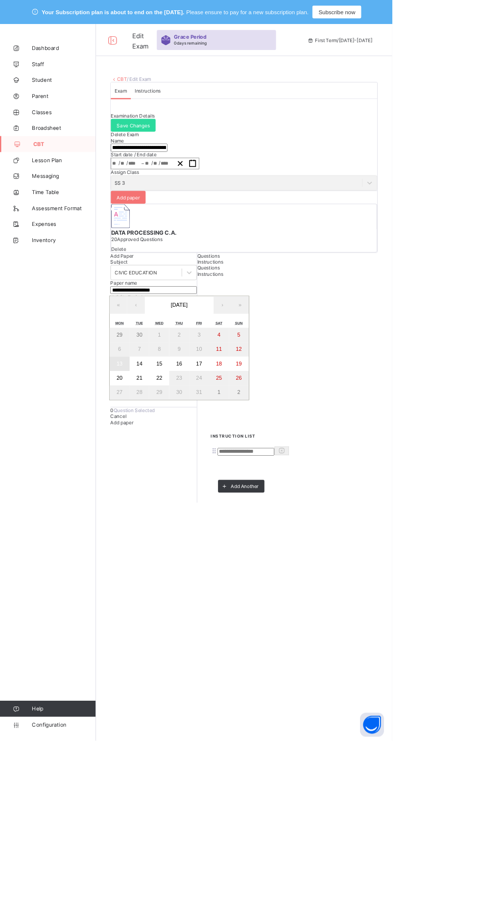
type input "**********"
type input "**"
type input "****"
type input "**"
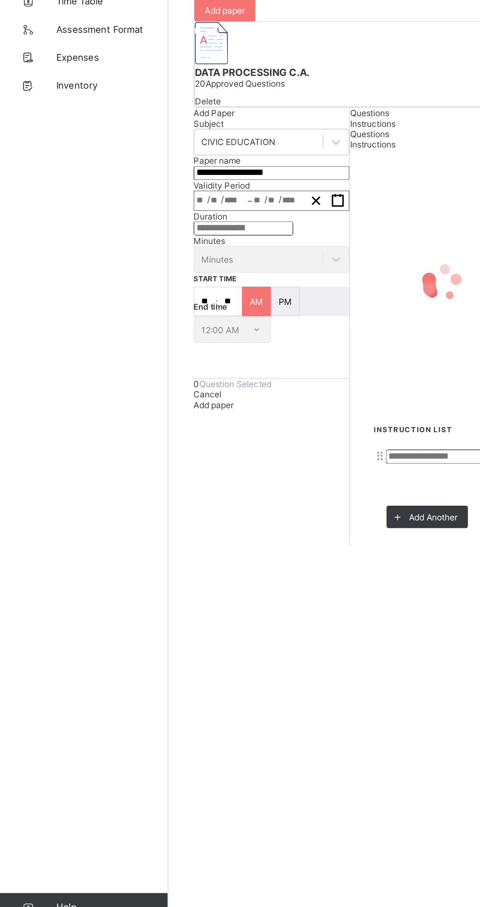
click at [135, 399] on input "number" at bounding box center [170, 394] width 70 height 10
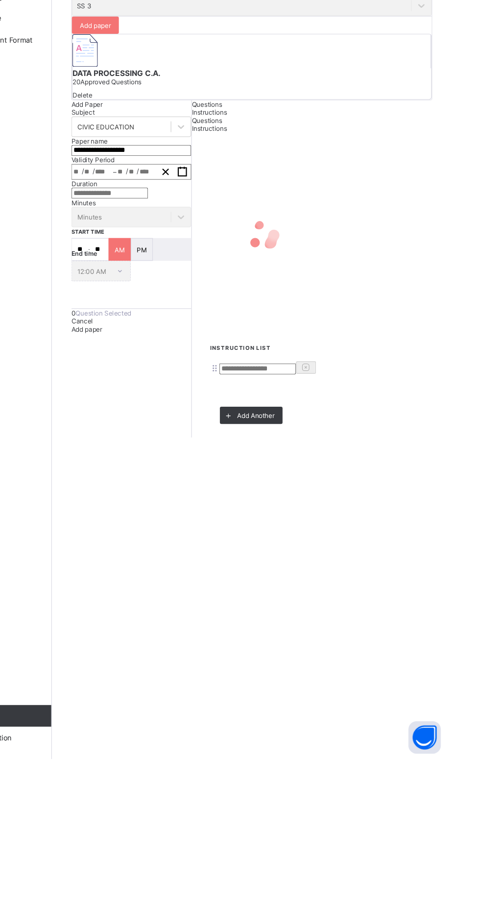
type input "**"
click at [244, 324] on div "Instructions" at bounding box center [308, 320] width 129 height 7
click at [269, 548] on input at bounding box center [304, 553] width 70 height 10
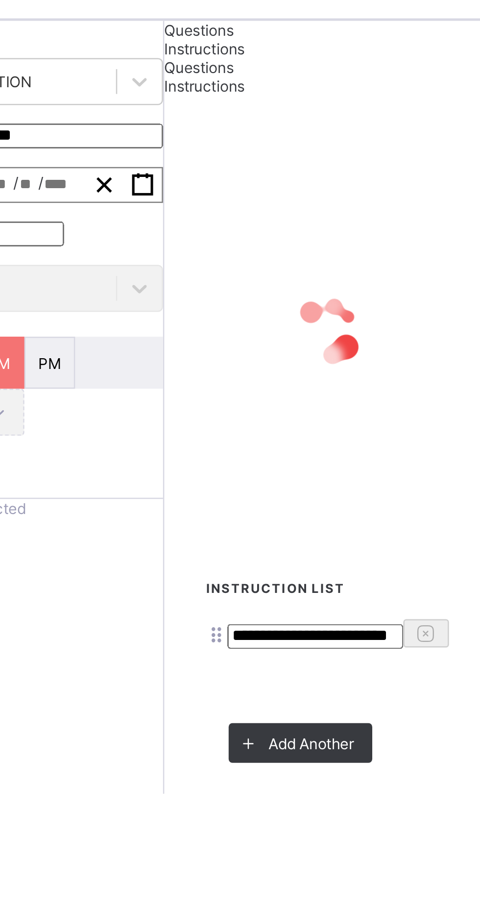
type input "**********"
click at [286, 592] on span "Add Another" at bounding box center [303, 595] width 34 height 7
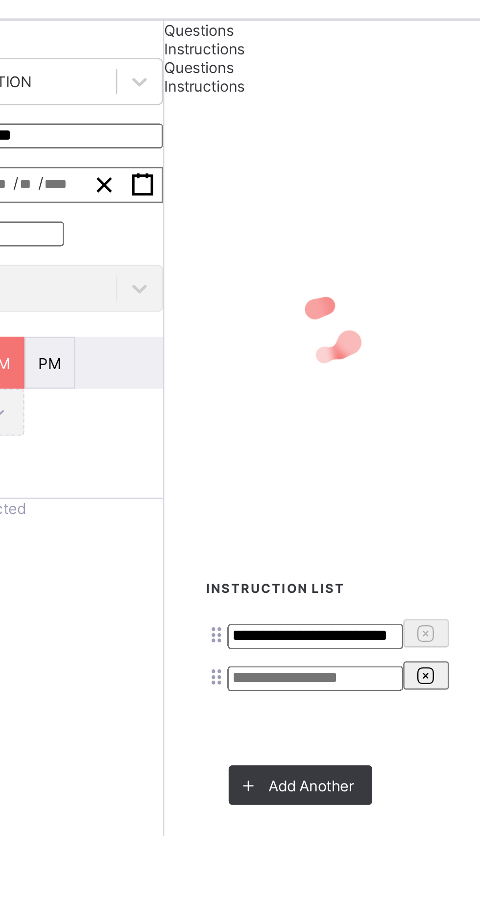
click at [269, 565] on input at bounding box center [304, 570] width 70 height 10
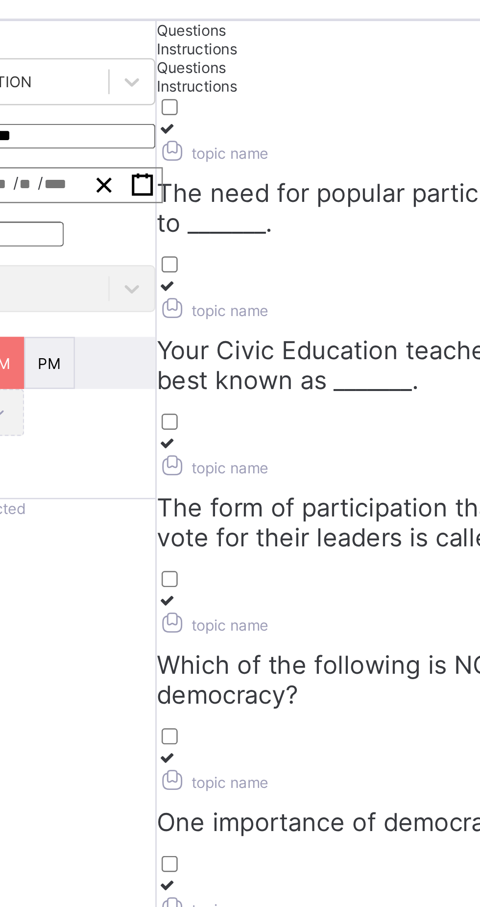
type input "**********"
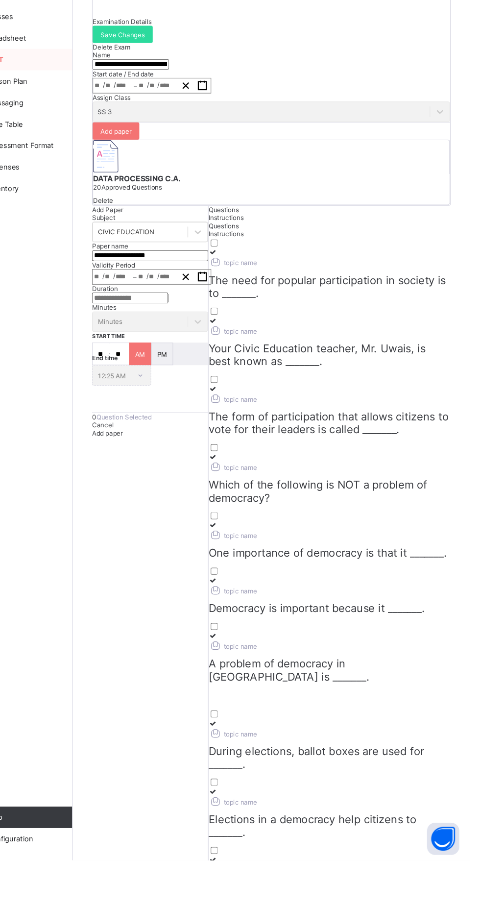
click at [242, 317] on span "Questions" at bounding box center [255, 313] width 27 height 7
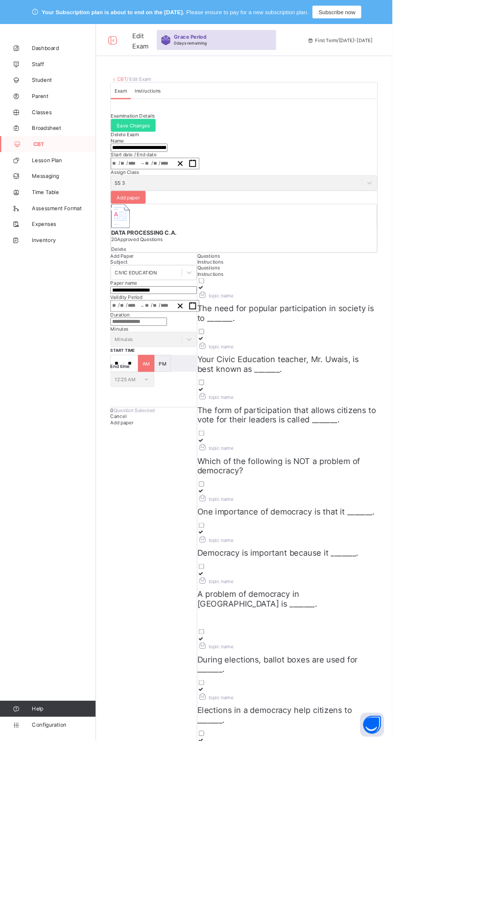
click at [242, 372] on span "The need for popular participation in society is to _______." at bounding box center [350, 384] width 217 height 24
click at [386, 434] on span "Your Civic Education teacher, Mr. Uwais, is best known as _______." at bounding box center [341, 446] width 198 height 24
click at [460, 496] on span "The form of participation that allows citizens to vote for their leaders is cal…" at bounding box center [351, 508] width 219 height 24
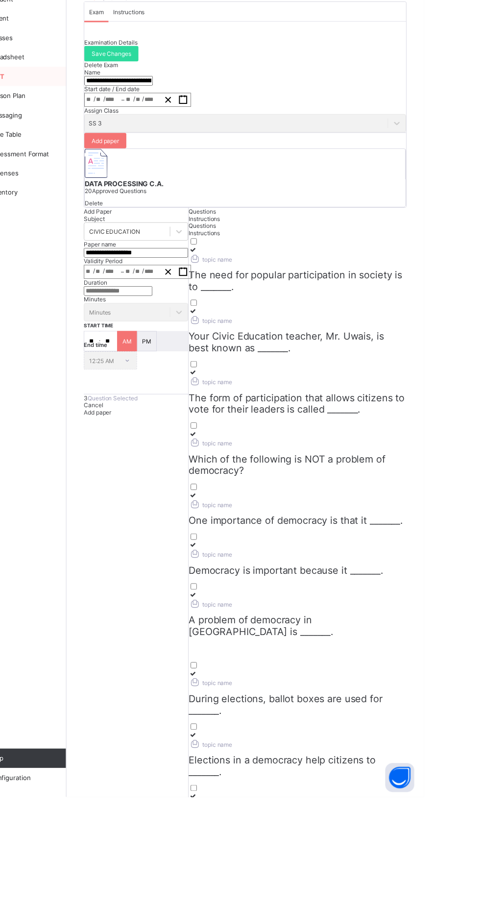
scroll to position [0, 0]
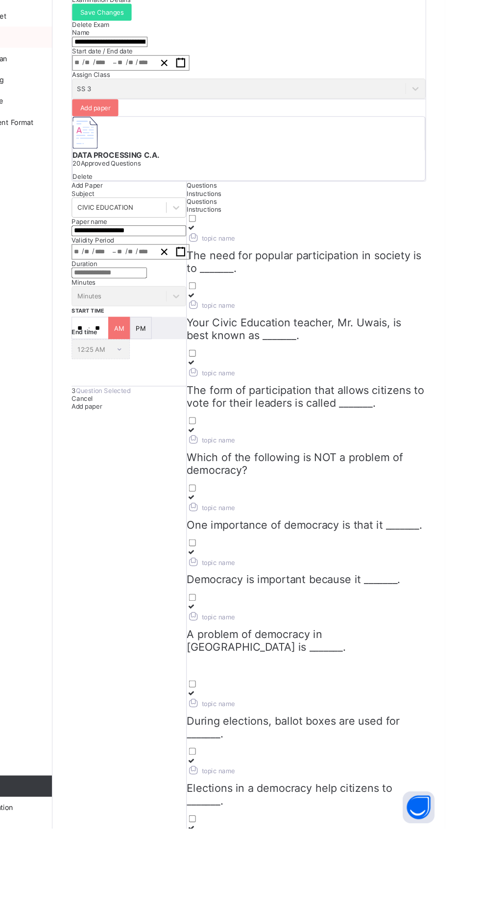
click at [242, 558] on span "Which of the following is NOT a problem of democracy?" at bounding box center [341, 570] width 199 height 24
click at [362, 621] on span "One importance of democracy is that it _______." at bounding box center [351, 627] width 218 height 12
click at [439, 671] on span "Democracy is important because it _______." at bounding box center [340, 677] width 197 height 12
click at [431, 864] on span "Elections in a democracy help citizens to _______." at bounding box center [337, 876] width 190 height 24
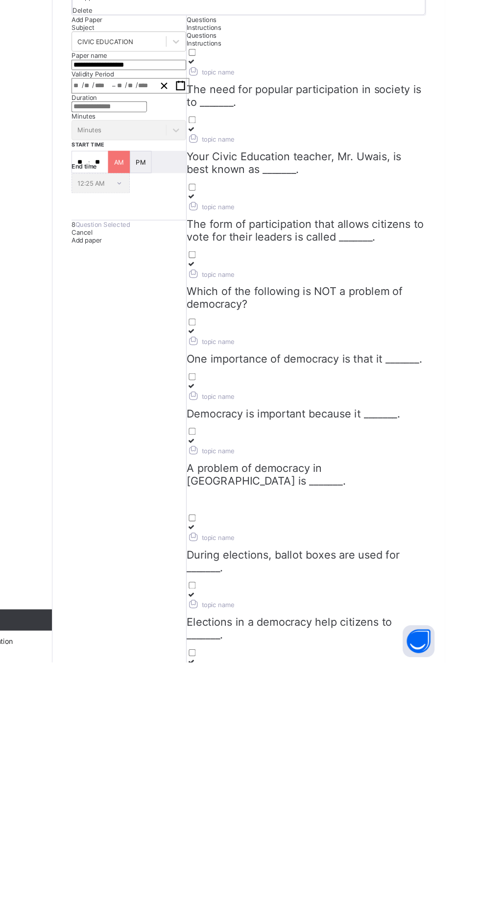
scroll to position [71, 0]
click at [379, 906] on div "topic name The need for popular participation in society is to _______. topic n…" at bounding box center [352, 638] width 221 height 599
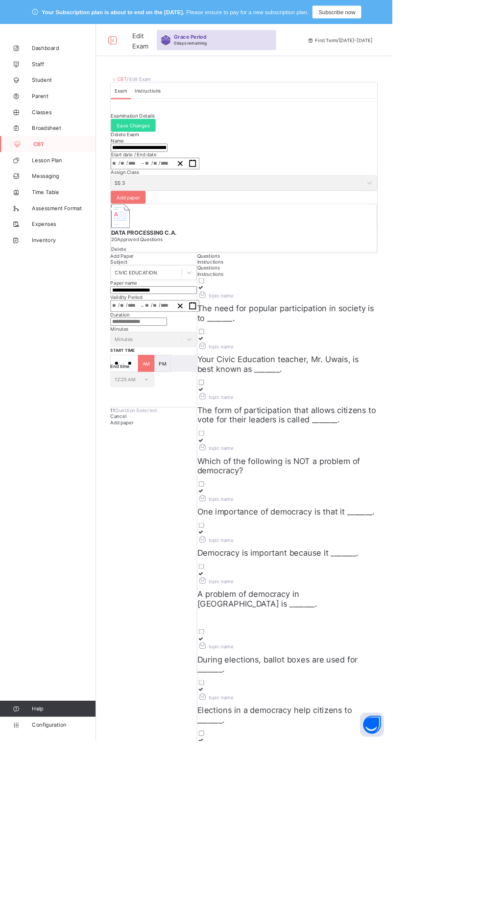
scroll to position [0, 21]
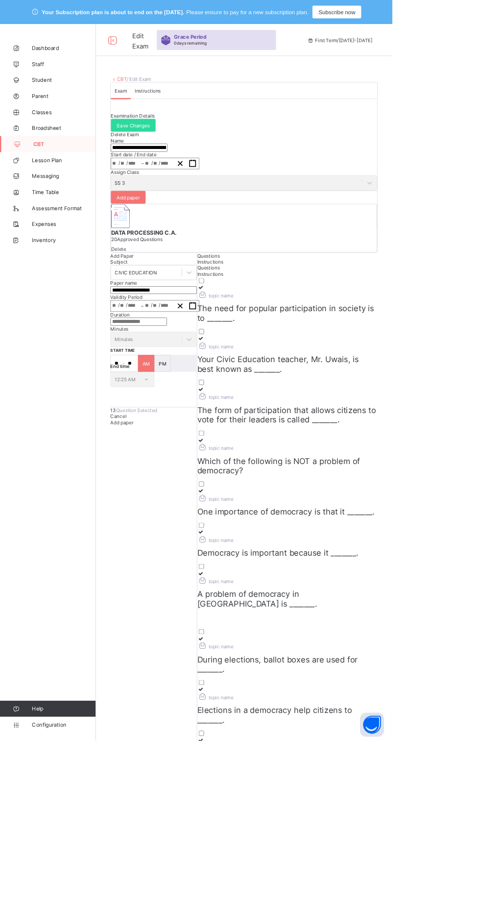
scroll to position [1020, 0]
click at [242, 745] on p "A problem of democracy in Nigeria is _______." at bounding box center [352, 734] width 221 height 24
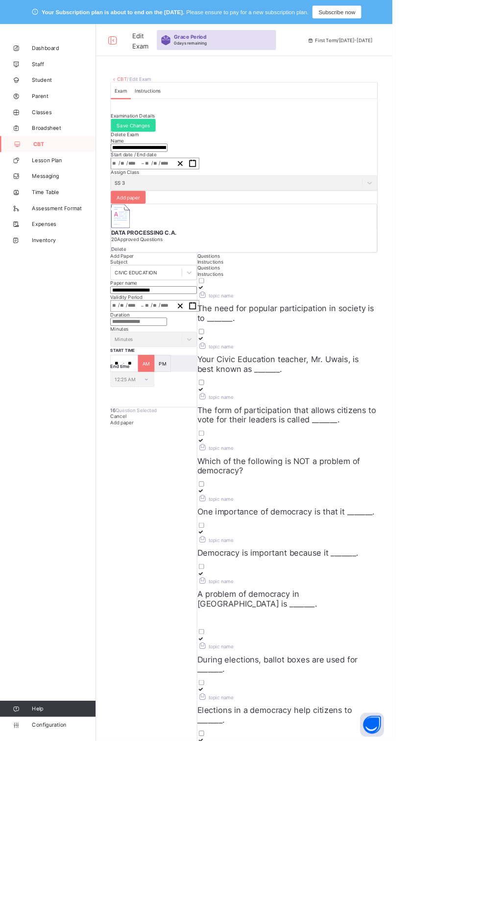
click at [321, 778] on label "topic name During elections, ballot boxes are used for _______." at bounding box center [352, 801] width 221 height 47
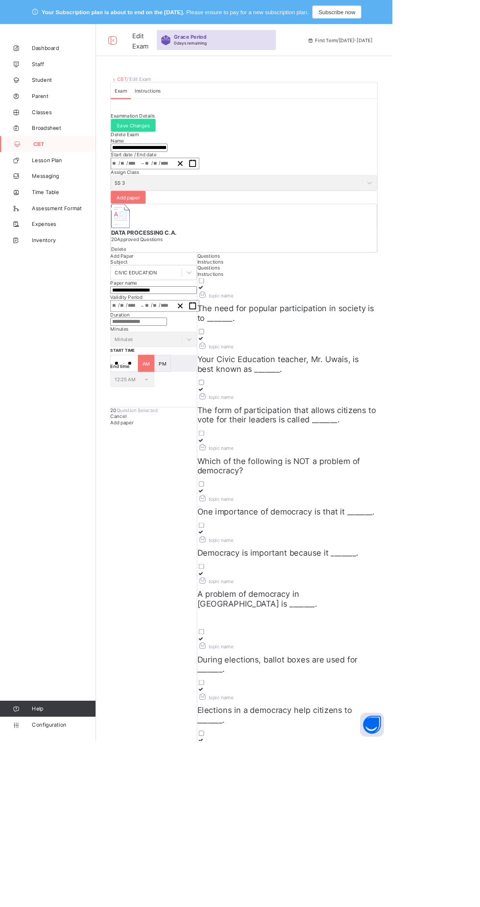
scroll to position [0, 0]
click at [135, 513] on span "Add paper" at bounding box center [149, 516] width 28 height 7
click at [135, 513] on div "Add paper" at bounding box center [188, 516] width 106 height 7
click at [135, 513] on span "Add paper" at bounding box center [149, 516] width 28 height 7
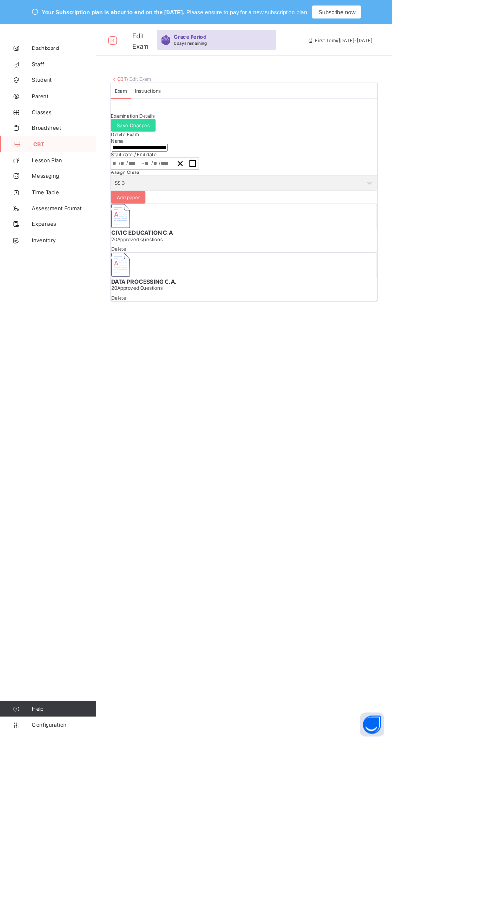
click at [109, 422] on div "Dashboard Staff Student Parent Classes Broadsheet CBT Lesson Plan Messaging Tim…" at bounding box center [59, 473] width 118 height 868
click at [111, 424] on div "Dashboard Staff Student Parent Classes Broadsheet CBT Lesson Plan Messaging Tim…" at bounding box center [59, 473] width 118 height 868
click at [183, 157] on span "Save Changes" at bounding box center [163, 153] width 40 height 7
click at [176, 153] on span "Save Changes" at bounding box center [156, 148] width 40 height 7
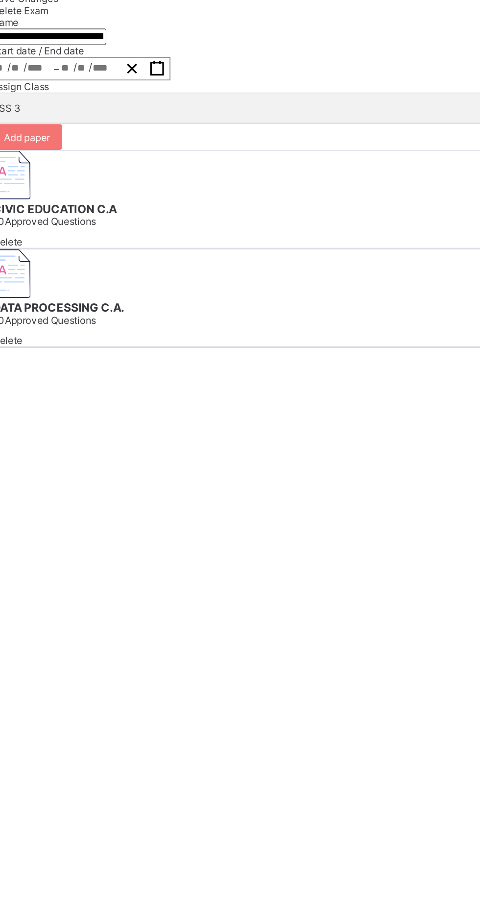
click at [176, 153] on span "Save Changes" at bounding box center [156, 148] width 40 height 7
click at [262, 153] on div "Save Changes" at bounding box center [299, 148] width 326 height 7
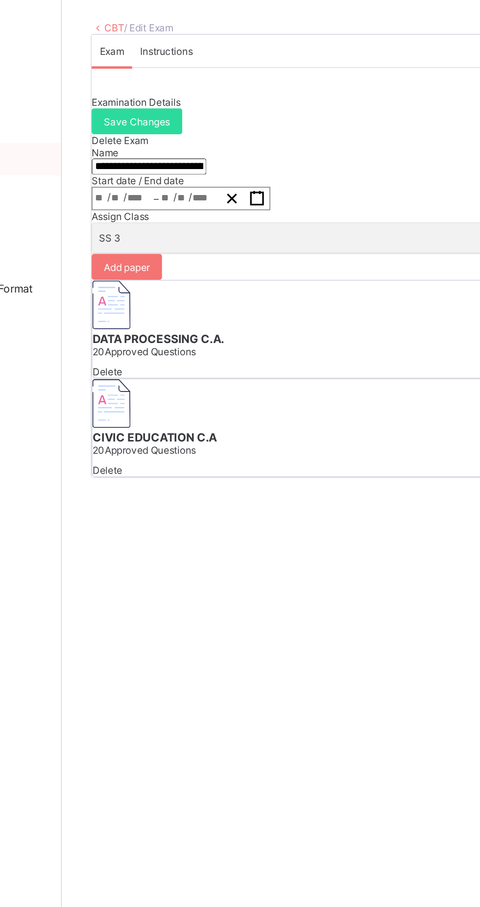
click at [149, 97] on link "CBT" at bounding box center [150, 96] width 12 height 7
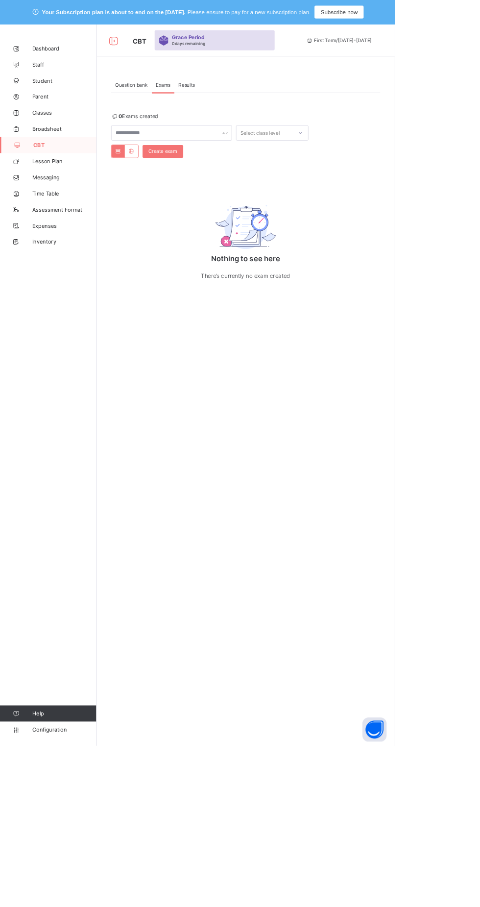
click at [68, 176] on span "CBT" at bounding box center [79, 176] width 77 height 8
click at [164, 107] on div "Question bank" at bounding box center [159, 103] width 49 height 20
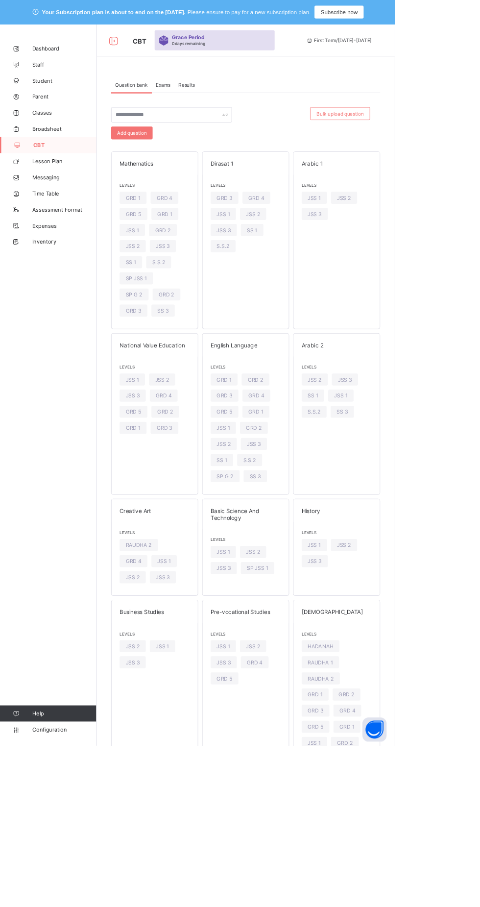
click at [201, 102] on span "Exams" at bounding box center [199, 102] width 18 height 7
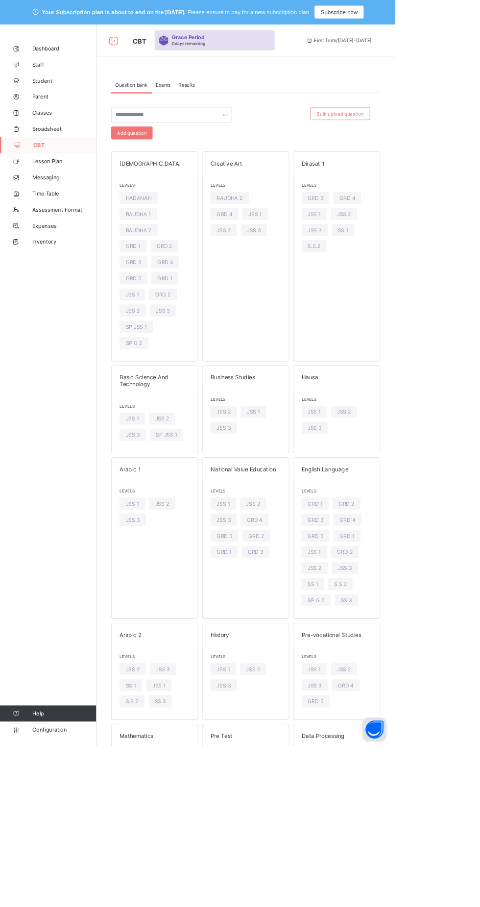
click at [201, 103] on span "Exams" at bounding box center [199, 102] width 18 height 7
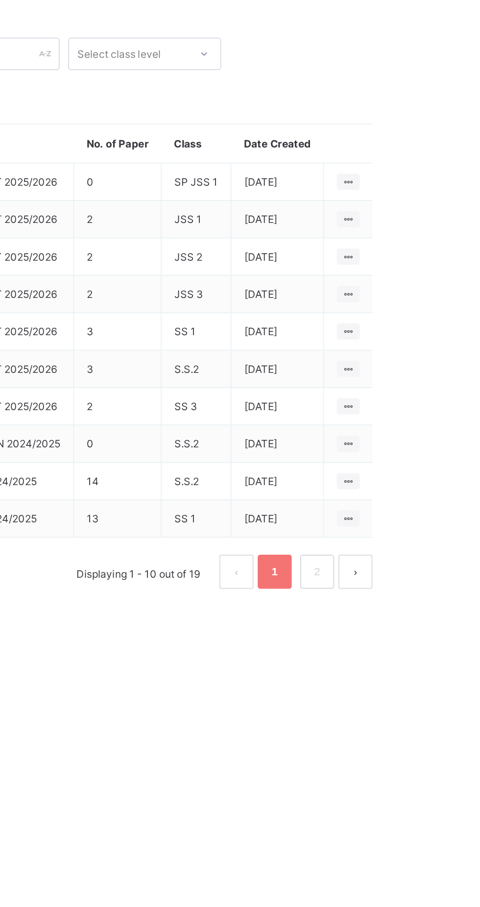
click at [0, 0] on ul "View all papers Deactivate" at bounding box center [0, 0] width 0 height 0
click at [480, 357] on html "Your Subscription plan is about to end on the [DATE]. Please ensure to pay for …" at bounding box center [240, 468] width 480 height 936
click at [0, 0] on ul "View all papers Make actvie" at bounding box center [0, 0] width 0 height 0
click at [0, 0] on div "Make actvie" at bounding box center [0, 0] width 0 height 0
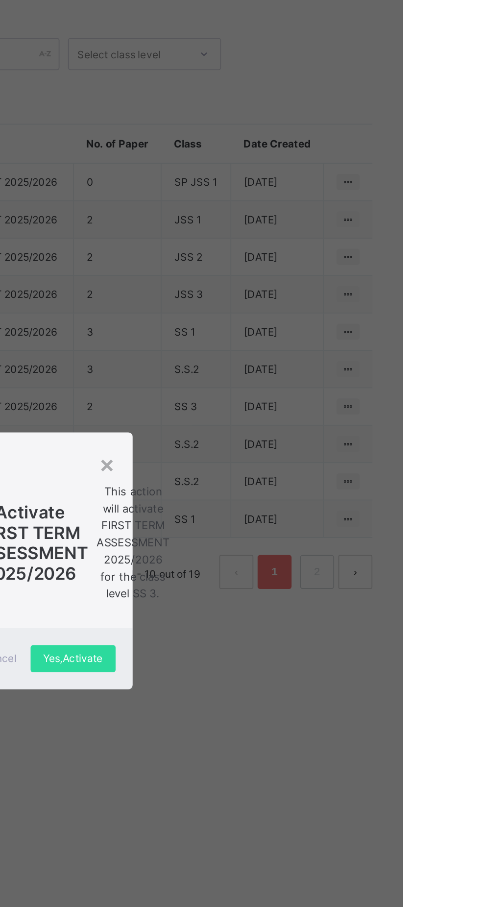
click at [314, 518] on div "Yes, Activate" at bounding box center [290, 510] width 49 height 16
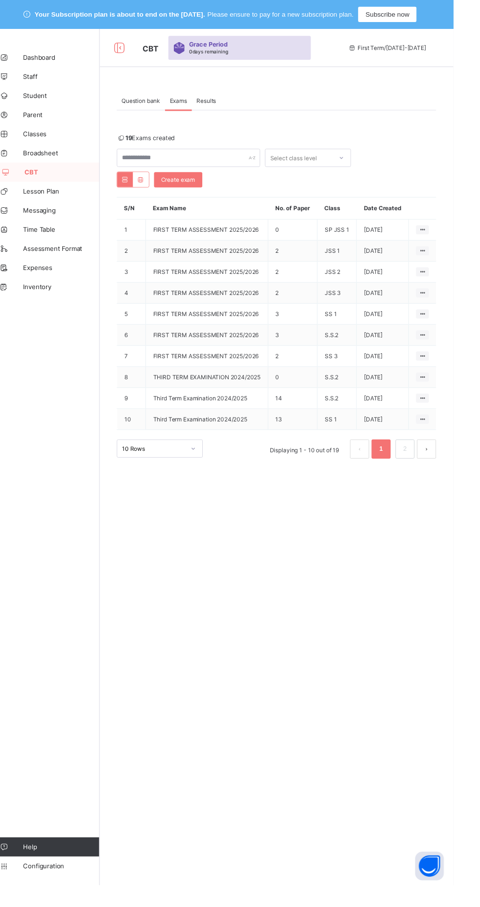
click at [56, 135] on span "Classes" at bounding box center [78, 137] width 78 height 8
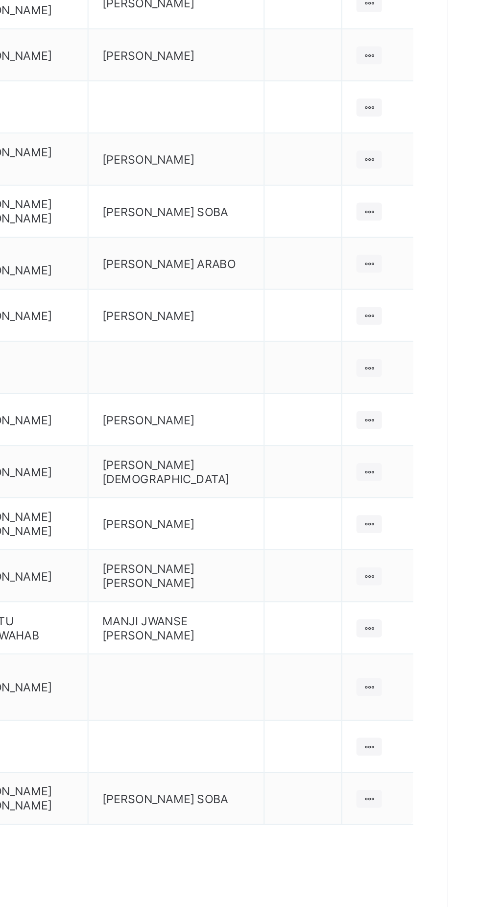
click at [439, 533] on icon at bounding box center [439, 536] width 8 height 7
click at [0, 0] on div "View Class" at bounding box center [0, 0] width 0 height 0
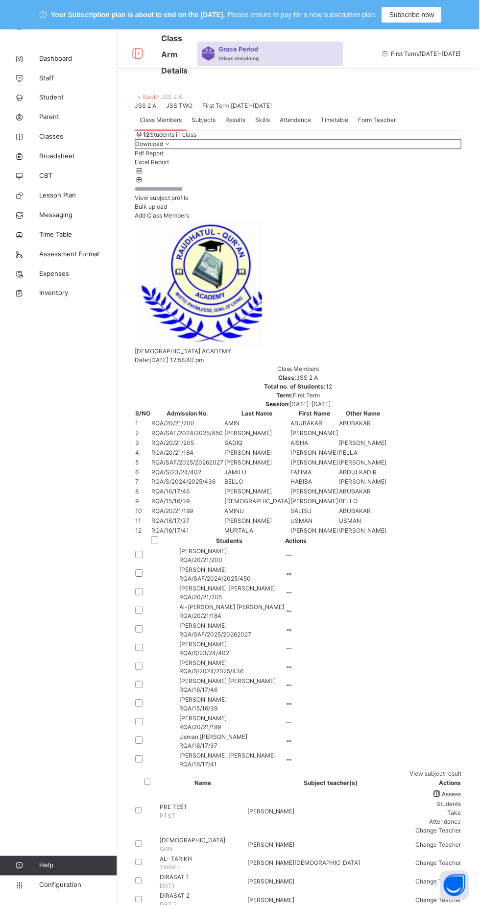
click at [70, 15] on span "Your Subscription plan is about to end on the [DATE]." at bounding box center [138, 15] width 174 height 10
click at [69, 14] on span "Your Subscription plan is about to end on the [DATE]." at bounding box center [138, 15] width 174 height 10
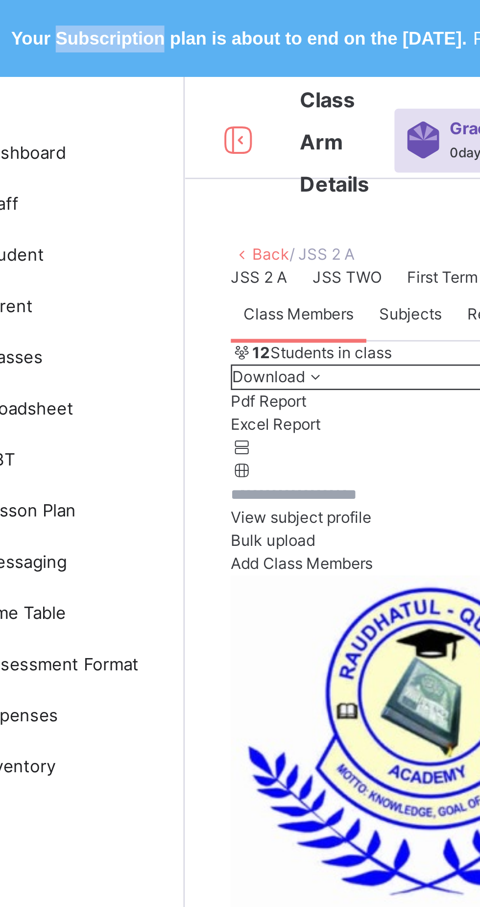
click at [72, 2] on div "Your Subscription plan is about to end on the [DATE]. Please ensure to pay for …" at bounding box center [240, 14] width 480 height 29
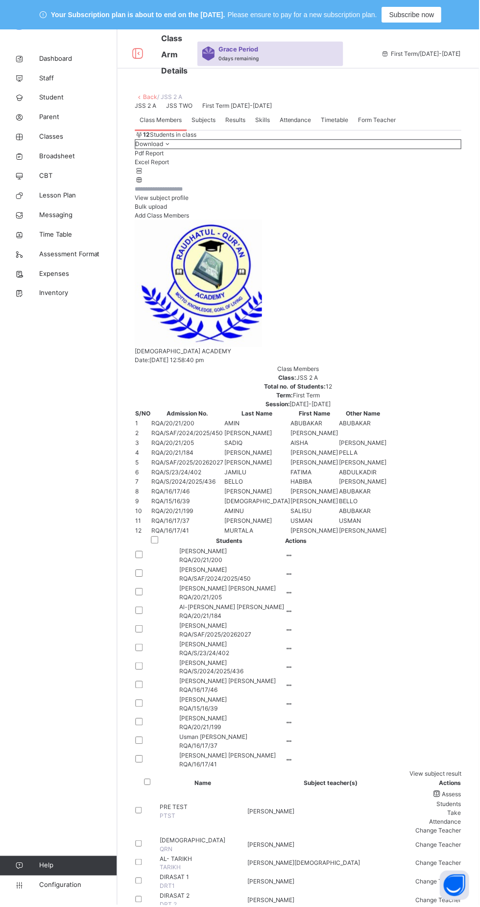
click at [73, 2] on div "Your Subscription plan is about to end on the [DATE]. Please ensure to pay for …" at bounding box center [240, 14] width 480 height 29
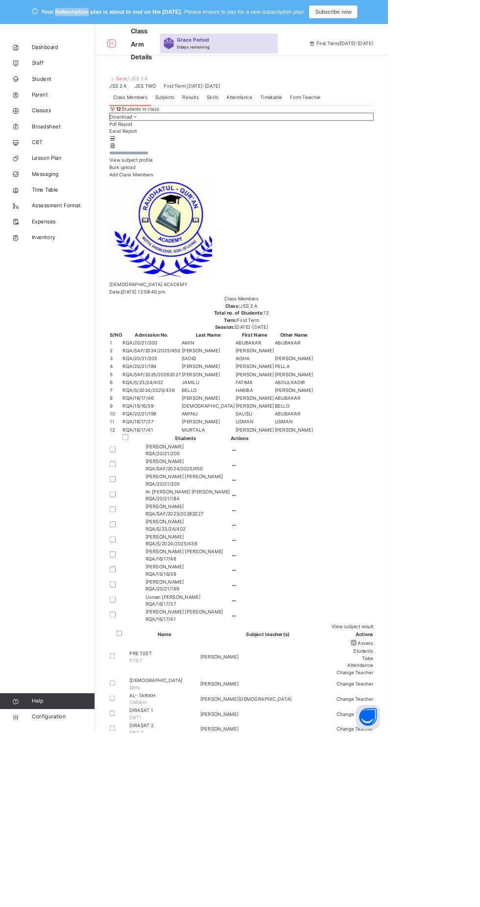
click at [80, 16] on span "Your Subscription plan is about to end on the [DATE]." at bounding box center [138, 15] width 174 height 10
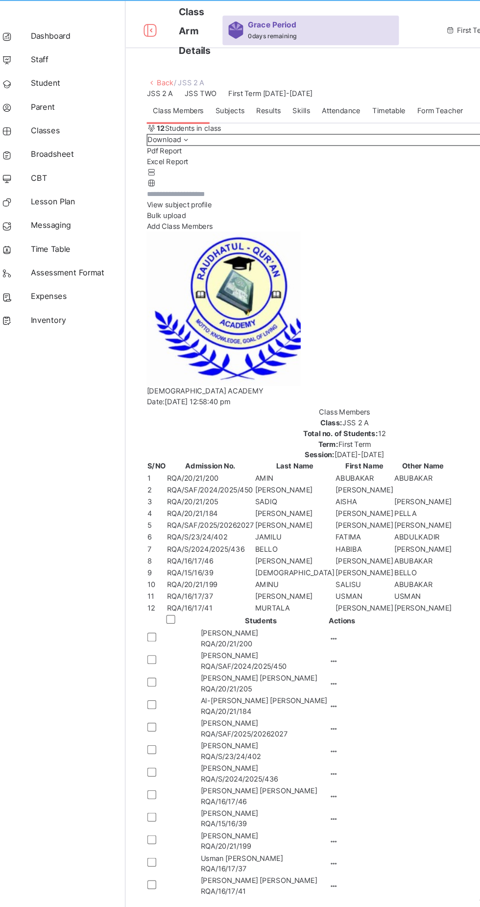
click at [176, 31] on span "Class Arm Details" at bounding box center [175, 53] width 26 height 48
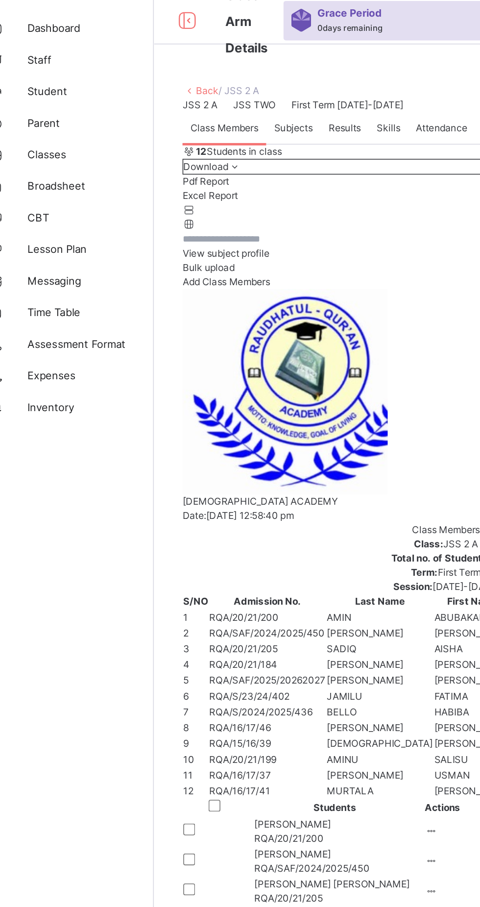
click at [59, 51] on link "Dashboard" at bounding box center [59, 59] width 118 height 20
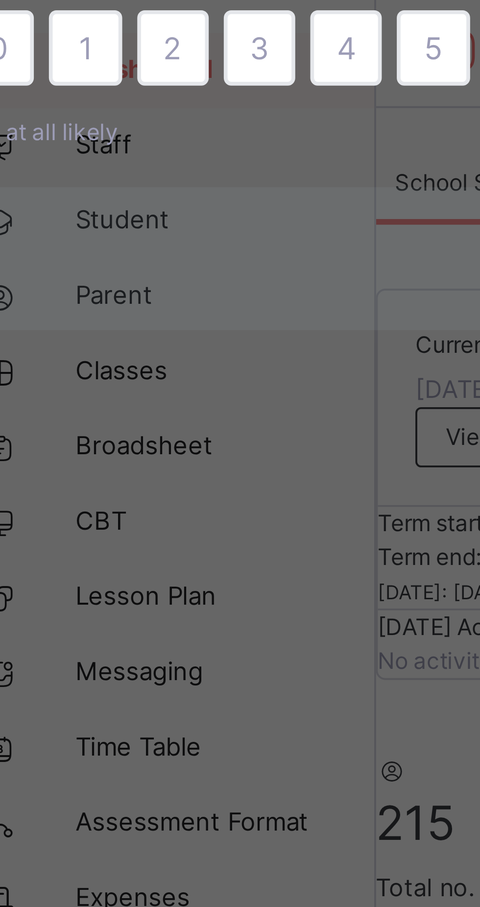
click at [36, 40] on div "× How likely are you to recommend SAFSIMS to other schools? 0 1 2 3 4 5 6 7 8 9…" at bounding box center [240, 453] width 480 height 907
